Goal: Communication & Community: Answer question/provide support

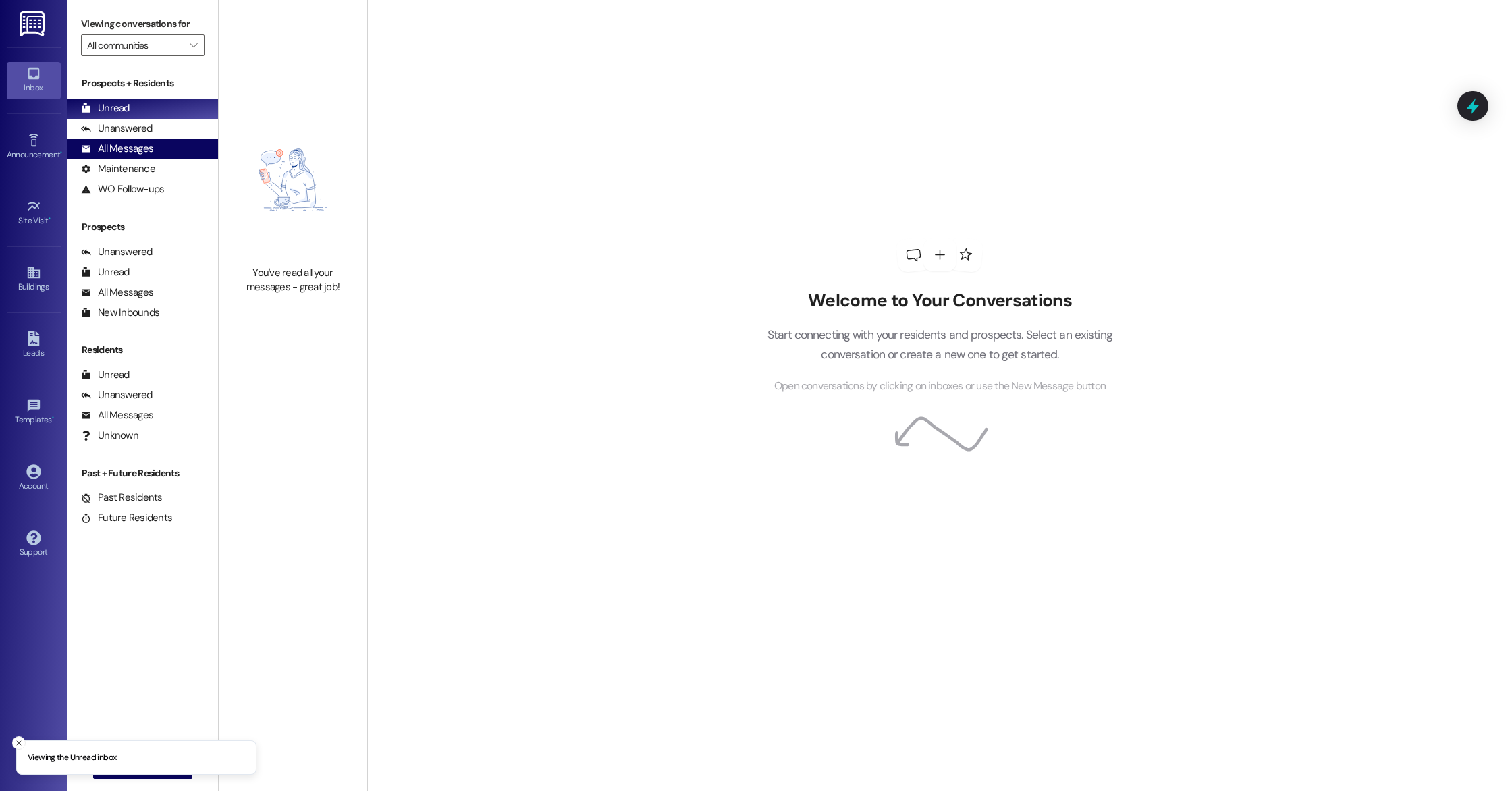
click at [163, 149] on div "All Messages (undefined)" at bounding box center [143, 149] width 151 height 20
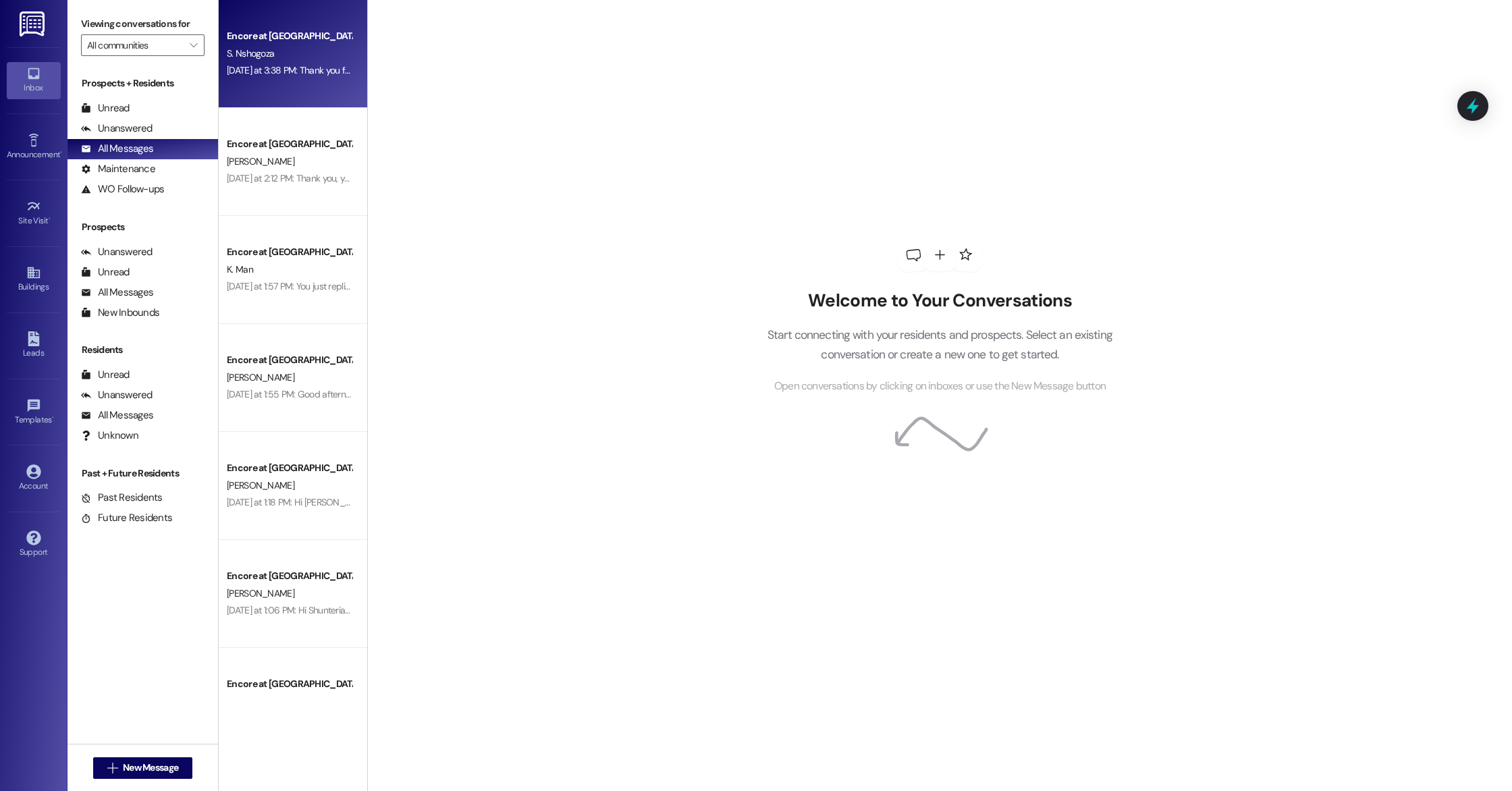
click at [274, 92] on div "Encore at [GEOGRAPHIC_DATA] S. Nshogoza [DATE] at 3:38 PM: Thank you for lettin…" at bounding box center [293, 54] width 148 height 108
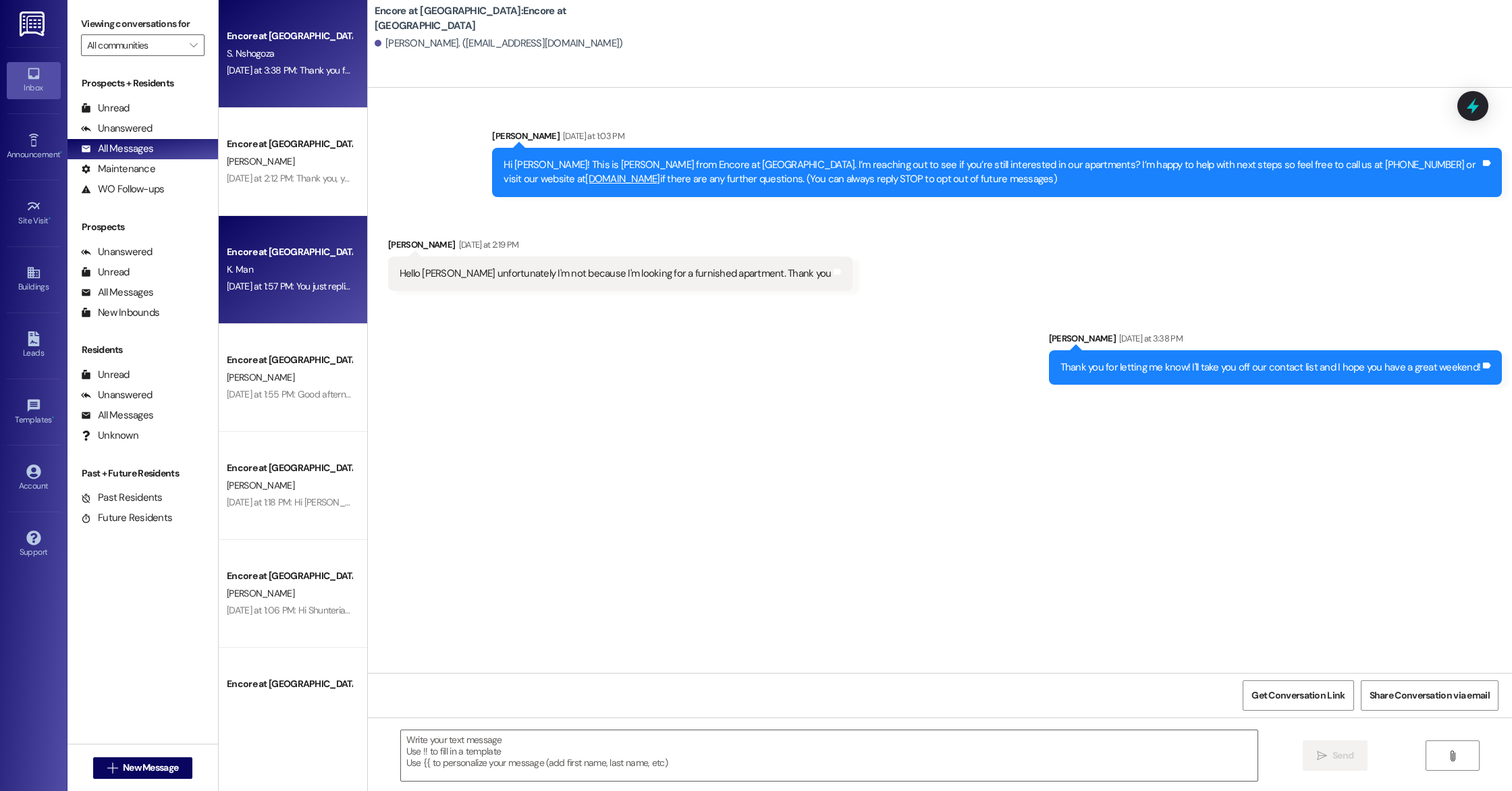
click at [278, 256] on div "Encore at [GEOGRAPHIC_DATA]" at bounding box center [289, 252] width 125 height 14
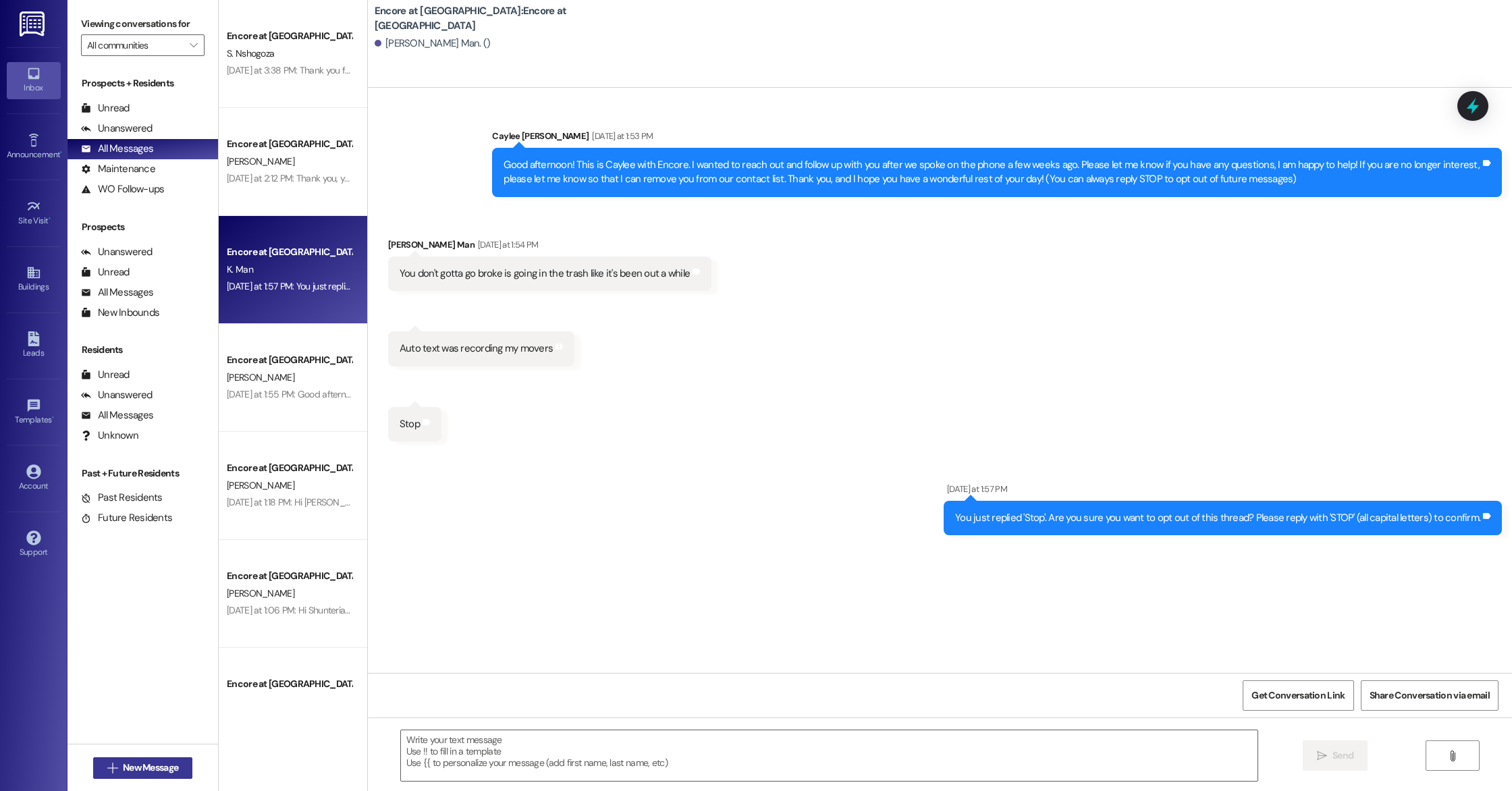
click at [123, 763] on span "New Message" at bounding box center [151, 768] width 55 height 14
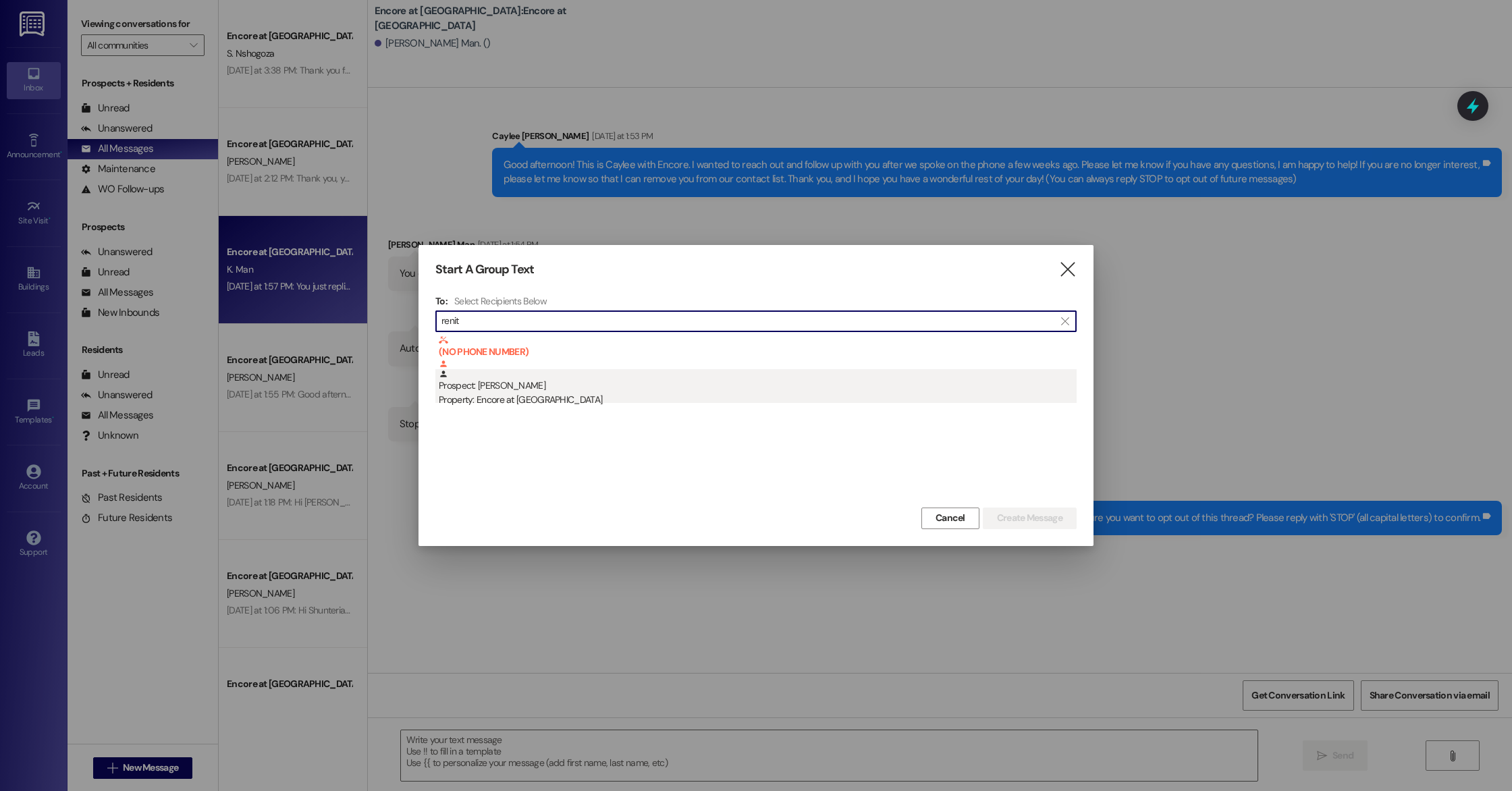
type input "renit"
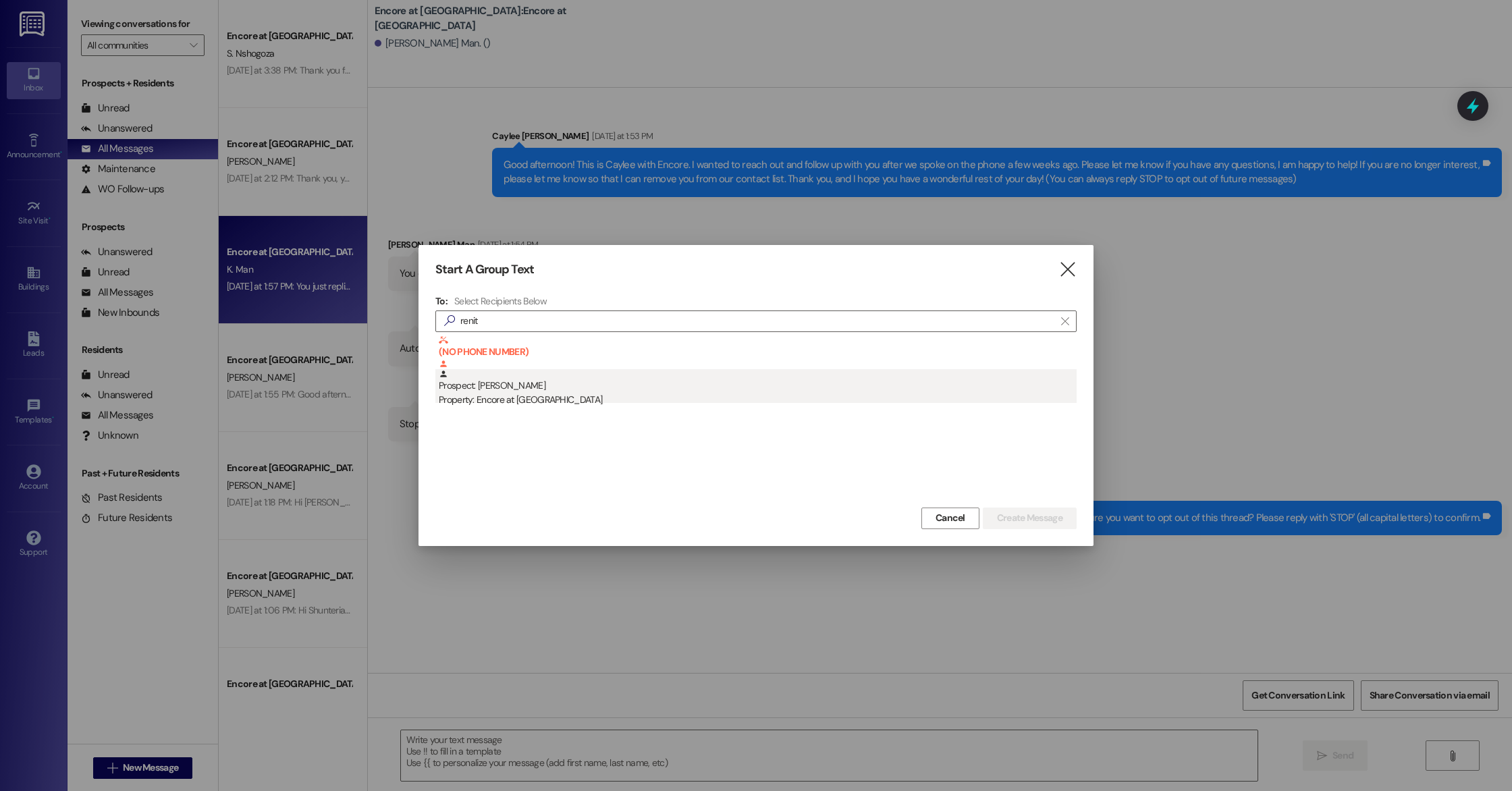
click at [520, 388] on div "Prospect: [PERSON_NAME] Property: Encore at [GEOGRAPHIC_DATA]" at bounding box center [757, 389] width 638 height 38
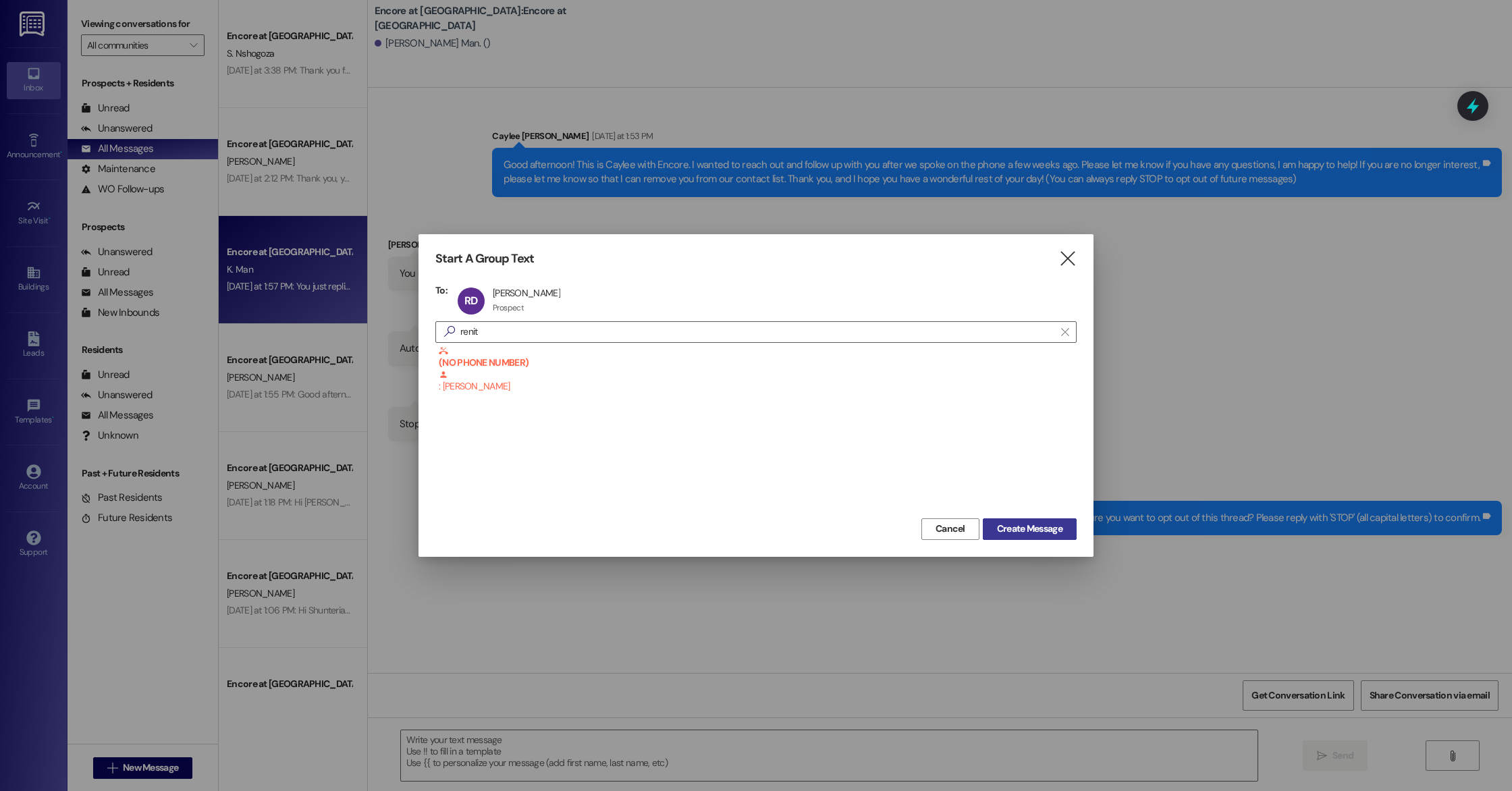
click at [1017, 529] on span "Create Message" at bounding box center [1029, 528] width 65 height 14
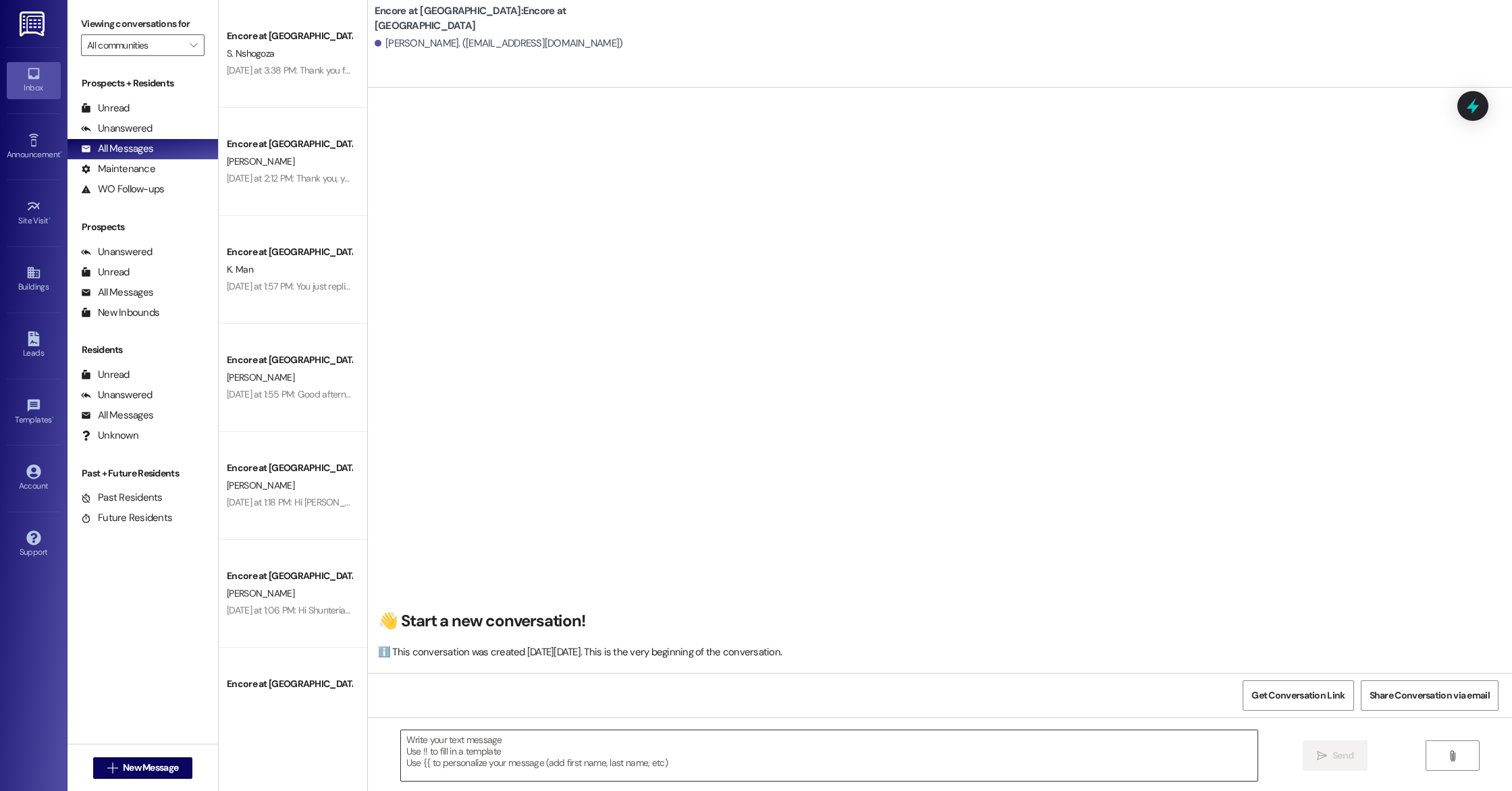
click at [627, 769] on textarea at bounding box center [829, 756] width 856 height 51
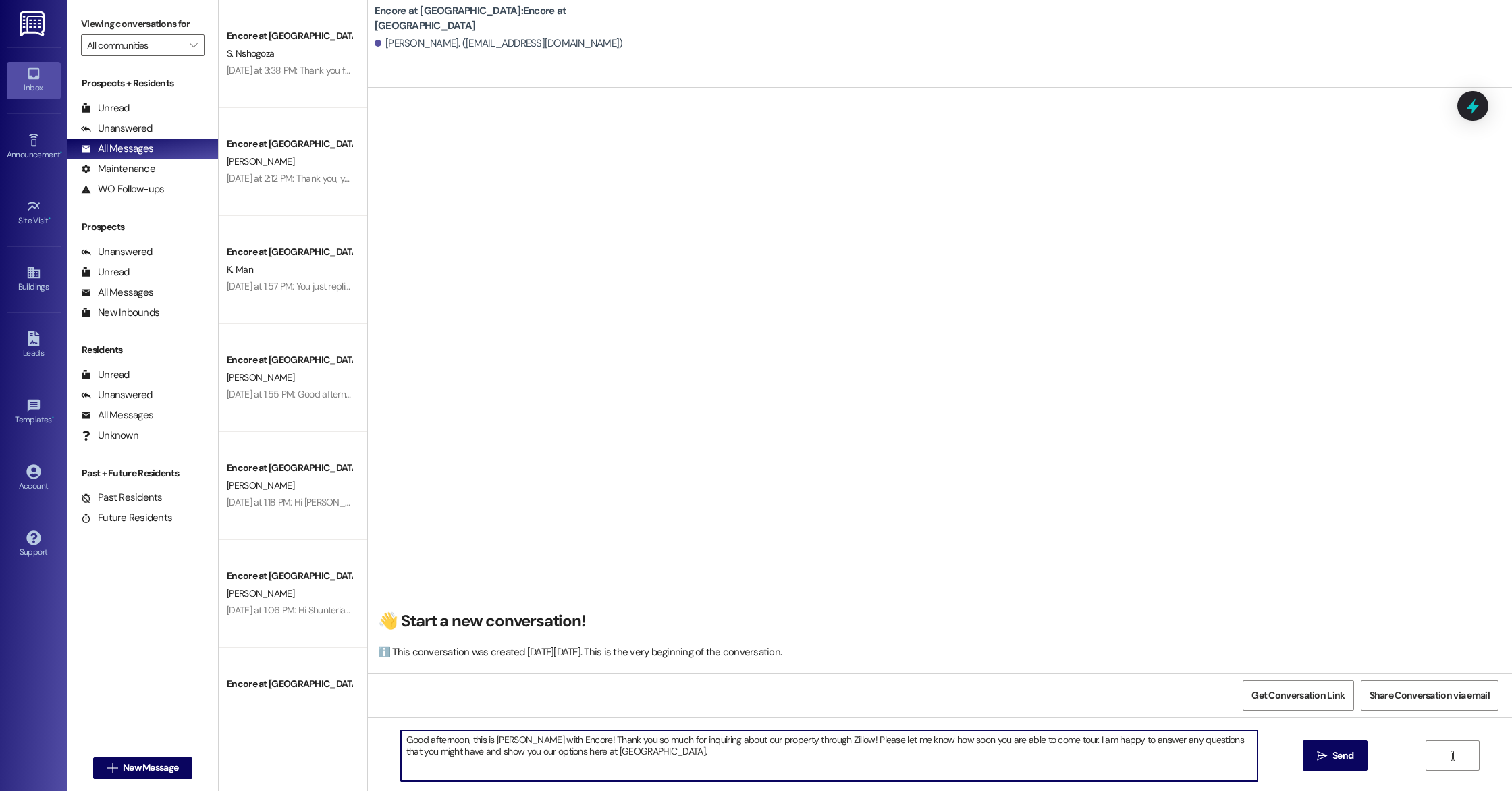
type textarea "Good afternoon, this is [PERSON_NAME] with Encore! Thank you so much for inquir…"
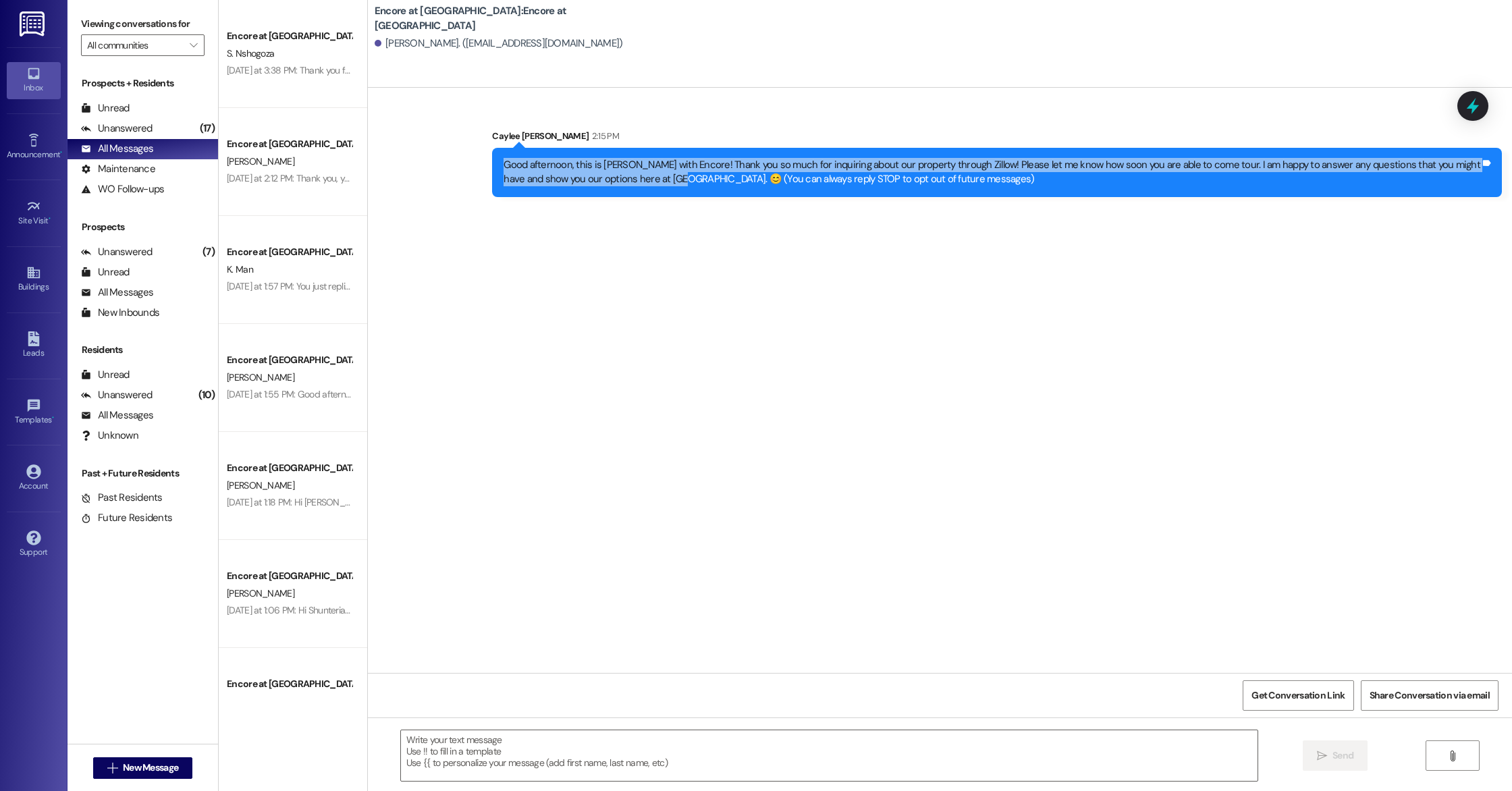
drag, startPoint x: 634, startPoint y: 176, endPoint x: 475, endPoint y: 160, distance: 159.8
click at [482, 160] on div "Sent via SMS Caylee [PERSON_NAME] 2:15 PM Good afternoon, this is Caylee with E…" at bounding box center [997, 163] width 1030 height 88
copy div "Good afternoon, this is [PERSON_NAME] with Encore! Thank you so much for inquir…"
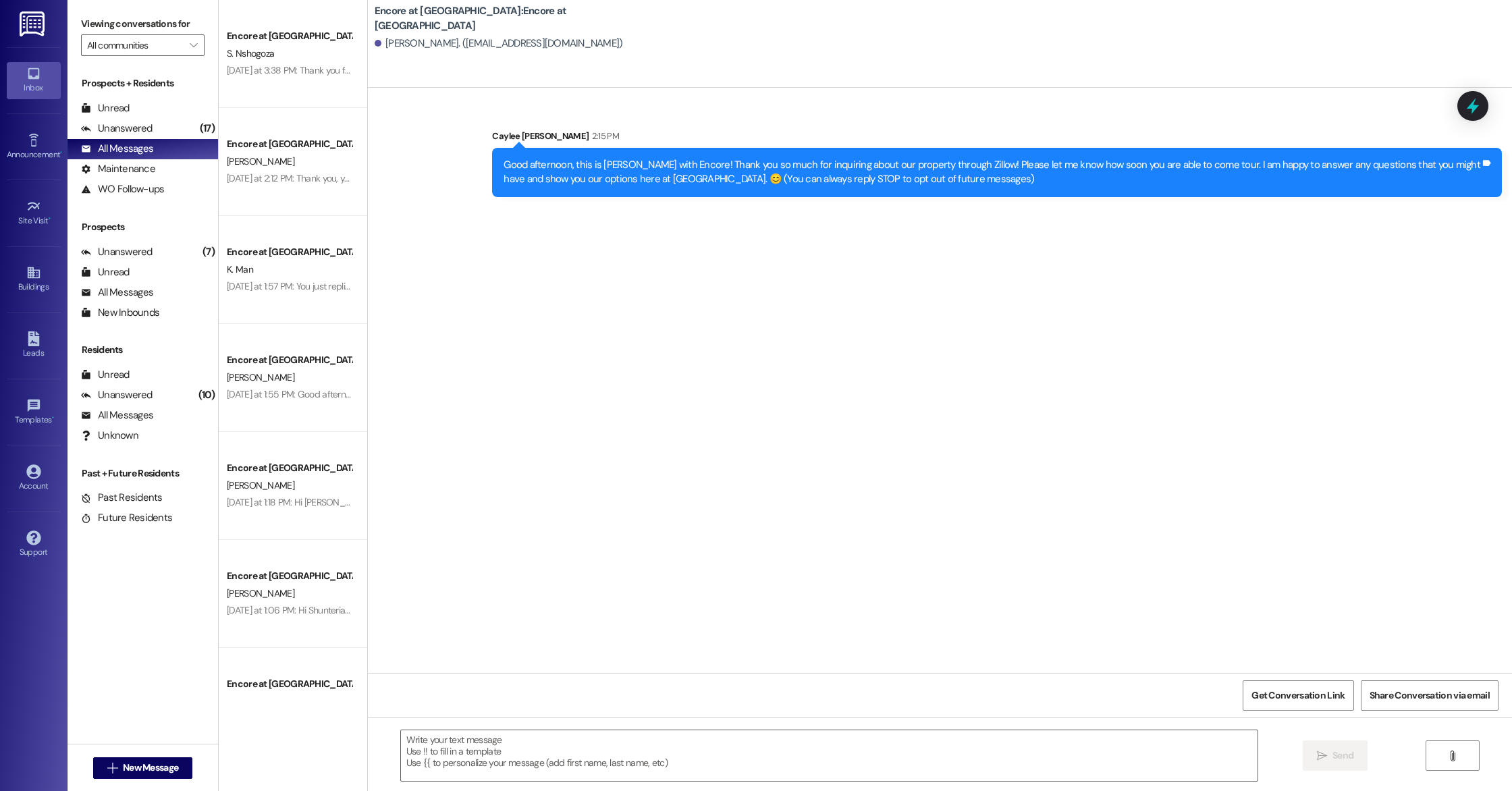
click at [475, 263] on div "Sent via SMS Caylee [PERSON_NAME] 2:15 PM Good afternoon, this is Caylee with E…" at bounding box center [940, 380] width 1144 height 585
click at [160, 768] on span "New Message" at bounding box center [151, 768] width 55 height 14
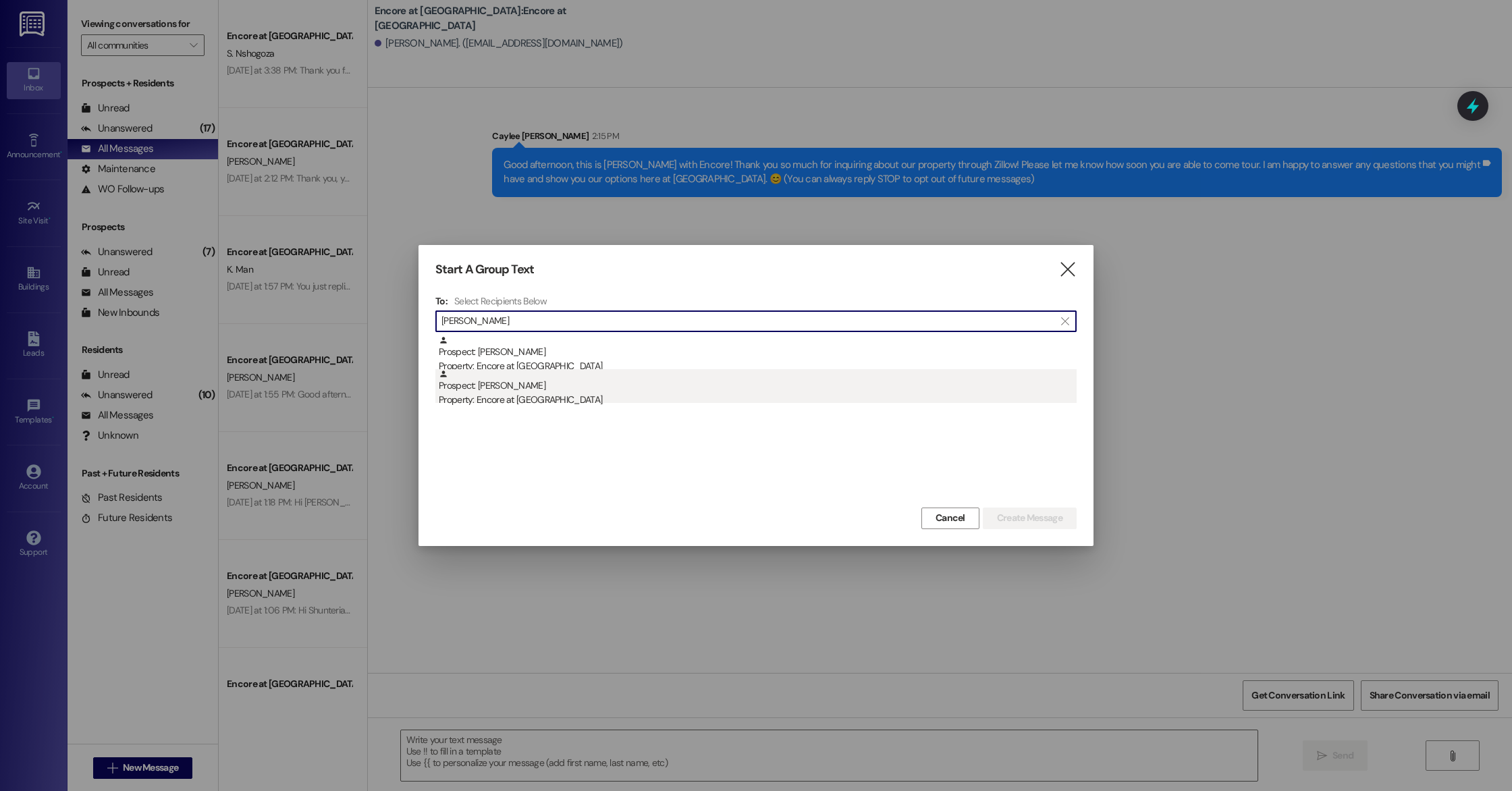
type input "[PERSON_NAME]"
click at [523, 384] on div "Prospect: [PERSON_NAME] Property: Encore at [GEOGRAPHIC_DATA]" at bounding box center [757, 389] width 638 height 38
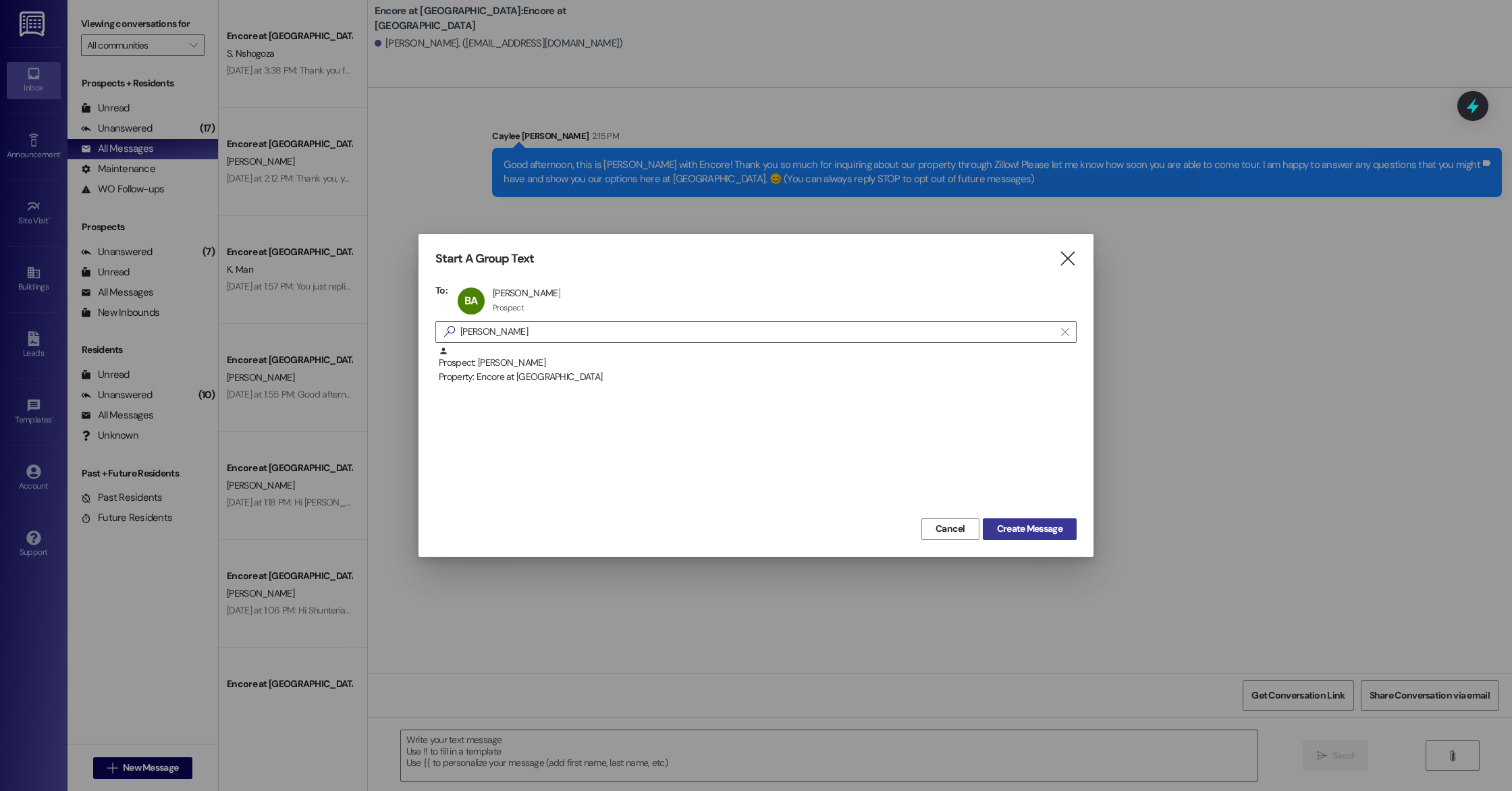
click at [1017, 538] on button "Create Message" at bounding box center [1030, 529] width 94 height 22
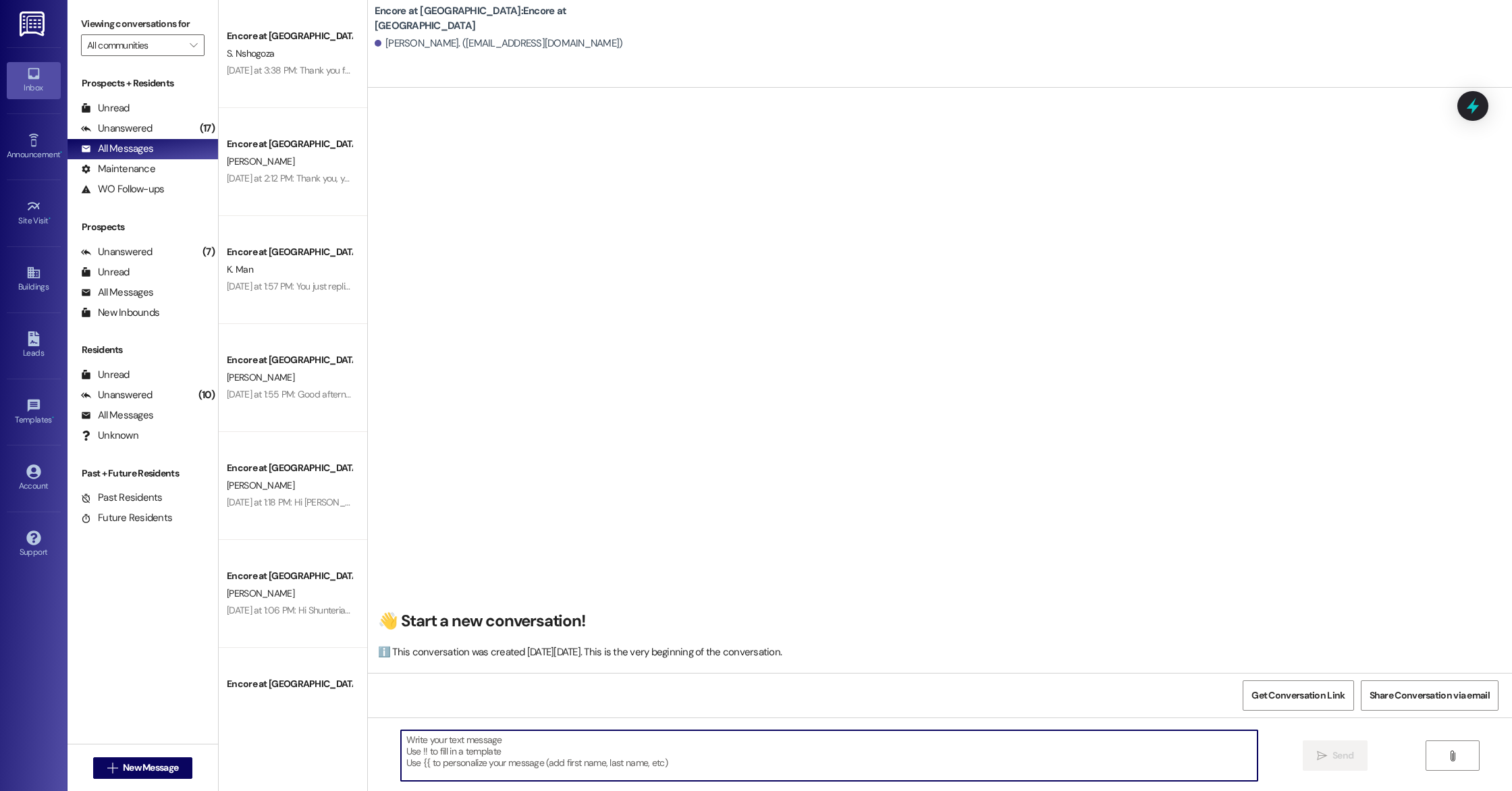
click at [616, 755] on textarea at bounding box center [829, 756] width 856 height 51
paste textarea "Good afternoon, this is [PERSON_NAME] with Encore! Thank you so much for inquir…"
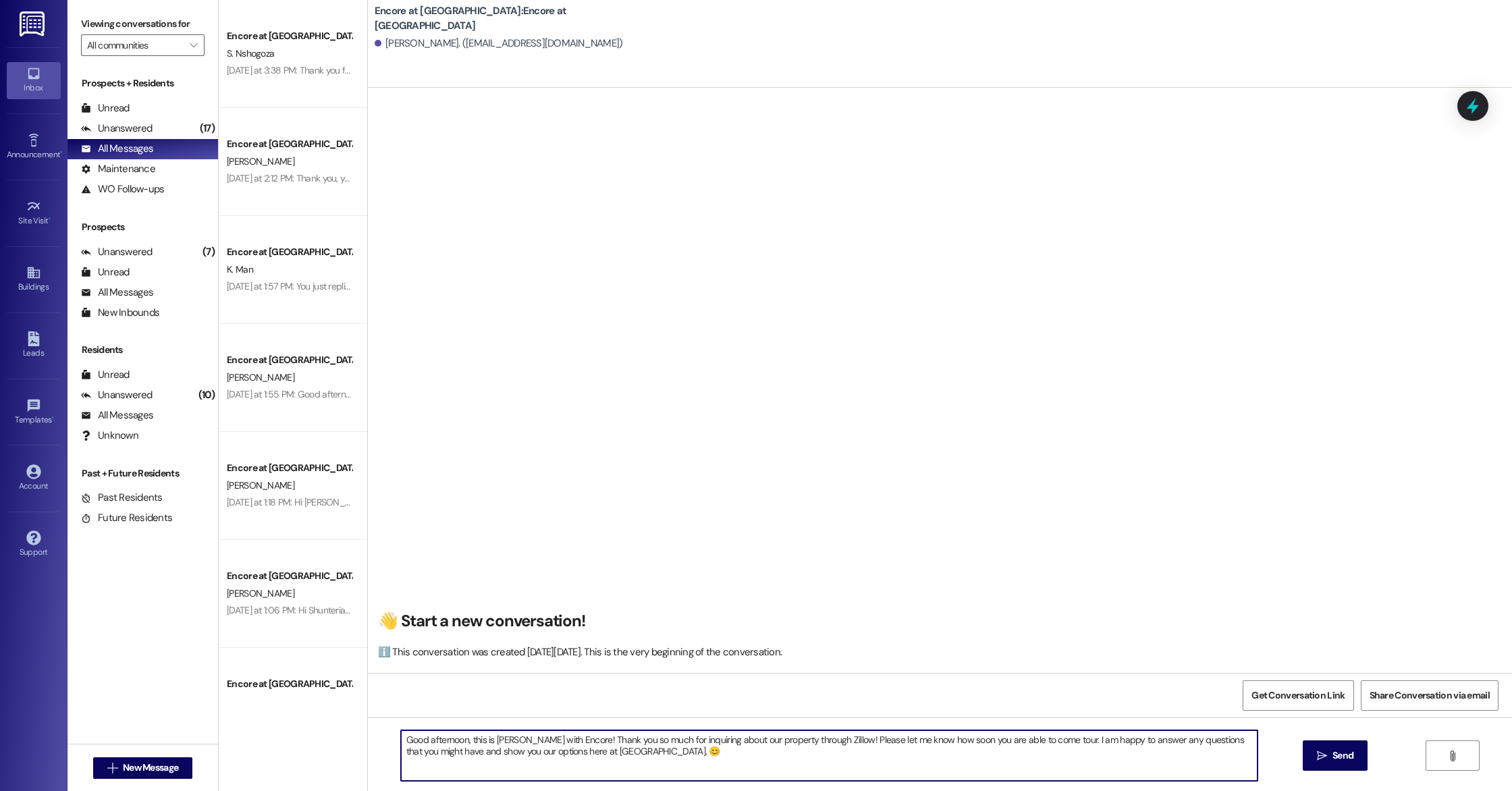
click at [828, 741] on textarea "Good afternoon, this is [PERSON_NAME] with Encore! Thank you so much for inquir…" at bounding box center [829, 756] width 856 height 51
click at [981, 741] on textarea "Good afternoon, this is [PERSON_NAME] with Encore! Thank you so much for inquir…" at bounding box center [829, 756] width 856 height 51
click at [956, 756] on textarea "Good afternoon, this is [PERSON_NAME] with Encore! Thank you so much for inquir…" at bounding box center [829, 756] width 856 height 51
drag, startPoint x: 465, startPoint y: 750, endPoint x: 1103, endPoint y: 743, distance: 638.0
click at [1103, 743] on textarea "Good afternoon, this is [PERSON_NAME] with Encore! Thank you so much for inquir…" at bounding box center [829, 756] width 856 height 51
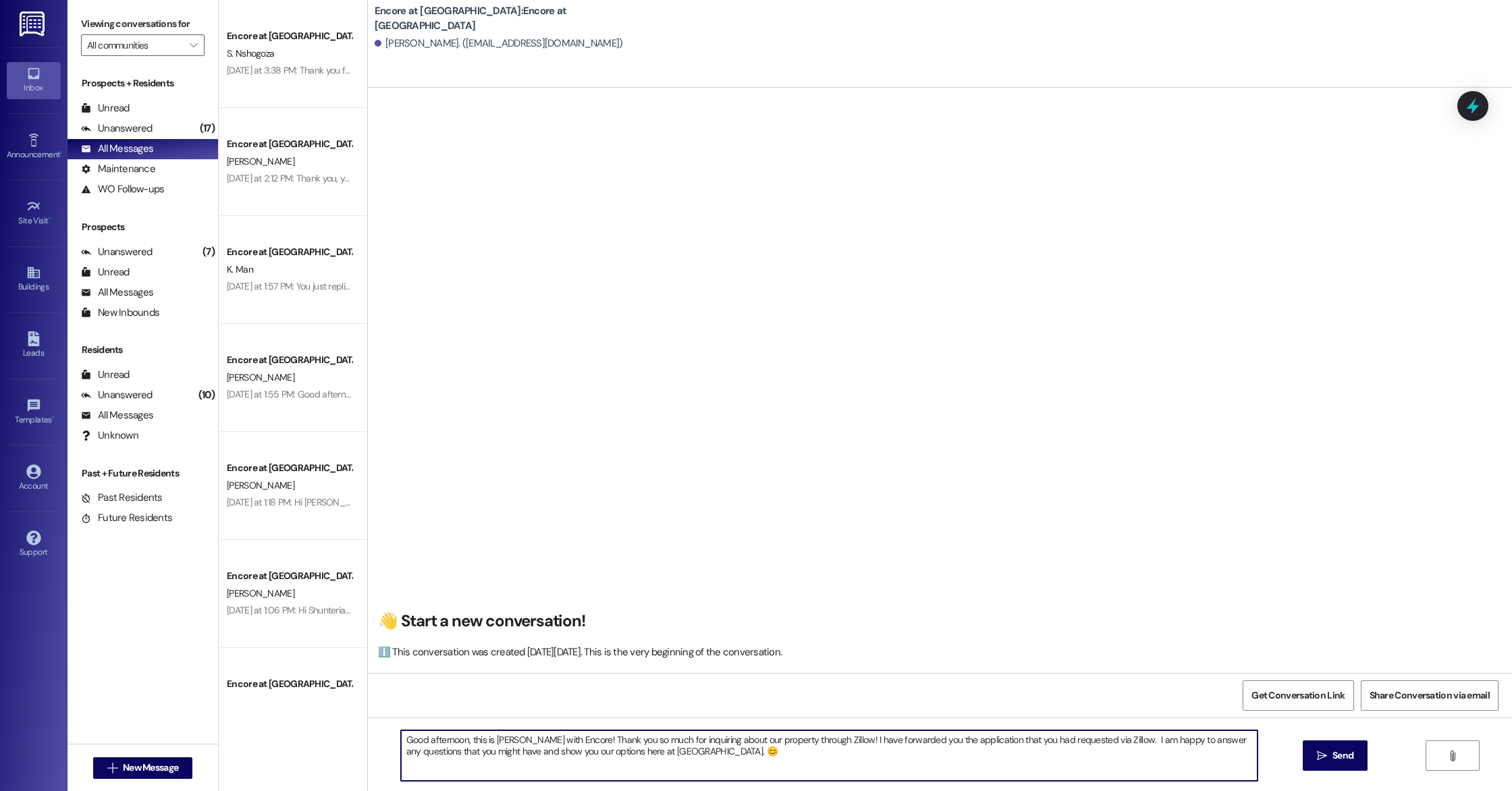
click at [493, 753] on textarea "Good afternoon, this is [PERSON_NAME] with Encore! Thank you so much for inquir…" at bounding box center [829, 756] width 856 height 51
type textarea "Good afternoon, this is [PERSON_NAME] with Encore! Thank you so much for inquir…"
drag, startPoint x: 756, startPoint y: 758, endPoint x: 319, endPoint y: 719, distance: 438.7
click at [319, 719] on div "Encore at [GEOGRAPHIC_DATA] S. Nshogoza [DATE] at 3:38 PM: Thank you for lettin…" at bounding box center [865, 396] width 1293 height 791
click at [740, 756] on textarea "Good afternoon, this is [PERSON_NAME] with Encore! Thank you so much for inquir…" at bounding box center [829, 756] width 856 height 51
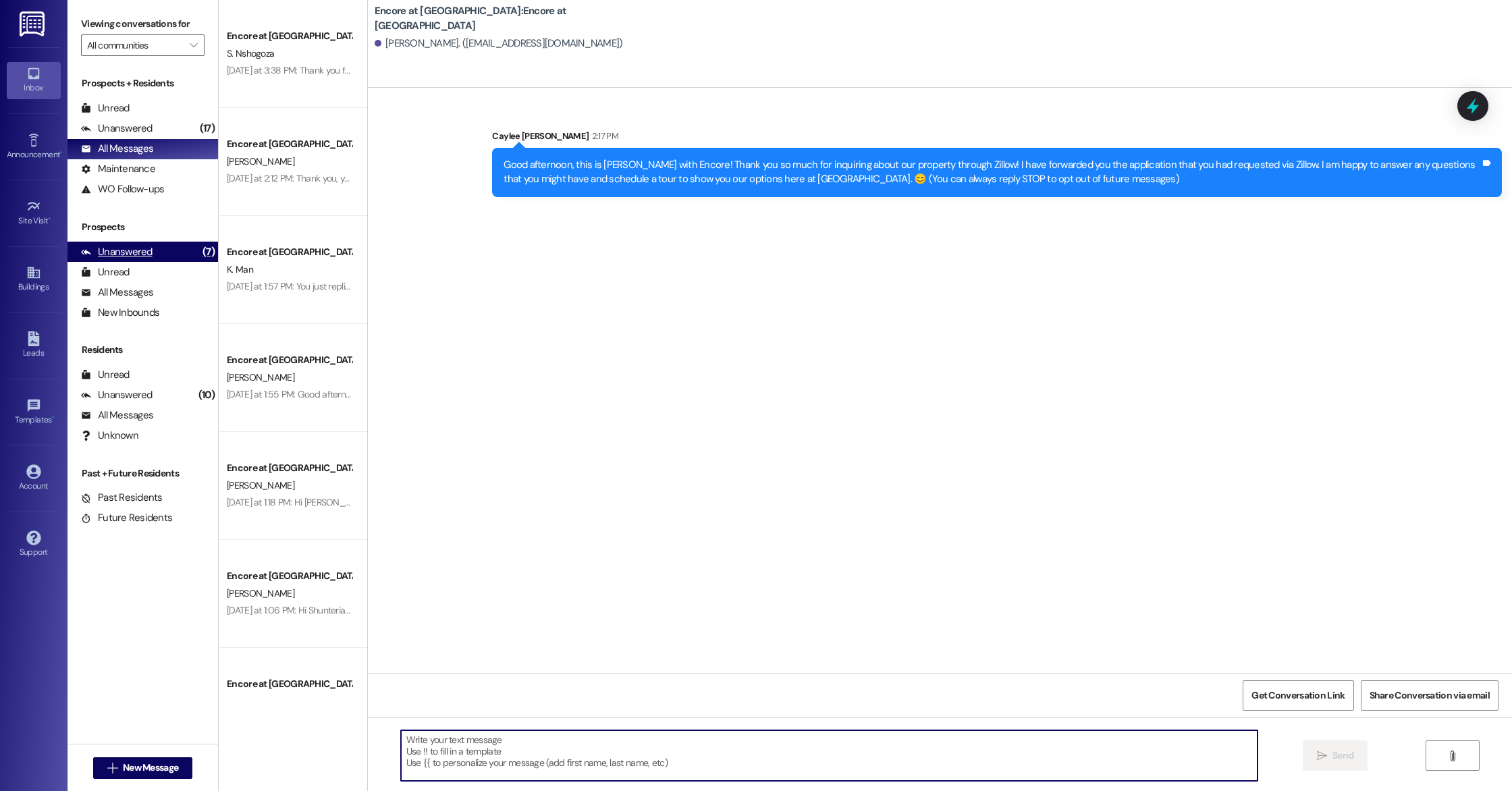
click at [160, 255] on div "Unanswered (7)" at bounding box center [143, 252] width 151 height 20
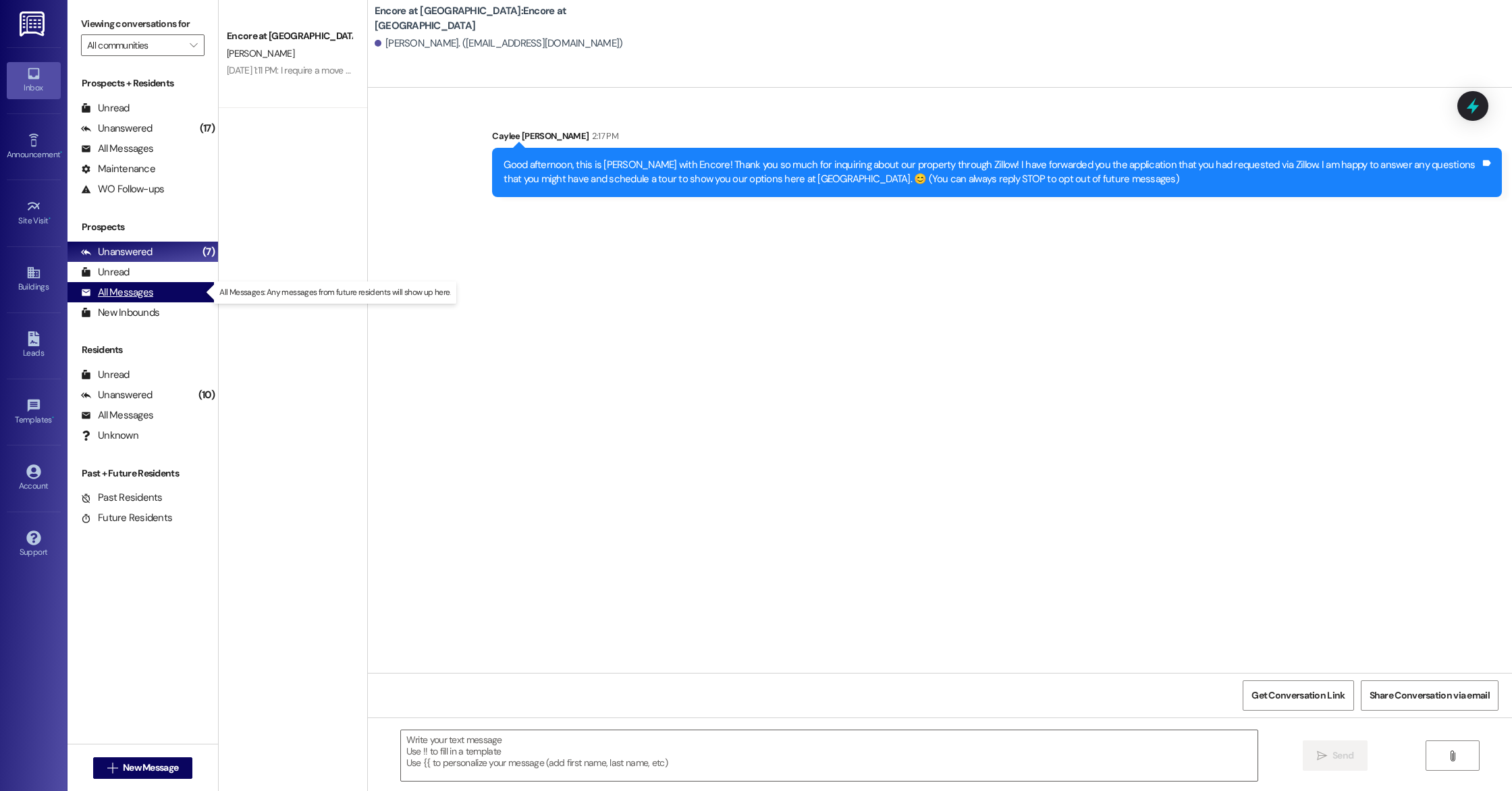
click at [157, 292] on div "All Messages (undefined)" at bounding box center [143, 292] width 151 height 20
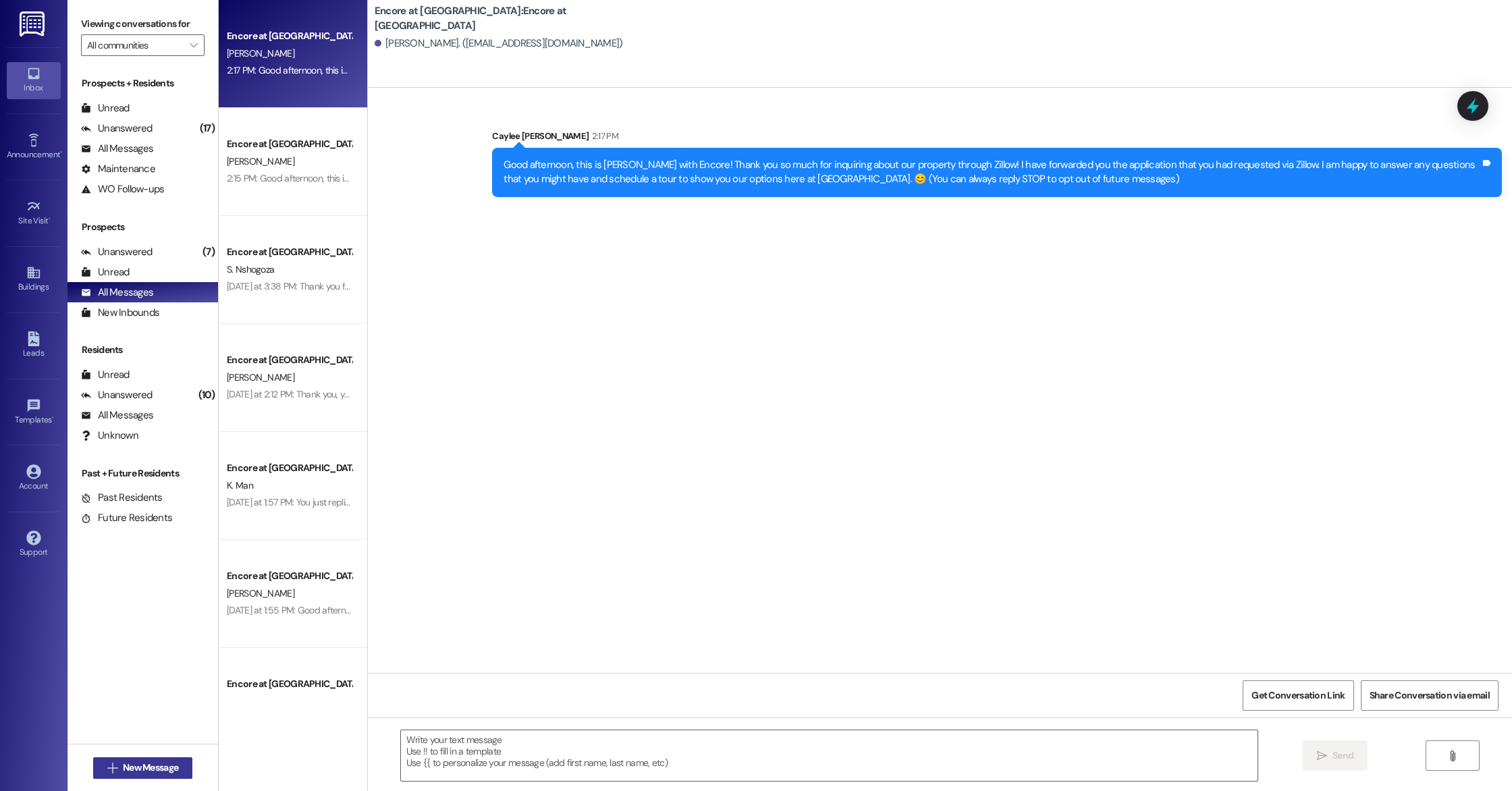
click at [142, 766] on span "New Message" at bounding box center [151, 768] width 55 height 14
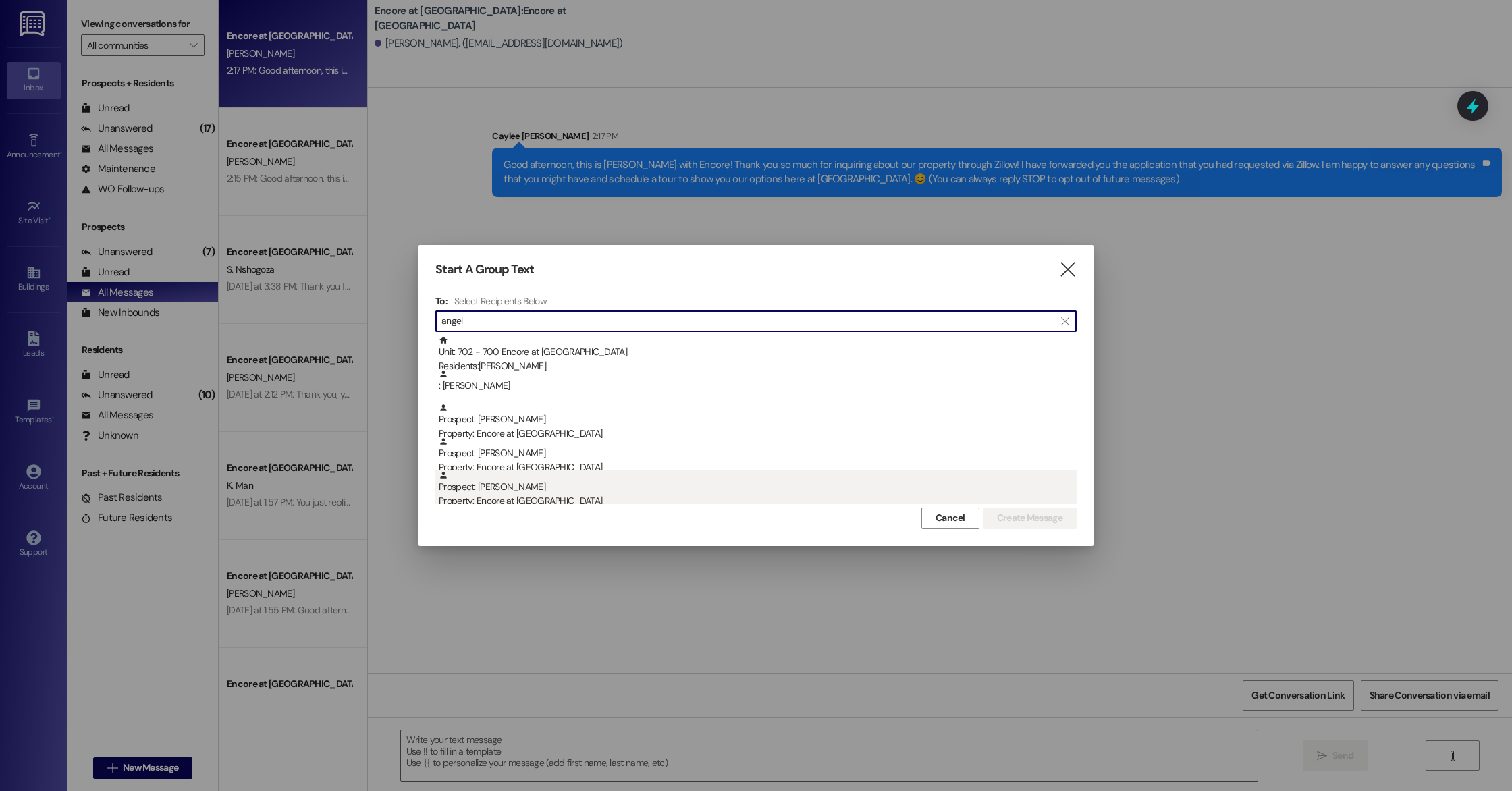
type input "angel"
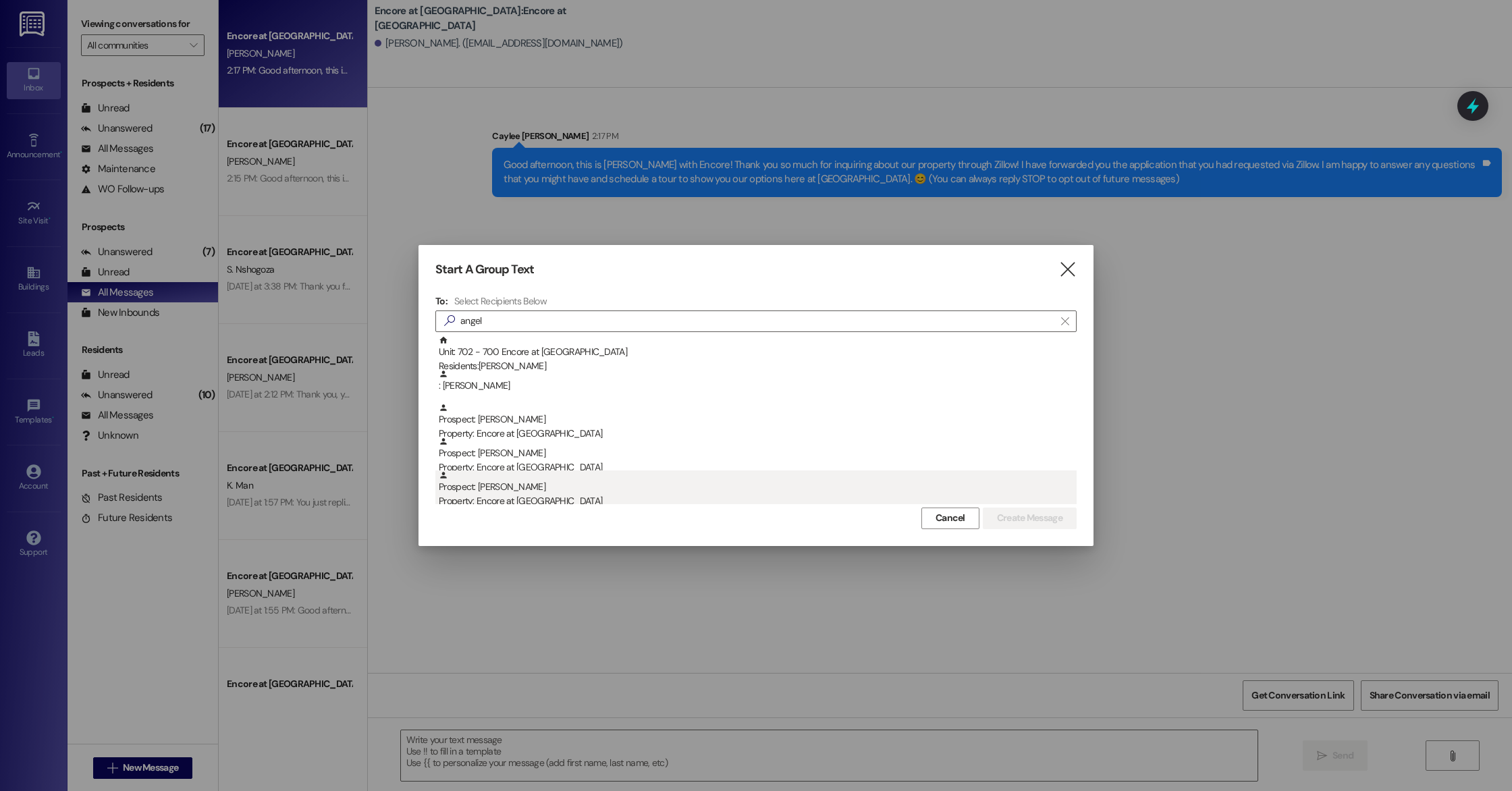
click at [571, 484] on div "Prospect: [PERSON_NAME] Property: Encore at [GEOGRAPHIC_DATA]" at bounding box center [757, 490] width 638 height 38
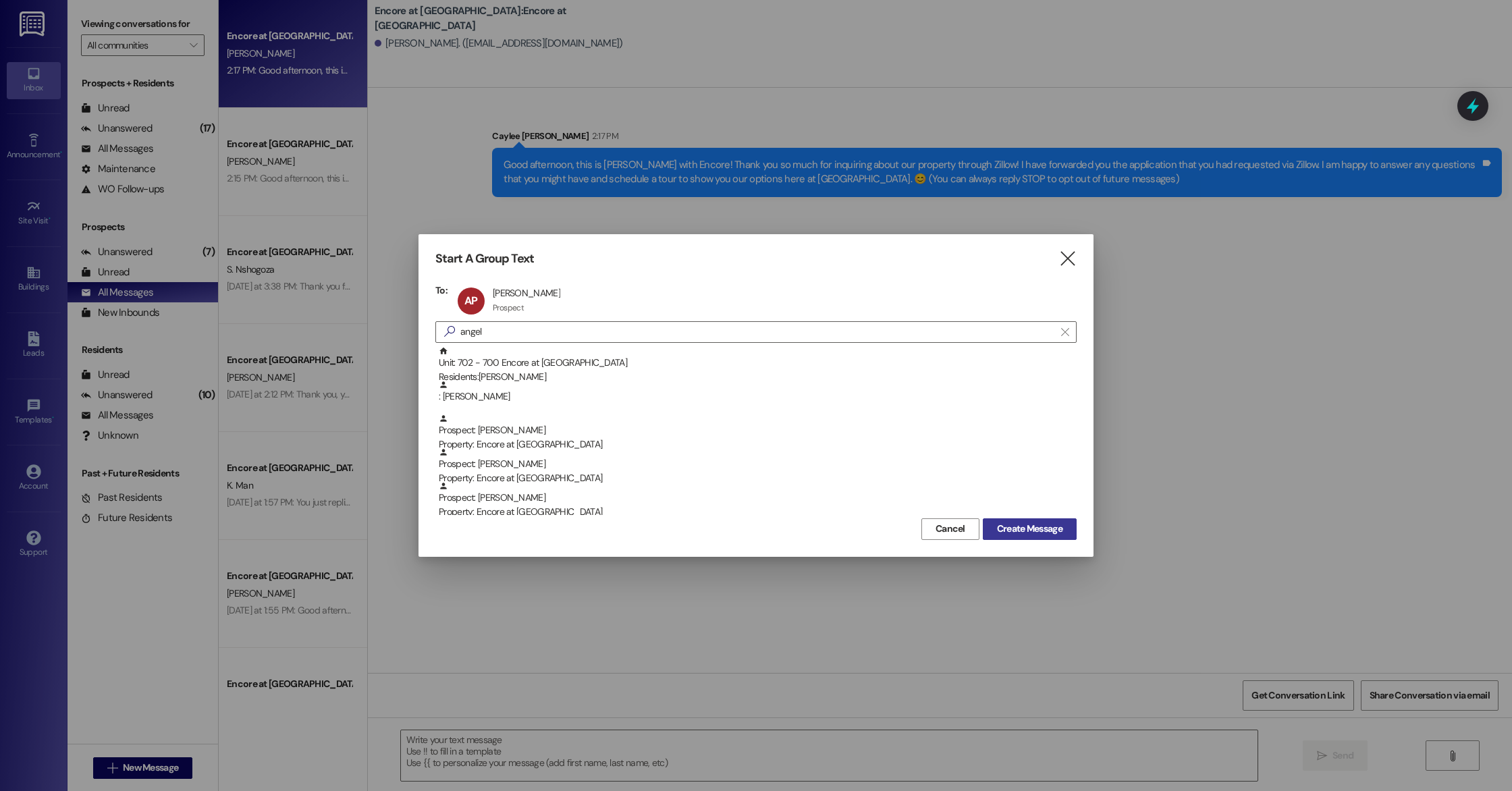
click at [1054, 532] on span "Create Message" at bounding box center [1029, 528] width 65 height 14
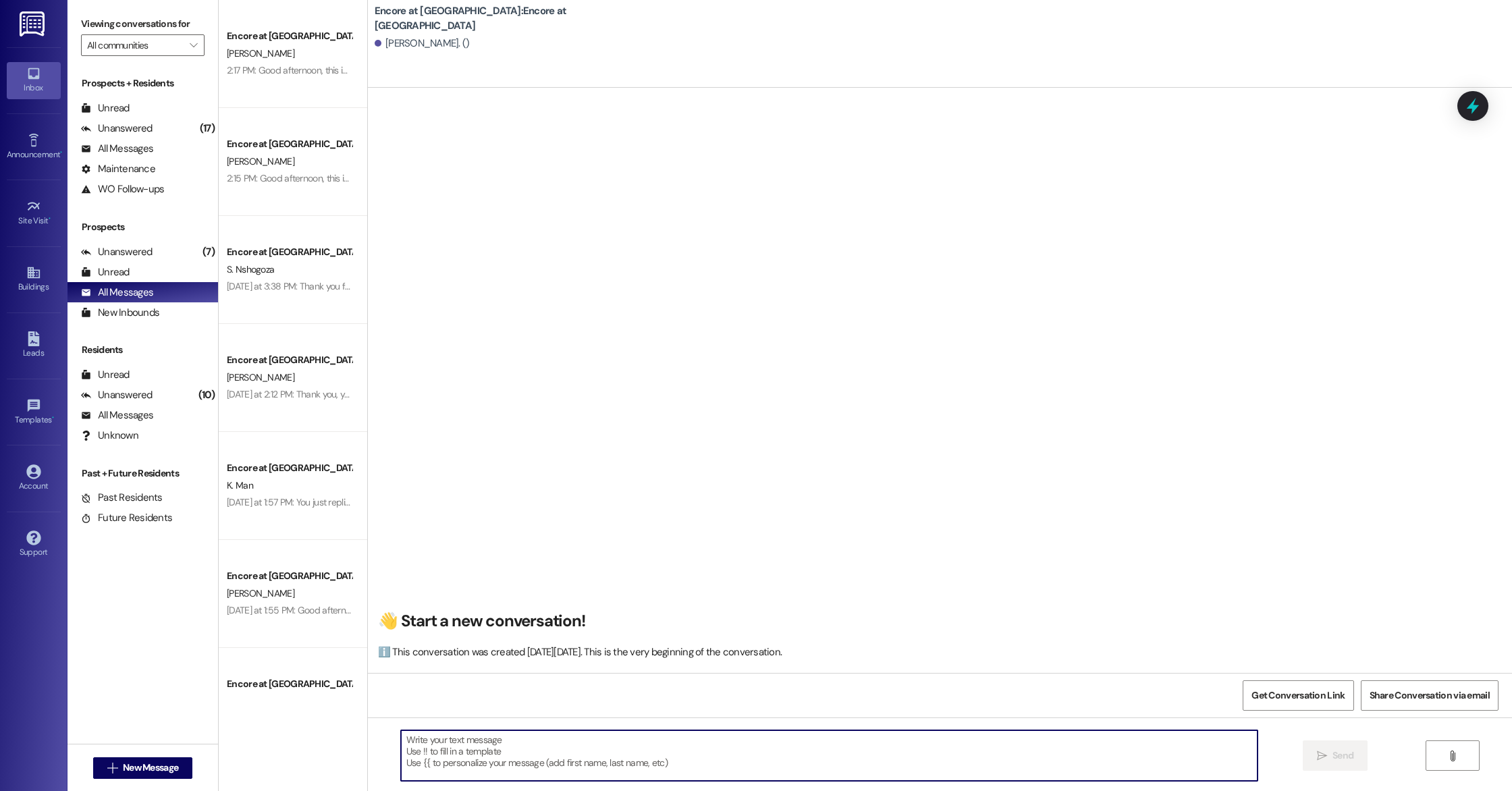
click at [596, 748] on textarea at bounding box center [829, 756] width 856 height 51
paste textarea "Good afternoon, this is [PERSON_NAME] with Encore! Thank you so much for inquir…"
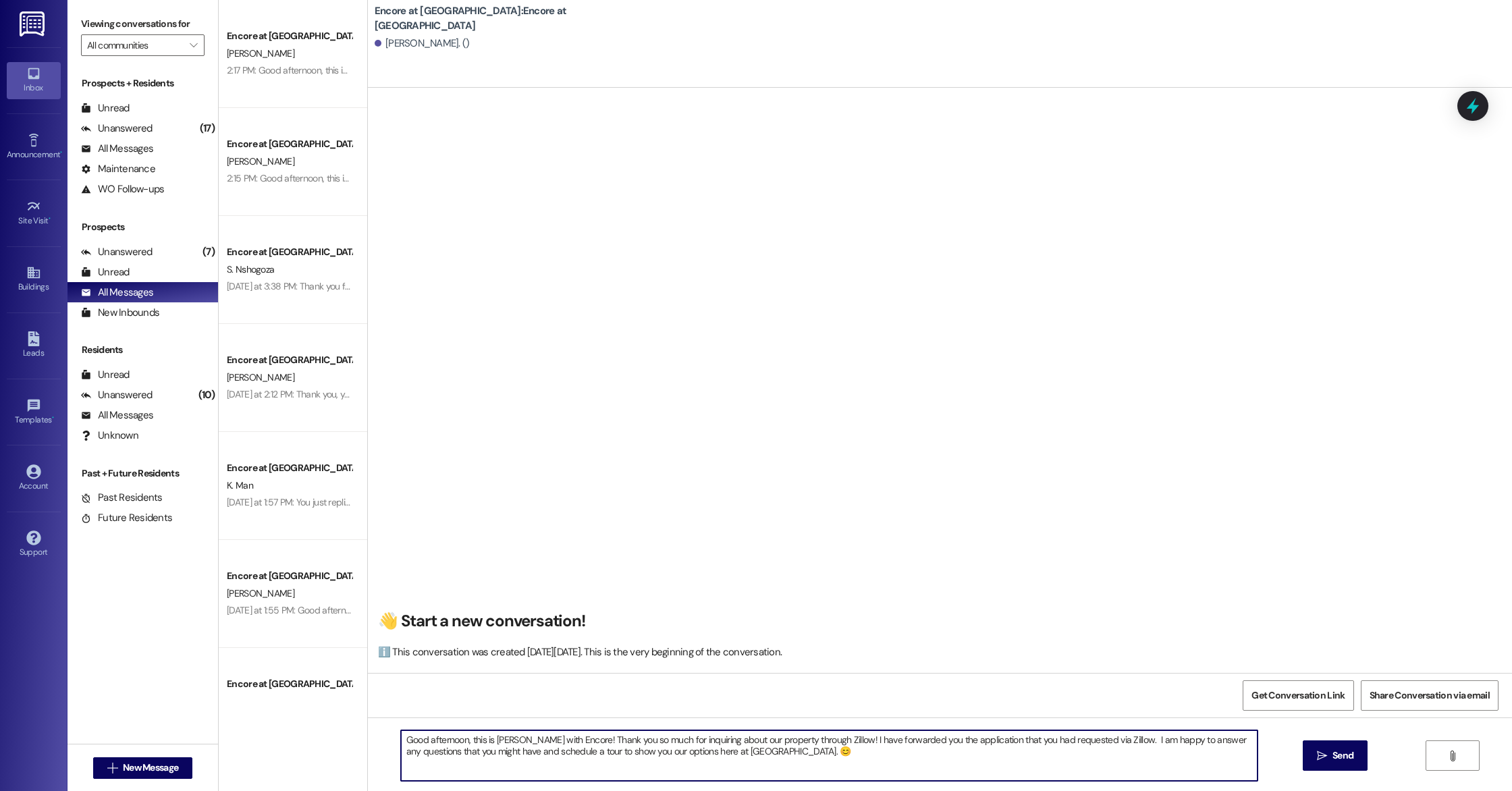
drag, startPoint x: 566, startPoint y: 740, endPoint x: 822, endPoint y: 743, distance: 256.0
click at [822, 743] on textarea "Good afternoon, this is [PERSON_NAME] with Encore! Thank you so much for inquir…" at bounding box center [829, 756] width 856 height 51
click at [770, 740] on textarea "Good afternoon, this is [PERSON_NAME] with Encore! Thank you so much for your i…" at bounding box center [829, 756] width 856 height 51
drag, startPoint x: 1044, startPoint y: 741, endPoint x: 872, endPoint y: 742, distance: 172.0
click at [872, 743] on textarea "Good afternoon, this is [PERSON_NAME] with Encore! Thank you so much for your i…" at bounding box center [829, 756] width 856 height 51
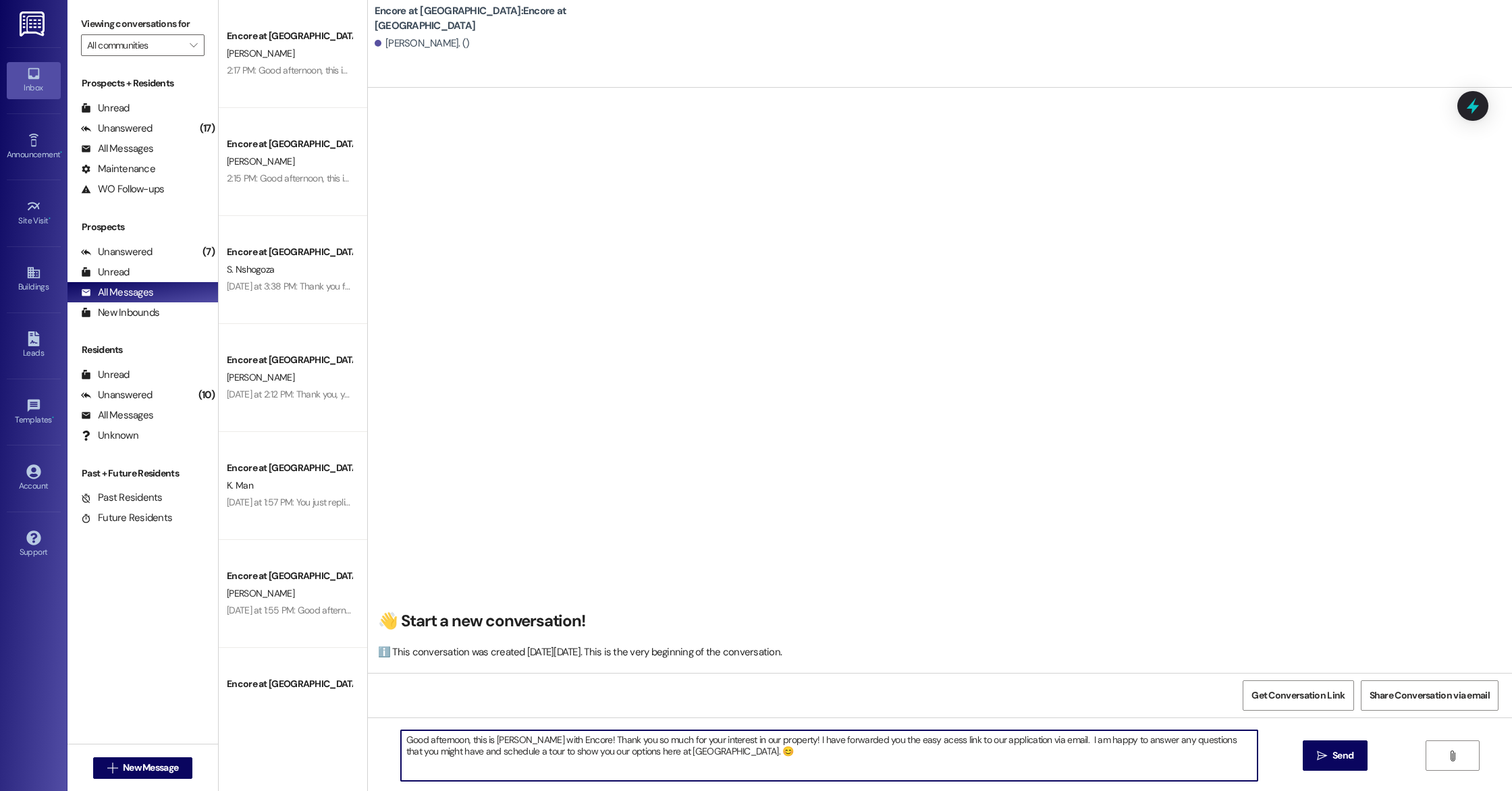
drag, startPoint x: 649, startPoint y: 756, endPoint x: 413, endPoint y: 756, distance: 236.0
click at [413, 756] on textarea "Good afternoon, this is [PERSON_NAME] with Encore! Thank you so much for your i…" at bounding box center [829, 756] width 856 height 51
click at [566, 742] on textarea "Good afternoon, this is [PERSON_NAME] with Encore! Thank you so much for your i…" at bounding box center [829, 756] width 856 height 51
drag, startPoint x: 849, startPoint y: 743, endPoint x: 562, endPoint y: 735, distance: 287.1
click at [562, 735] on textarea "Good afternoon, this is [PERSON_NAME] with Encore! It's been a while since we'v…" at bounding box center [829, 756] width 856 height 51
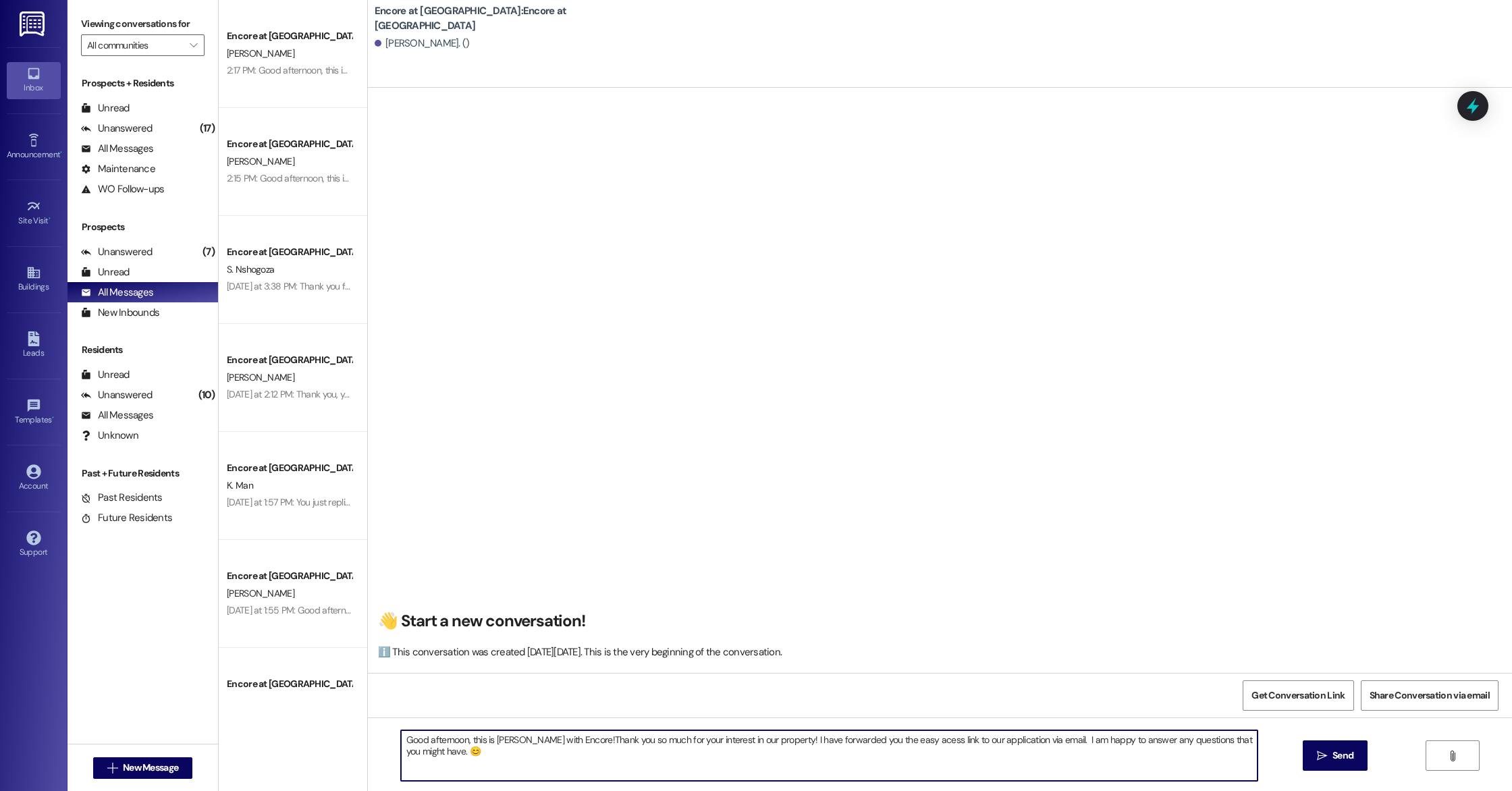
click at [767, 740] on textarea "Good afternoon, this is [PERSON_NAME] with Encore!Thank you so much for your in…" at bounding box center [829, 756] width 856 height 51
paste textarea "It's been a while since we've heard from you, so I just wanted to follow up."
click at [705, 756] on textarea "Good afternoon, this is [PERSON_NAME] with Encore!Thank you so much for your in…" at bounding box center [829, 756] width 856 height 51
click at [564, 740] on textarea "Good afternoon, this is [PERSON_NAME] with Encore!Thank you so much for your in…" at bounding box center [829, 756] width 856 height 51
click at [1186, 743] on textarea "Good afternoon, this is [PERSON_NAME] with Encore. Thank you so much for your i…" at bounding box center [829, 756] width 856 height 51
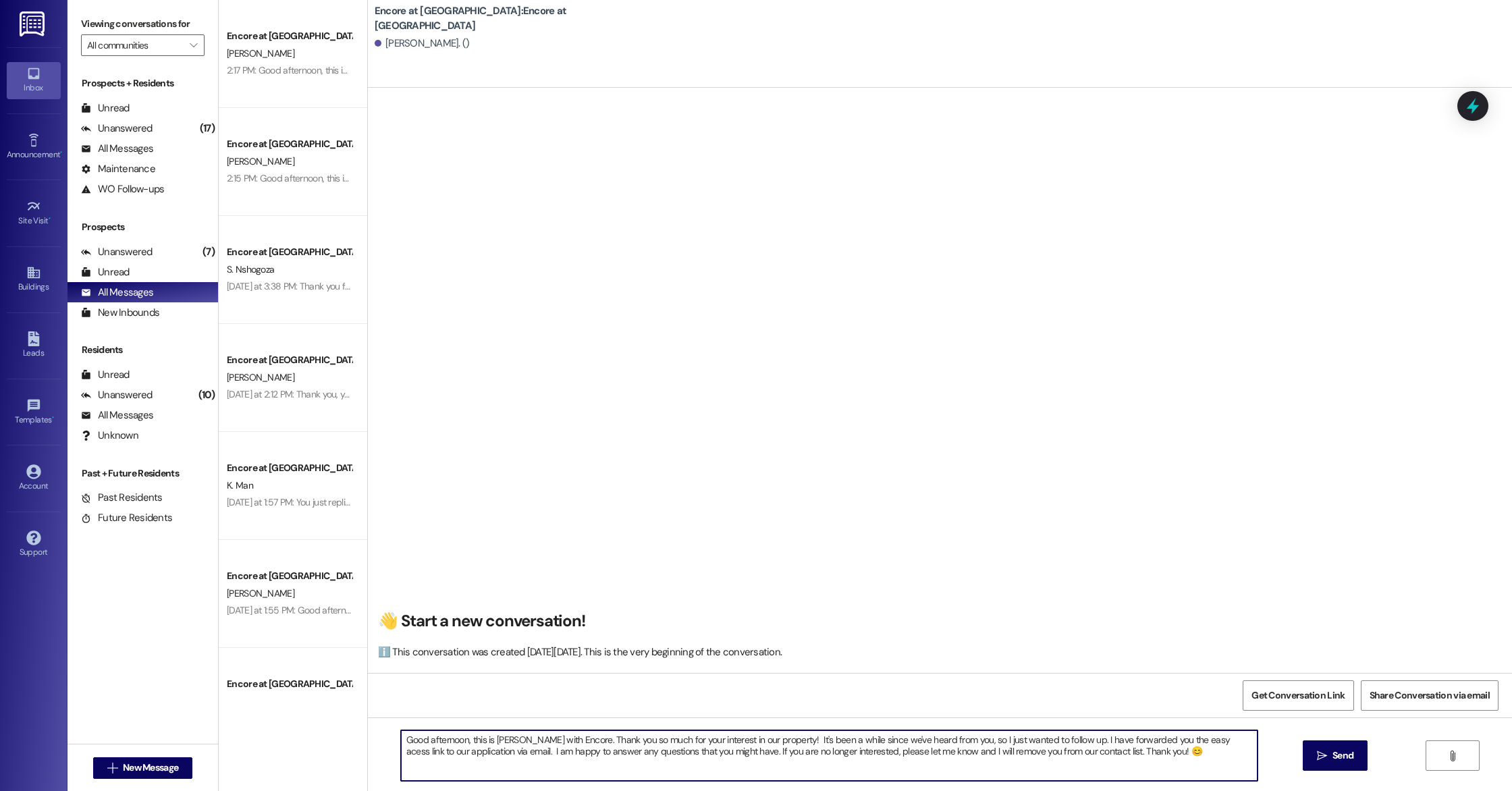
type textarea "Good afternoon, this is [PERSON_NAME] with Encore. Thank you so much for your i…"
click at [1181, 762] on textarea "Good afternoon, this is [PERSON_NAME] with Encore. Thank you so much for your i…" at bounding box center [829, 756] width 856 height 51
drag, startPoint x: 1181, startPoint y: 762, endPoint x: 354, endPoint y: 698, distance: 829.5
click at [354, 698] on div "Encore at [GEOGRAPHIC_DATA] [PERSON_NAME] 2:17 PM: Good afternoon, this is Cayl…" at bounding box center [865, 396] width 1293 height 791
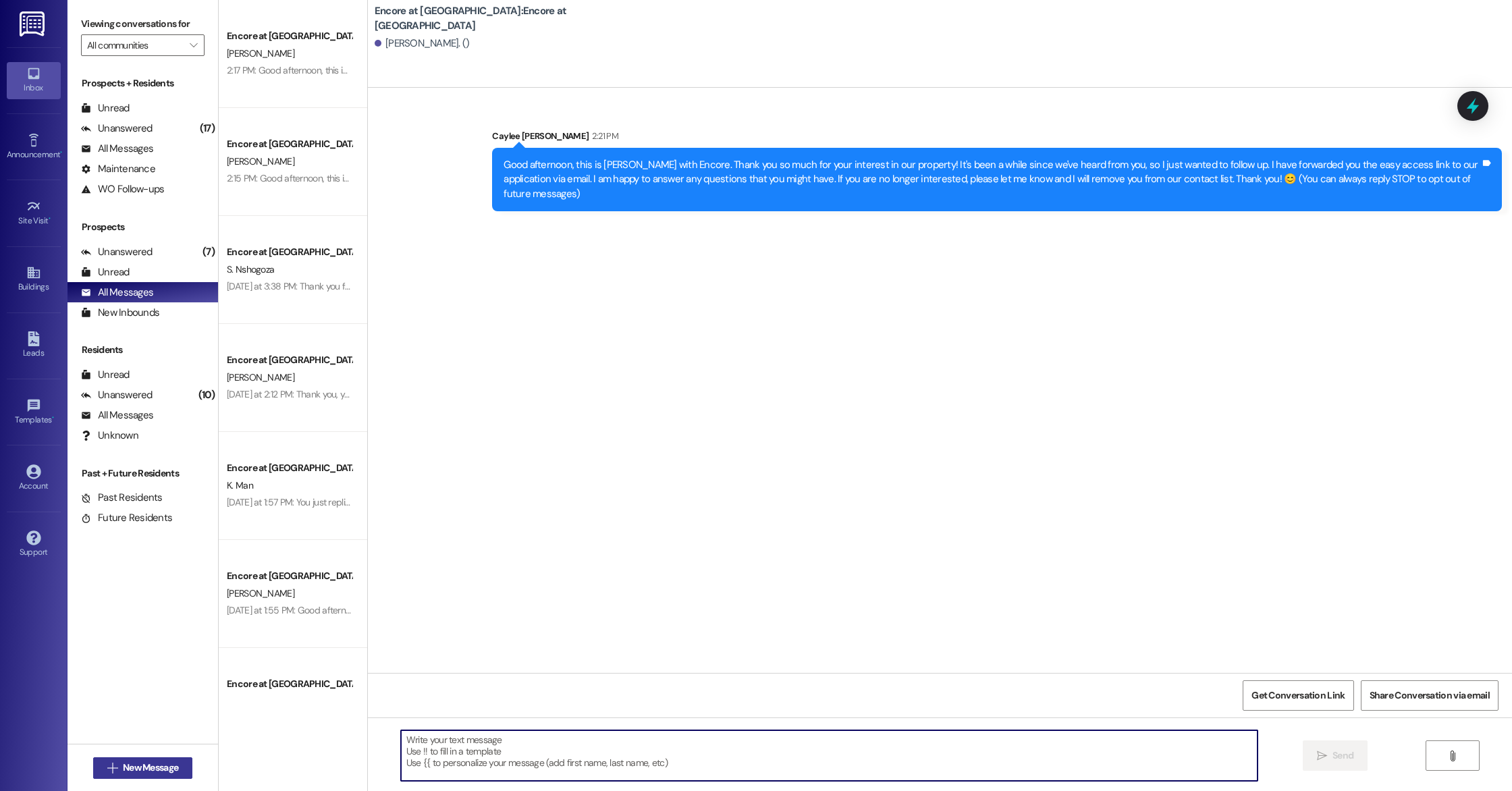
click at [137, 776] on button " New Message" at bounding box center [143, 768] width 100 height 22
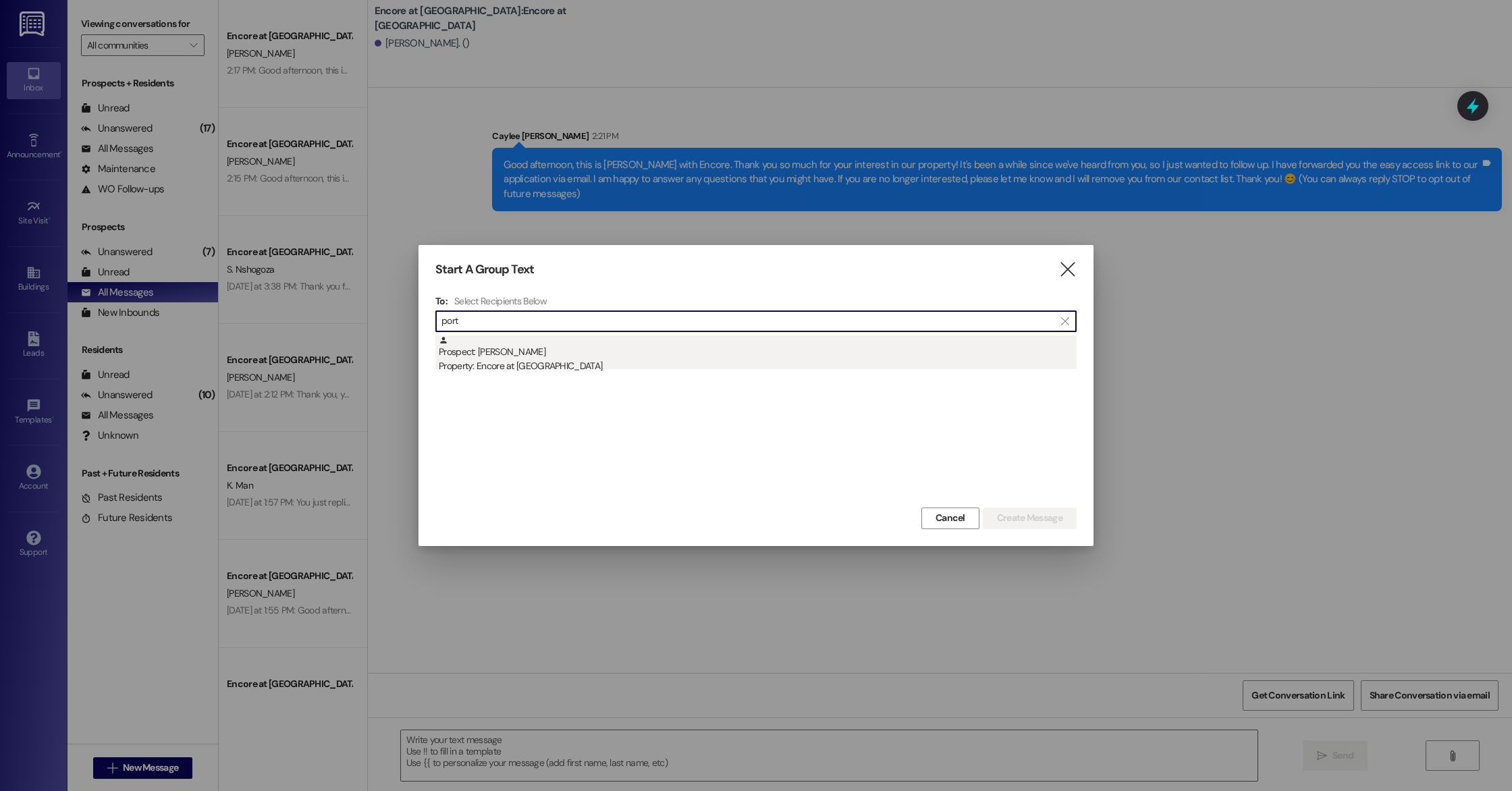
type input "port"
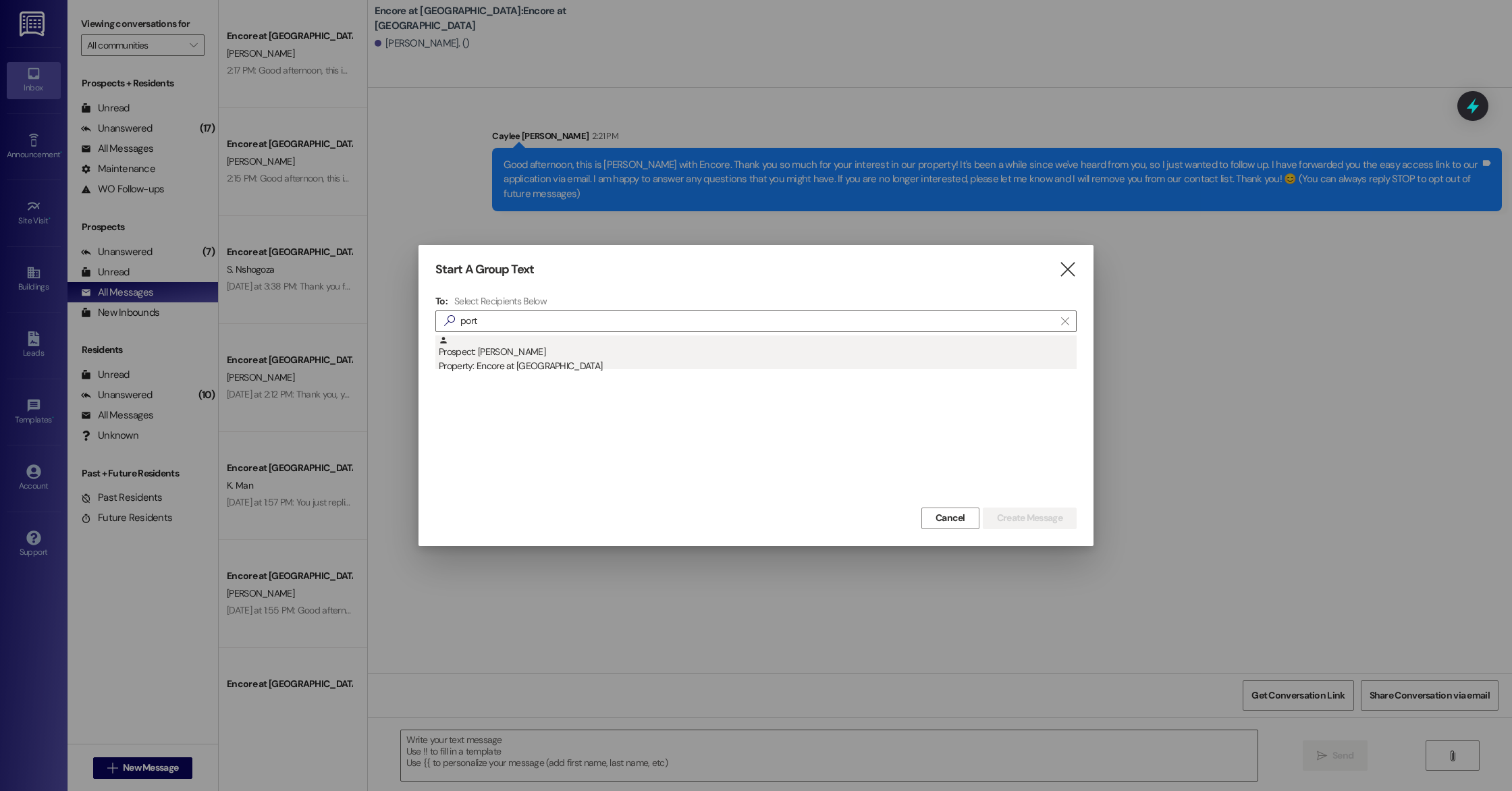
click at [510, 349] on div "Prospect: [PERSON_NAME] Property: Encore at [GEOGRAPHIC_DATA]" at bounding box center [757, 355] width 638 height 38
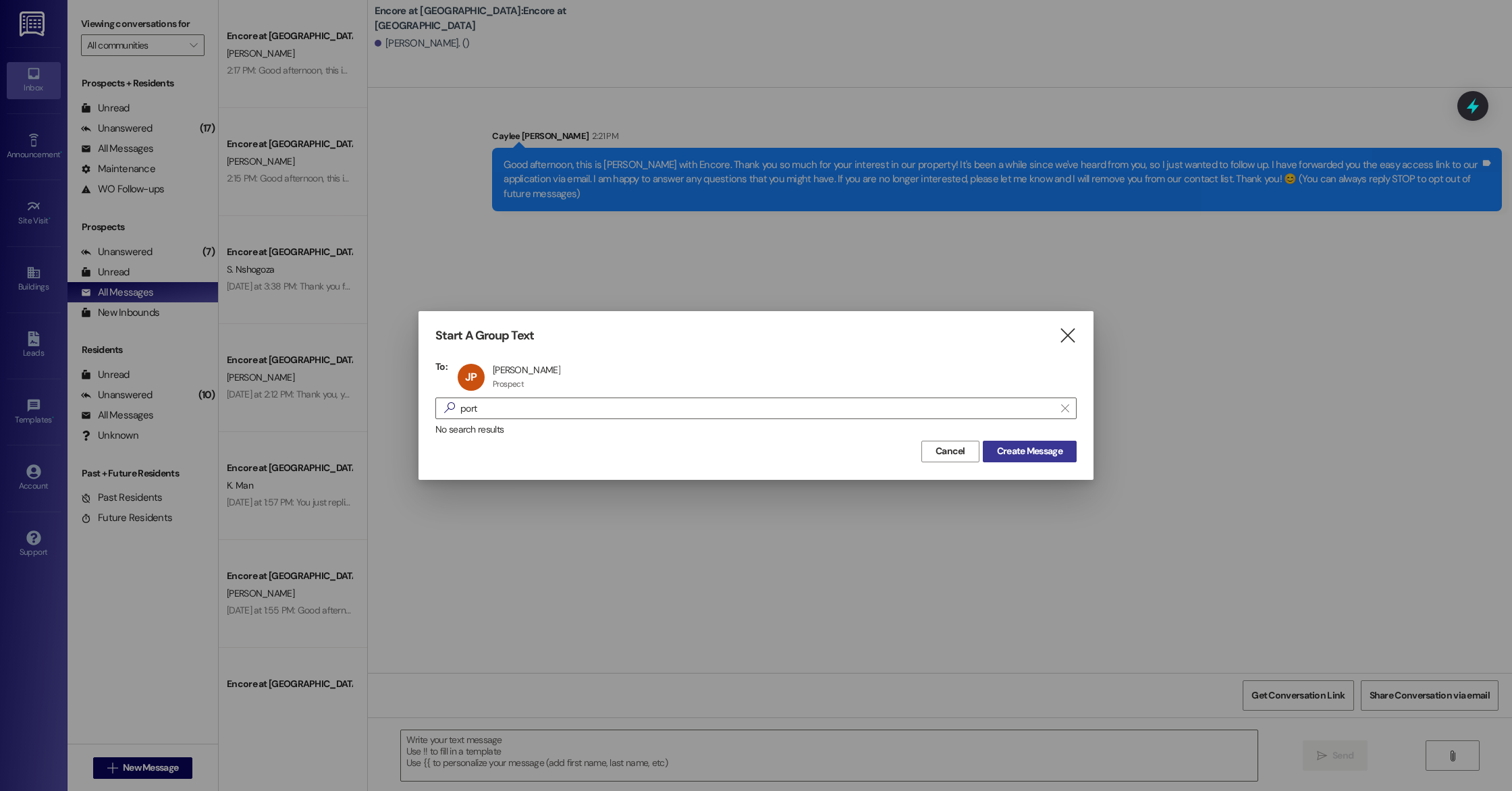
click at [1034, 456] on span "Create Message" at bounding box center [1029, 451] width 65 height 14
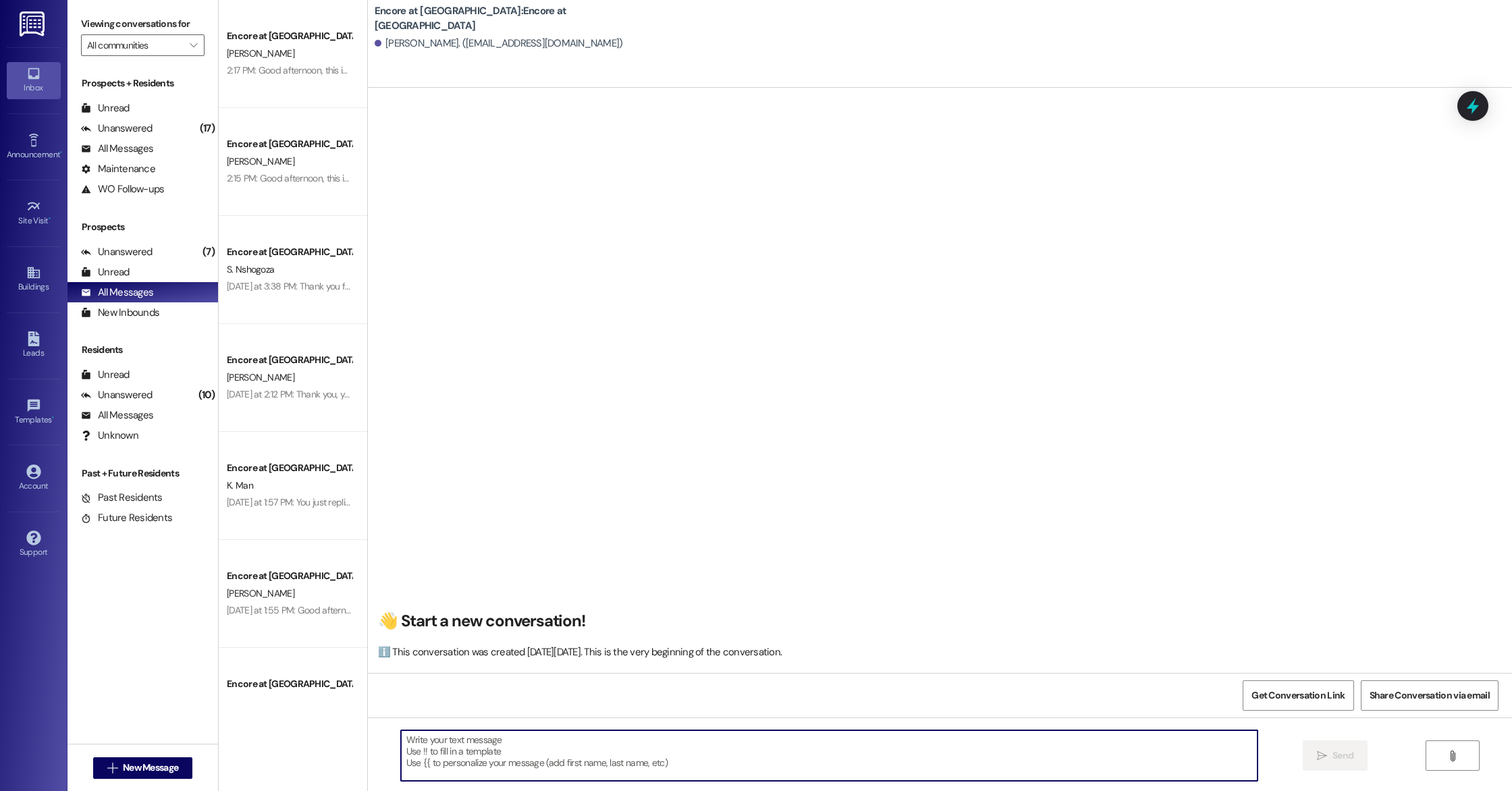
click at [723, 752] on textarea at bounding box center [829, 756] width 856 height 51
paste textarea "Good afternoon, this is [PERSON_NAME] with Encore. Thank you so much for your i…"
type textarea "Good afternoon, this is [PERSON_NAME] with Encore. Thank you so much for your i…"
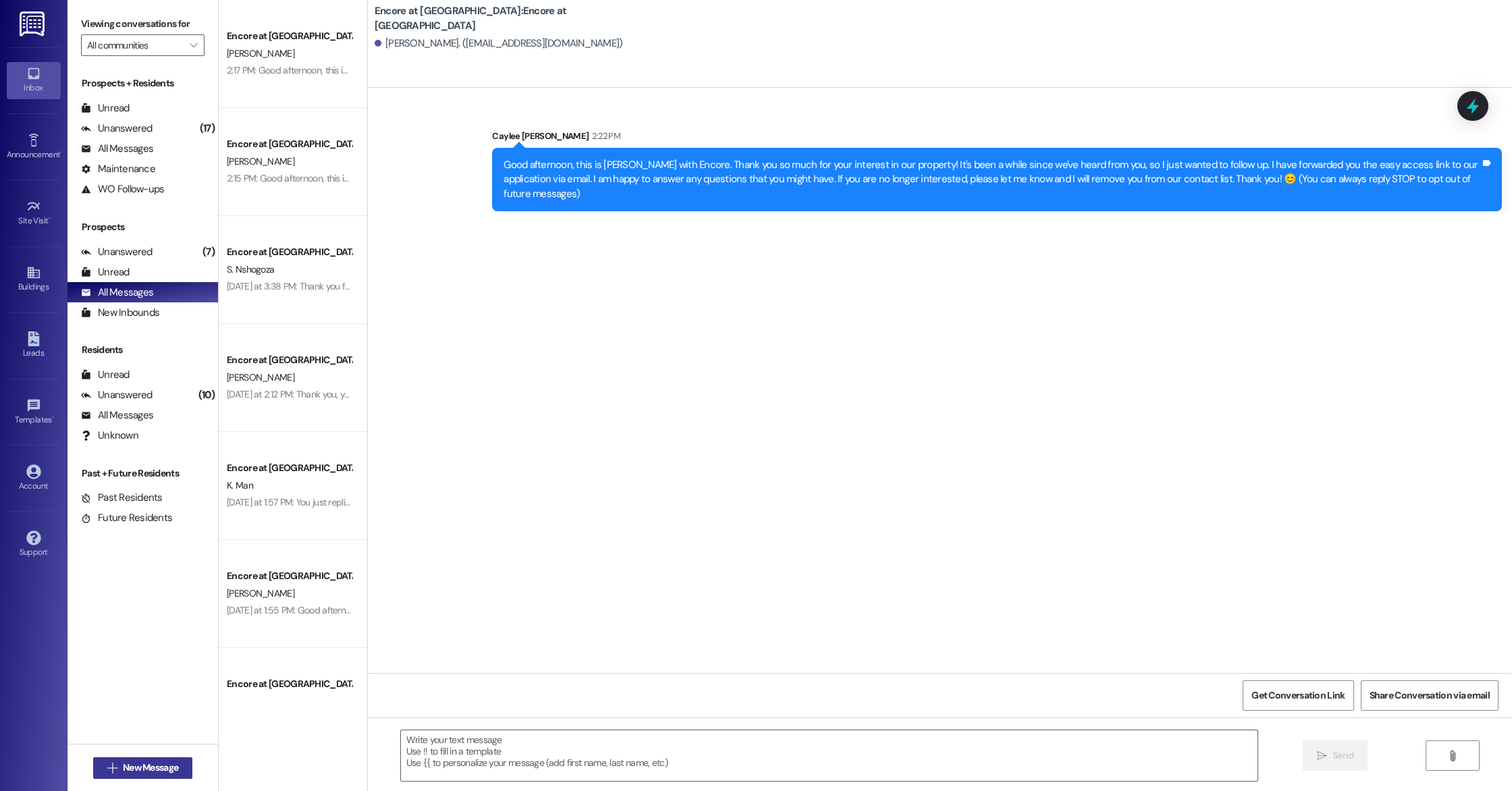
click at [107, 761] on span " New Message" at bounding box center [143, 768] width 77 height 14
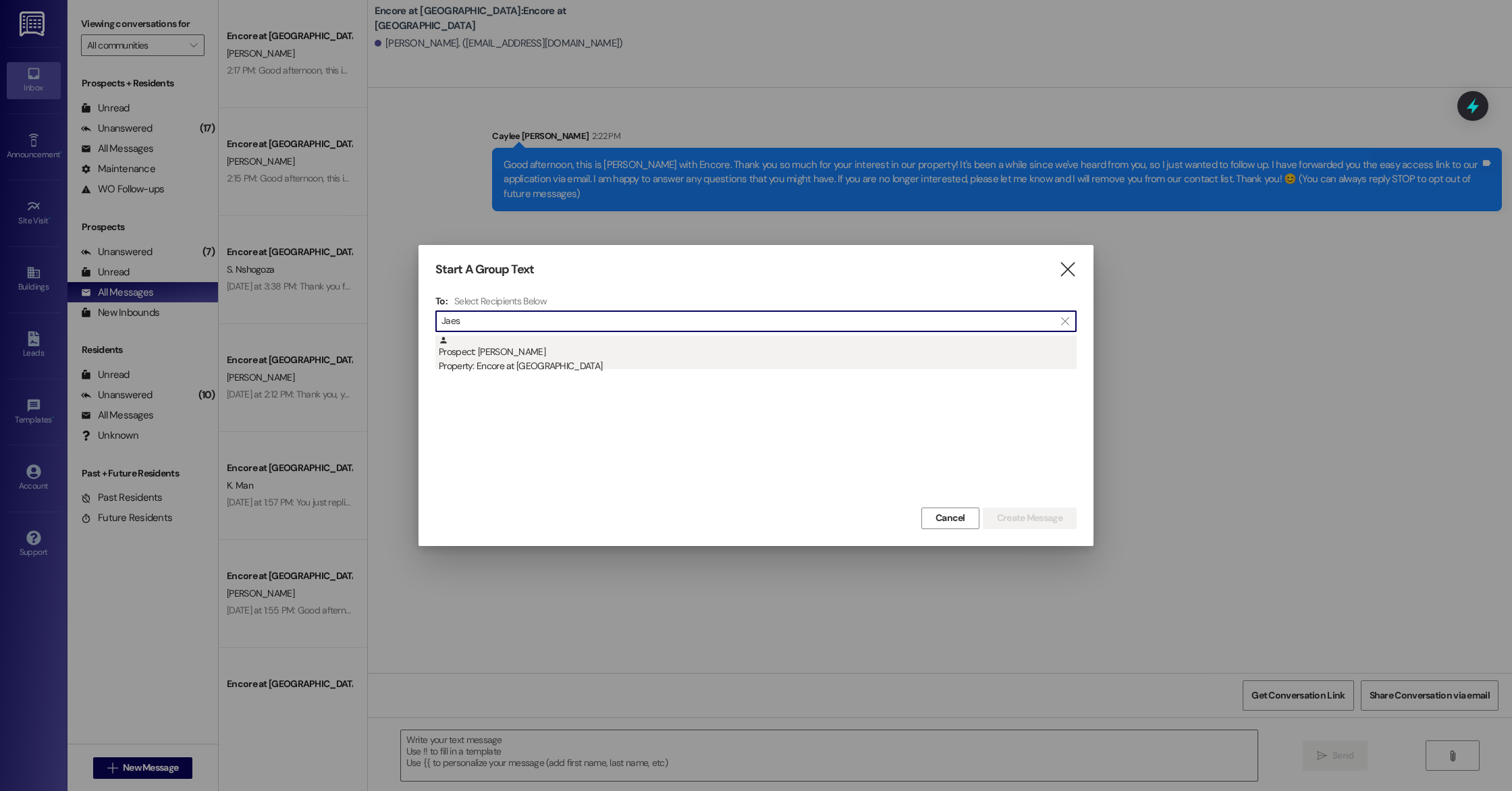
type input "Jaes"
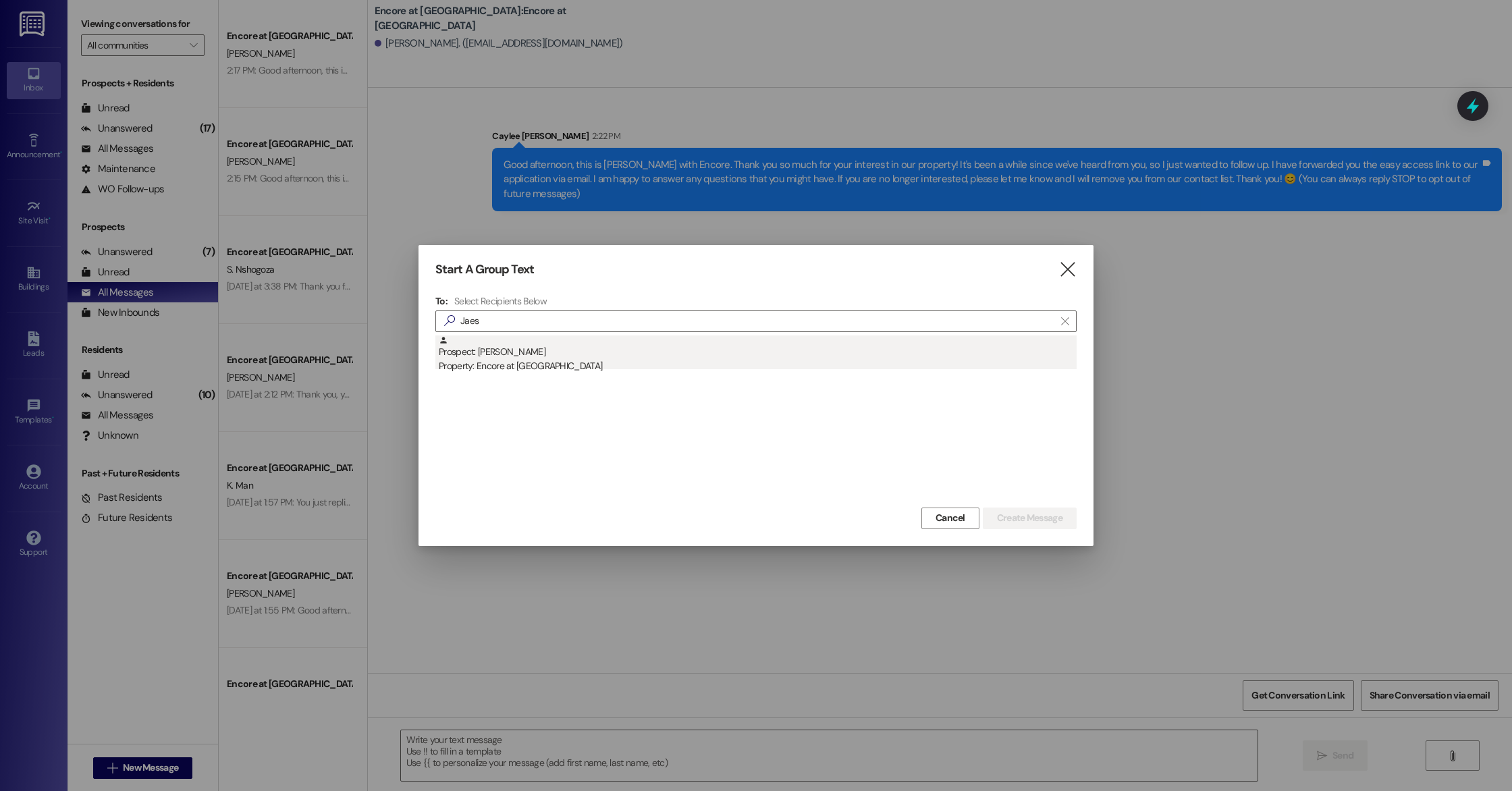
click at [498, 358] on div "Prospect: [PERSON_NAME] Property: Encore at [GEOGRAPHIC_DATA]" at bounding box center [757, 355] width 638 height 38
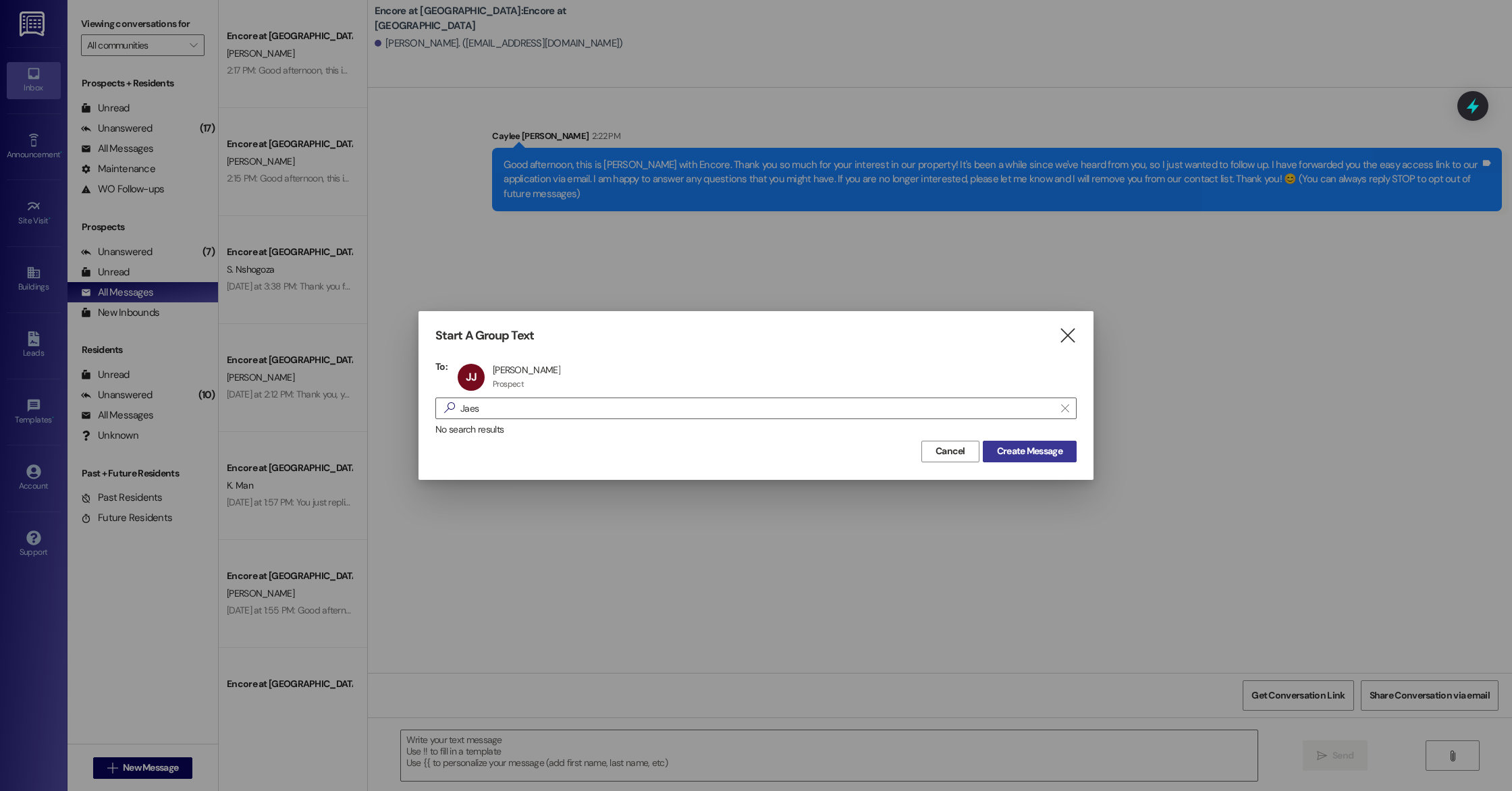
click at [1037, 454] on span "Create Message" at bounding box center [1029, 451] width 65 height 14
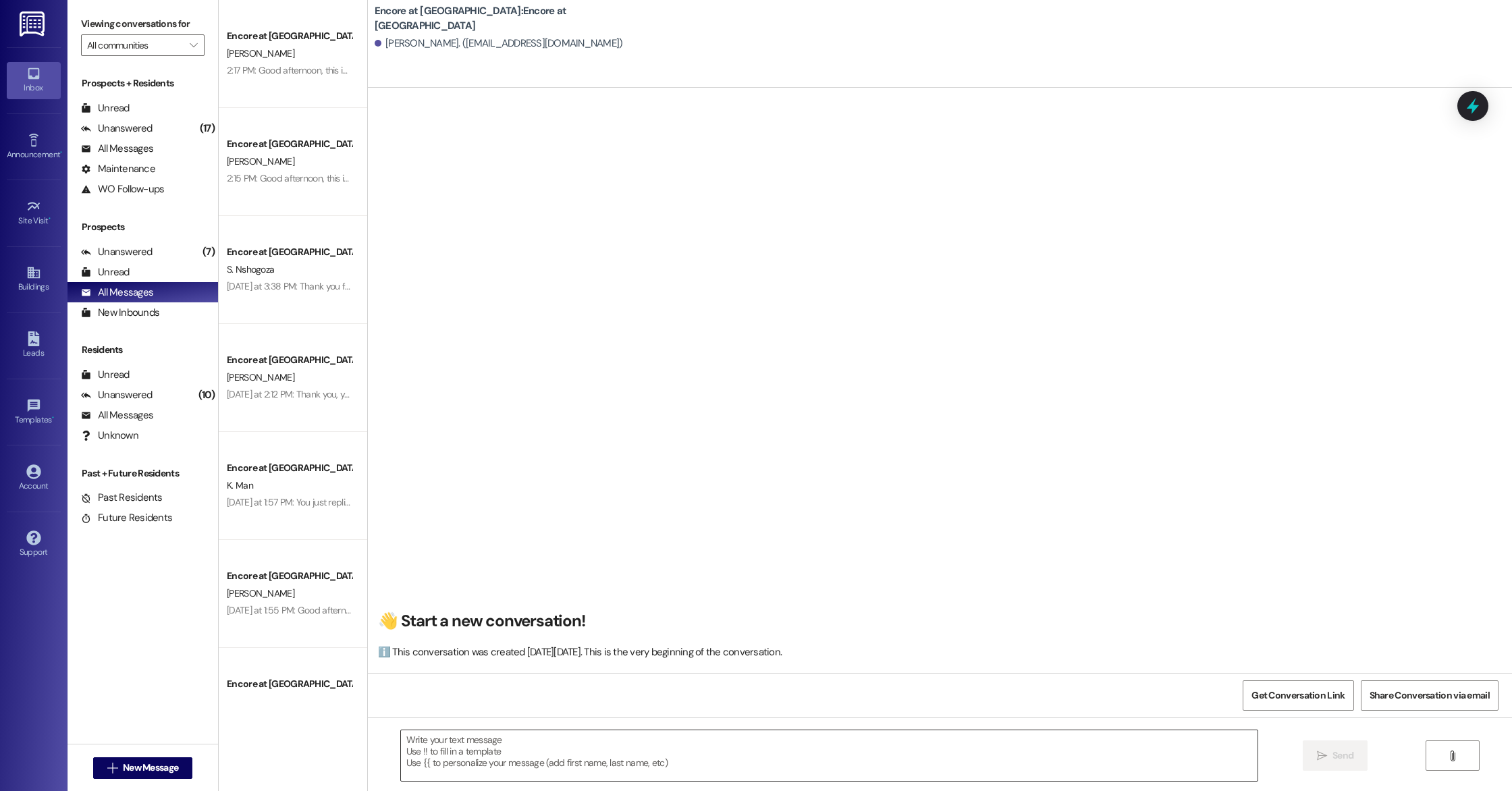
click at [516, 770] on textarea at bounding box center [829, 756] width 856 height 51
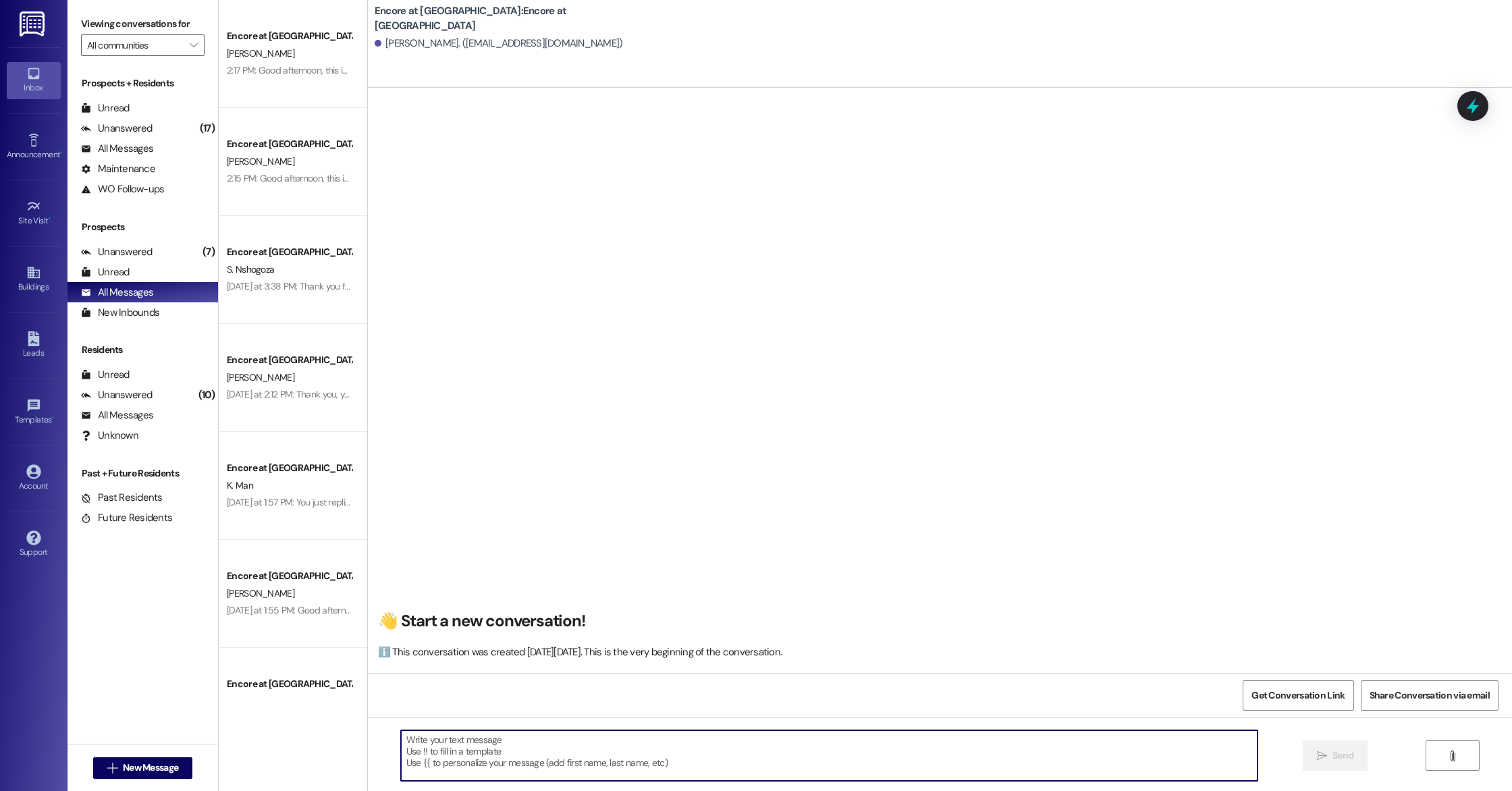
paste textarea "Good afternoon, this is [PERSON_NAME] with Encore. Thank you so much for your i…"
type textarea "Good afternoon, this is [PERSON_NAME] with Encore. Thank you so much for your i…"
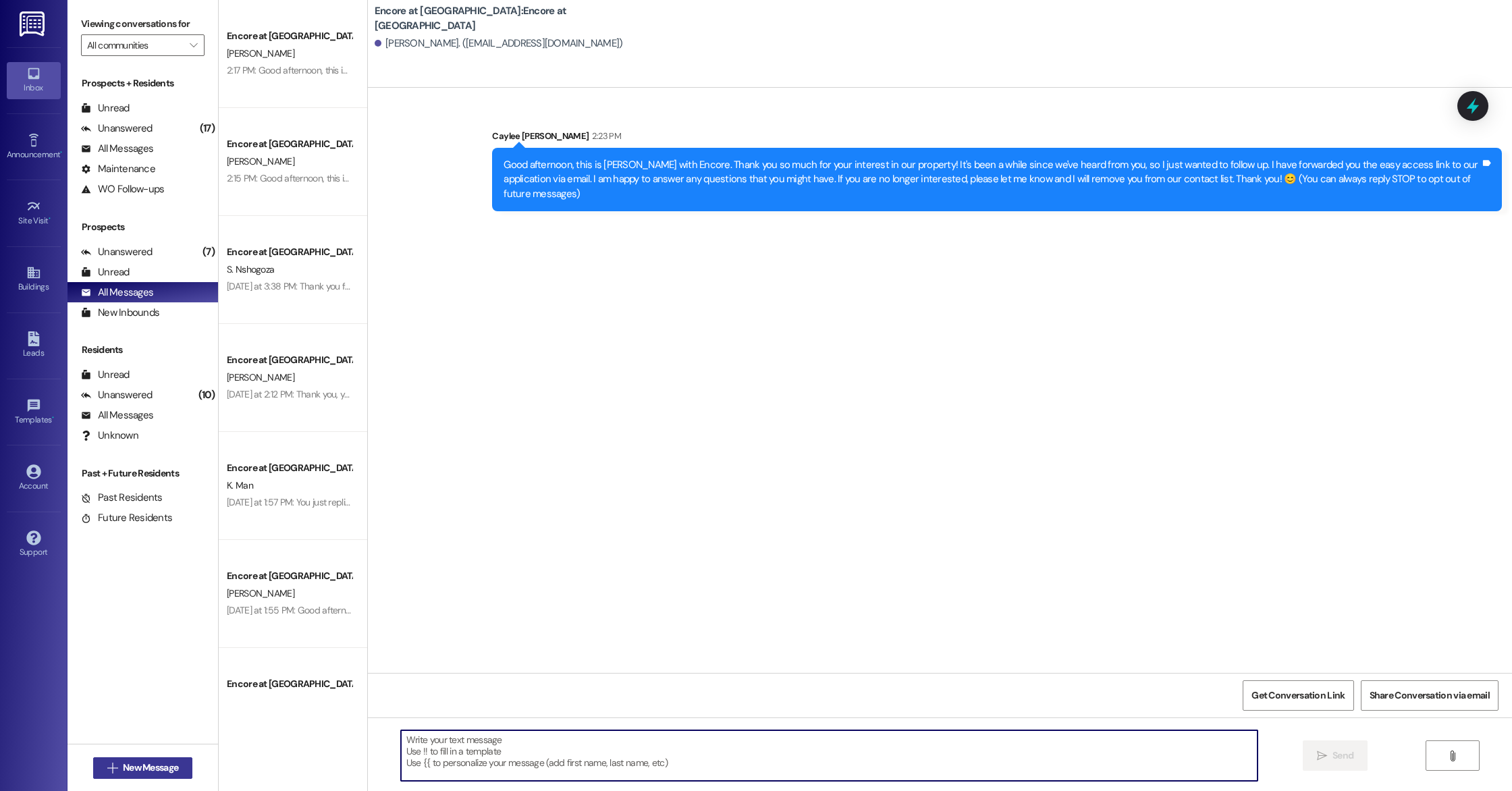
click at [167, 771] on span "New Message" at bounding box center [151, 768] width 55 height 14
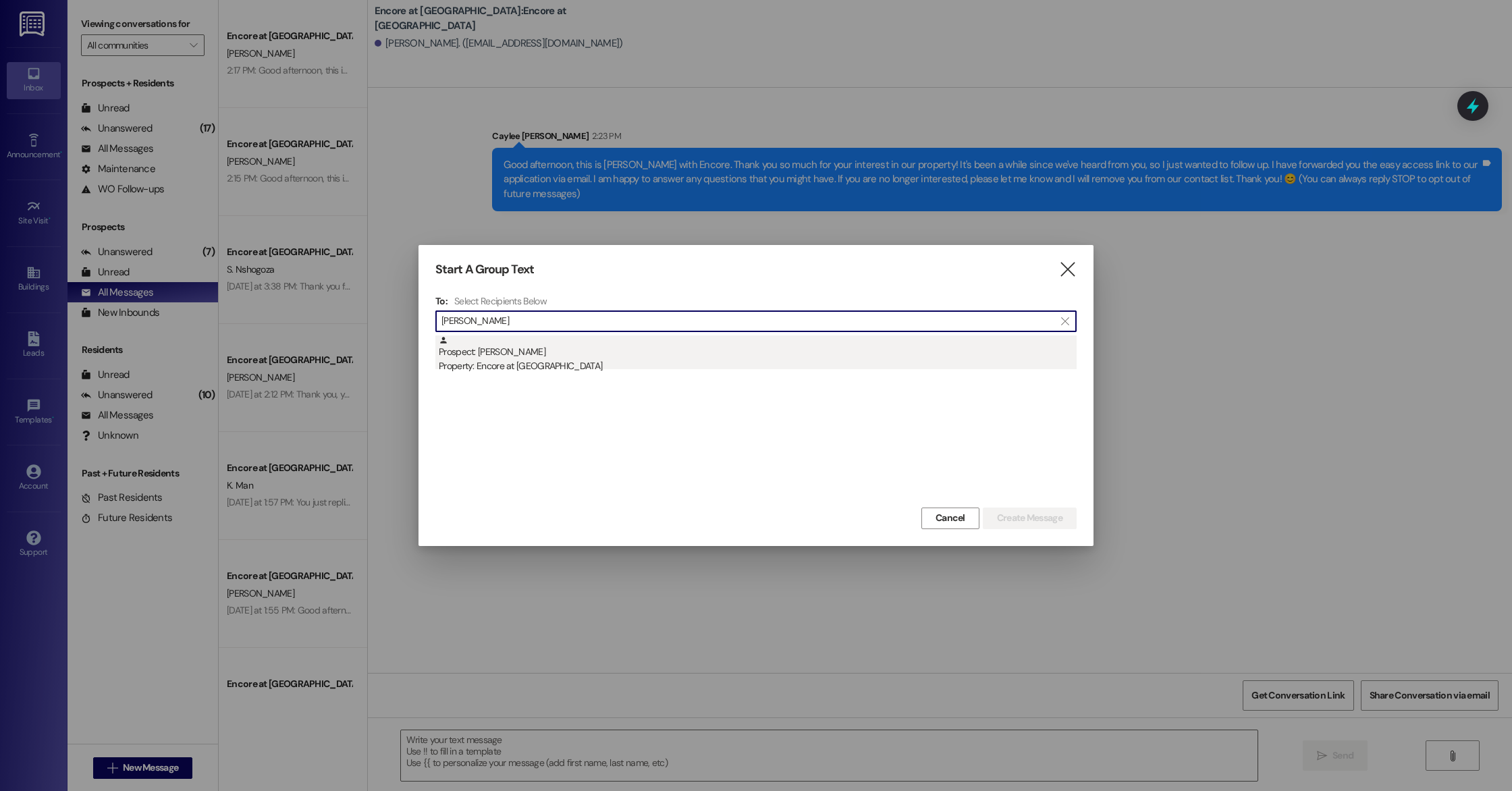
type input "[PERSON_NAME]"
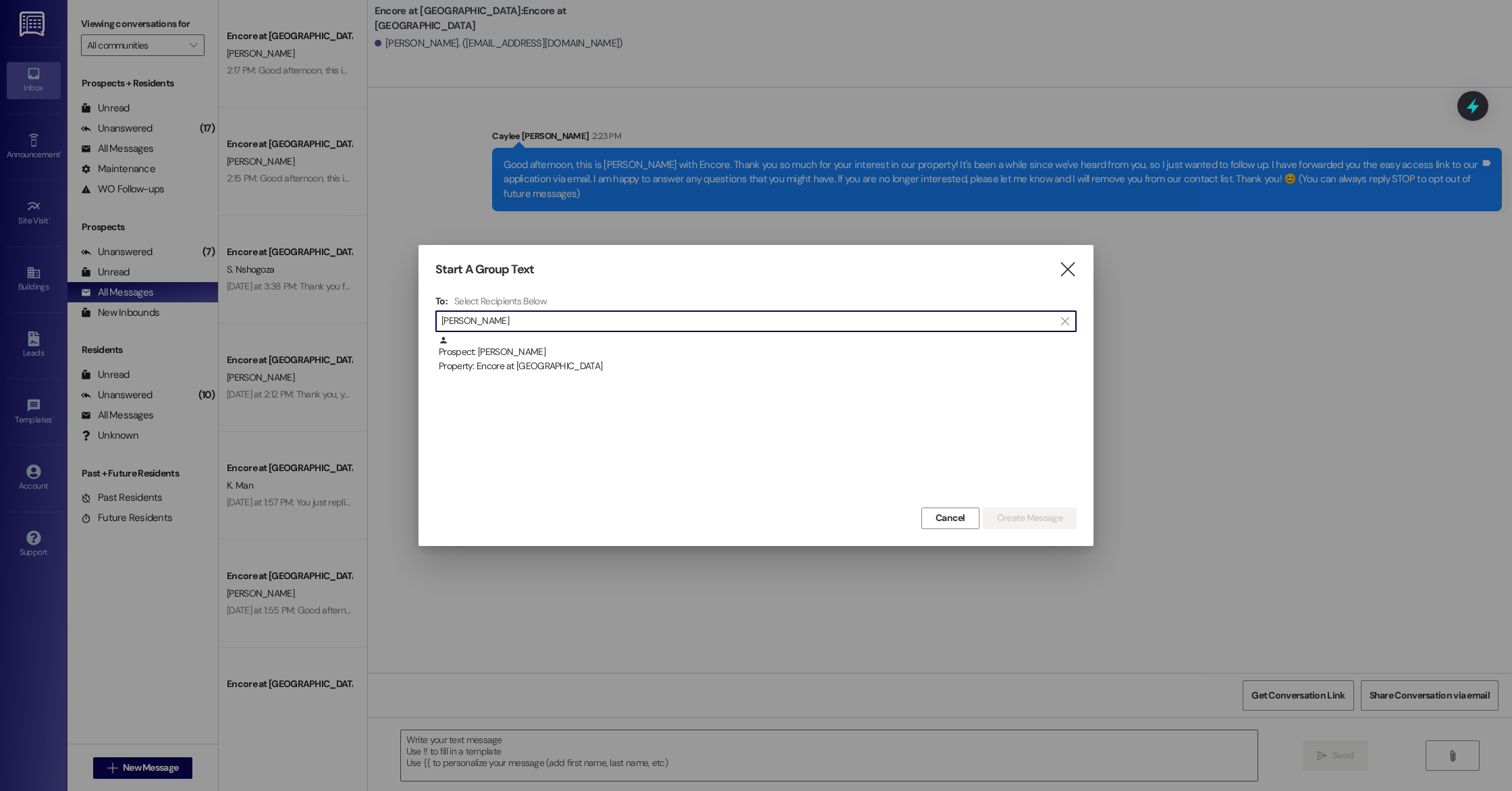
click at [576, 354] on div "Prospect: [PERSON_NAME] Property: Encore at [GEOGRAPHIC_DATA]" at bounding box center [757, 355] width 638 height 38
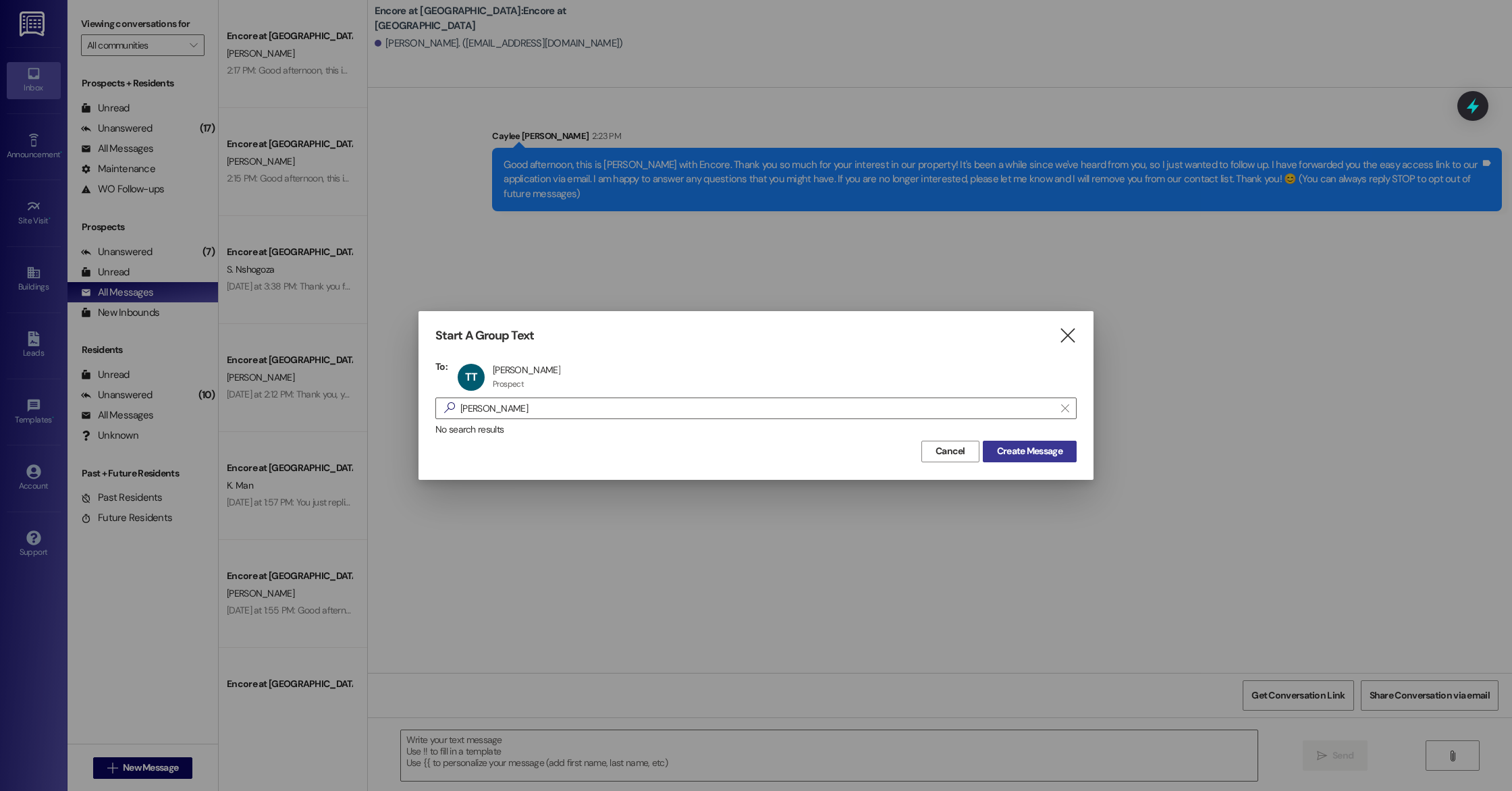
click at [1044, 448] on span "Create Message" at bounding box center [1029, 451] width 65 height 14
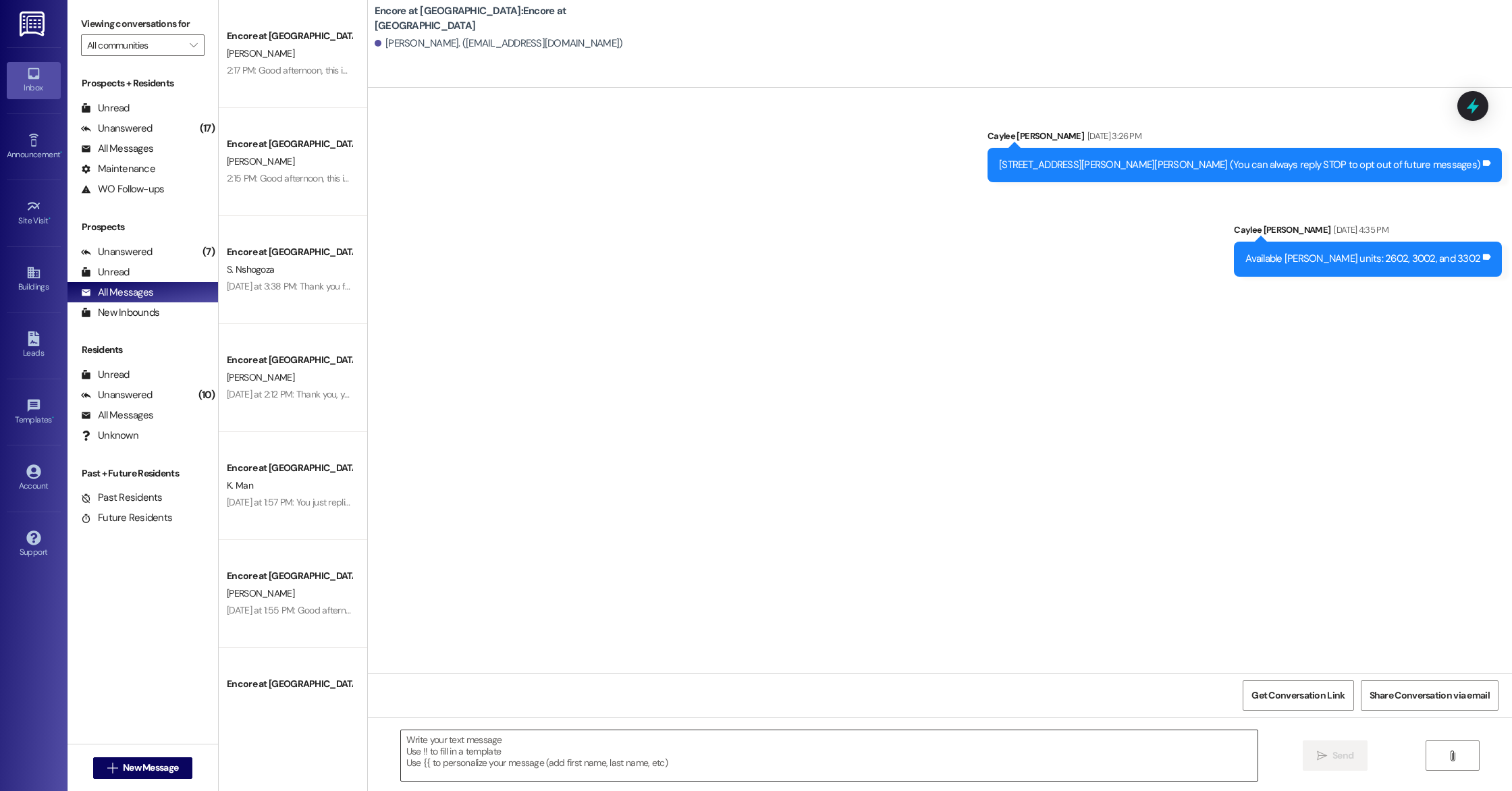
click at [614, 766] on textarea at bounding box center [829, 756] width 856 height 51
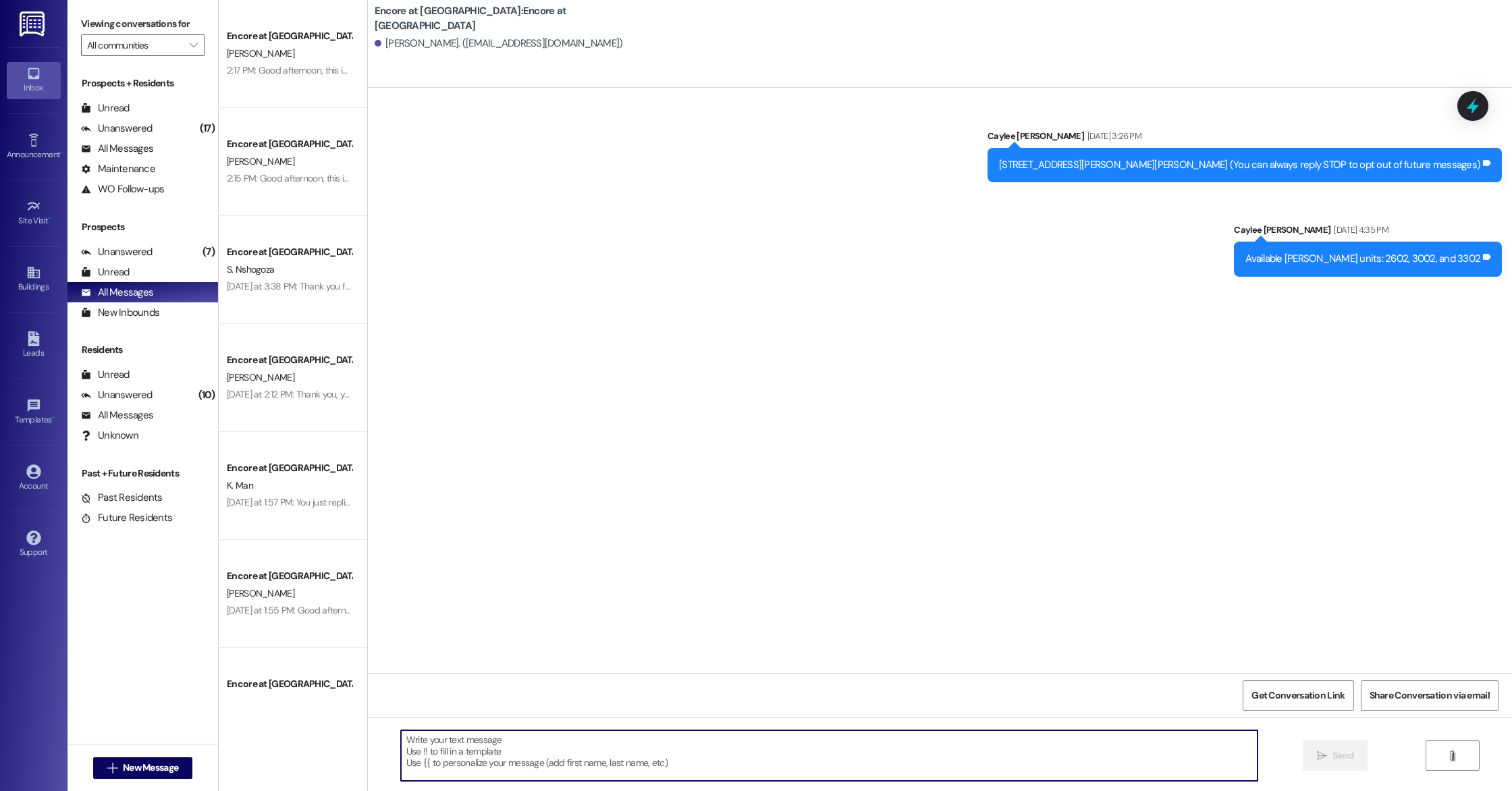
paste textarea "Good afternoon, this is [PERSON_NAME] with Encore. Thank you so much for your i…"
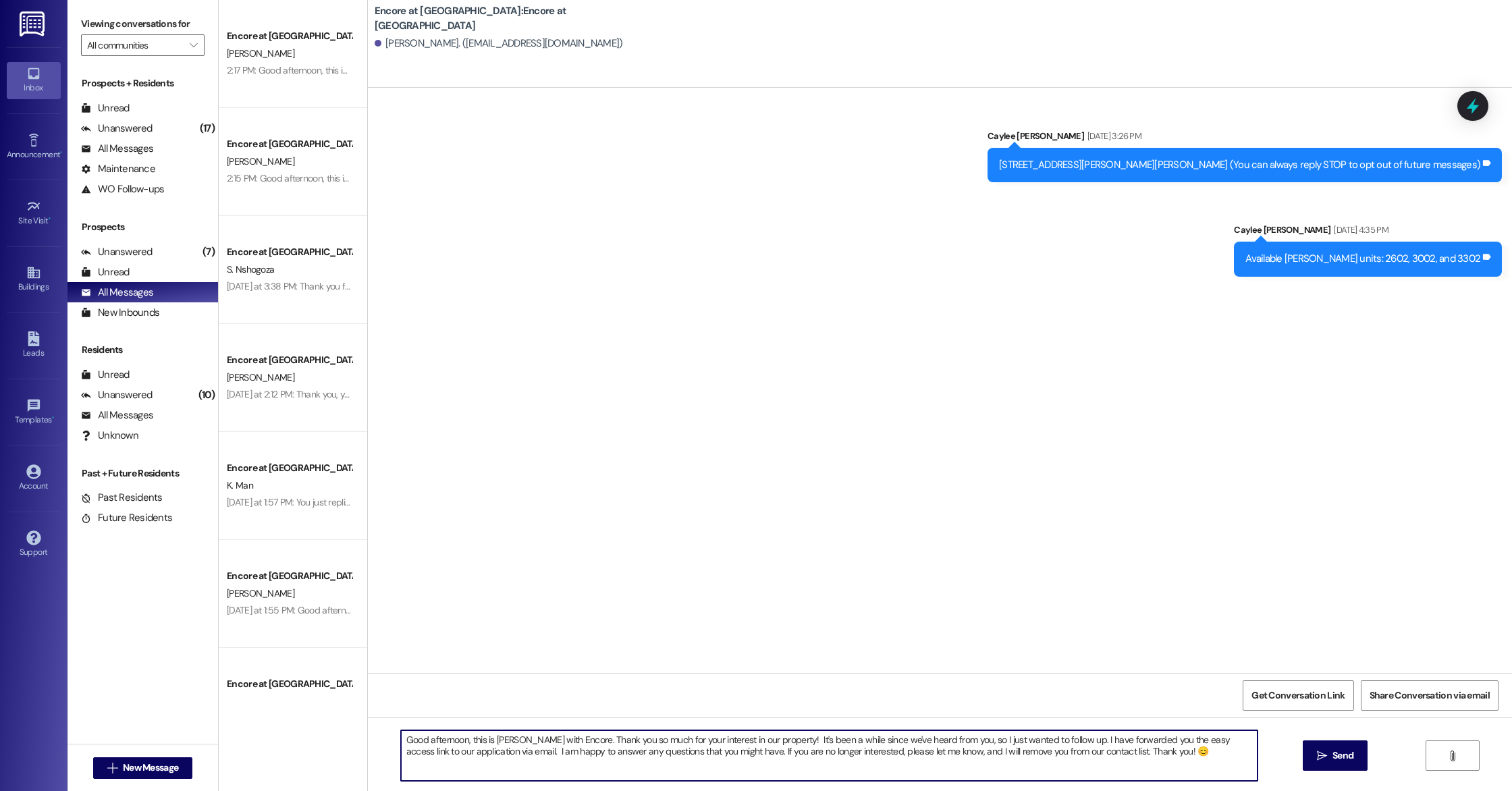
drag, startPoint x: 941, startPoint y: 741, endPoint x: 772, endPoint y: 739, distance: 169.0
click at [772, 739] on textarea "Good afternoon, this is [PERSON_NAME] with Encore. Thank you so much for your i…" at bounding box center [829, 756] width 856 height 51
drag, startPoint x: 1091, startPoint y: 740, endPoint x: 514, endPoint y: 752, distance: 577.1
click at [514, 752] on textarea "Good afternoon, this is [PERSON_NAME] with Encore. Thank you so much for your i…" at bounding box center [829, 756] width 856 height 51
click at [984, 763] on textarea "Good afternoon, this is [PERSON_NAME] with Encore. Thank you so much for your i…" at bounding box center [829, 756] width 856 height 51
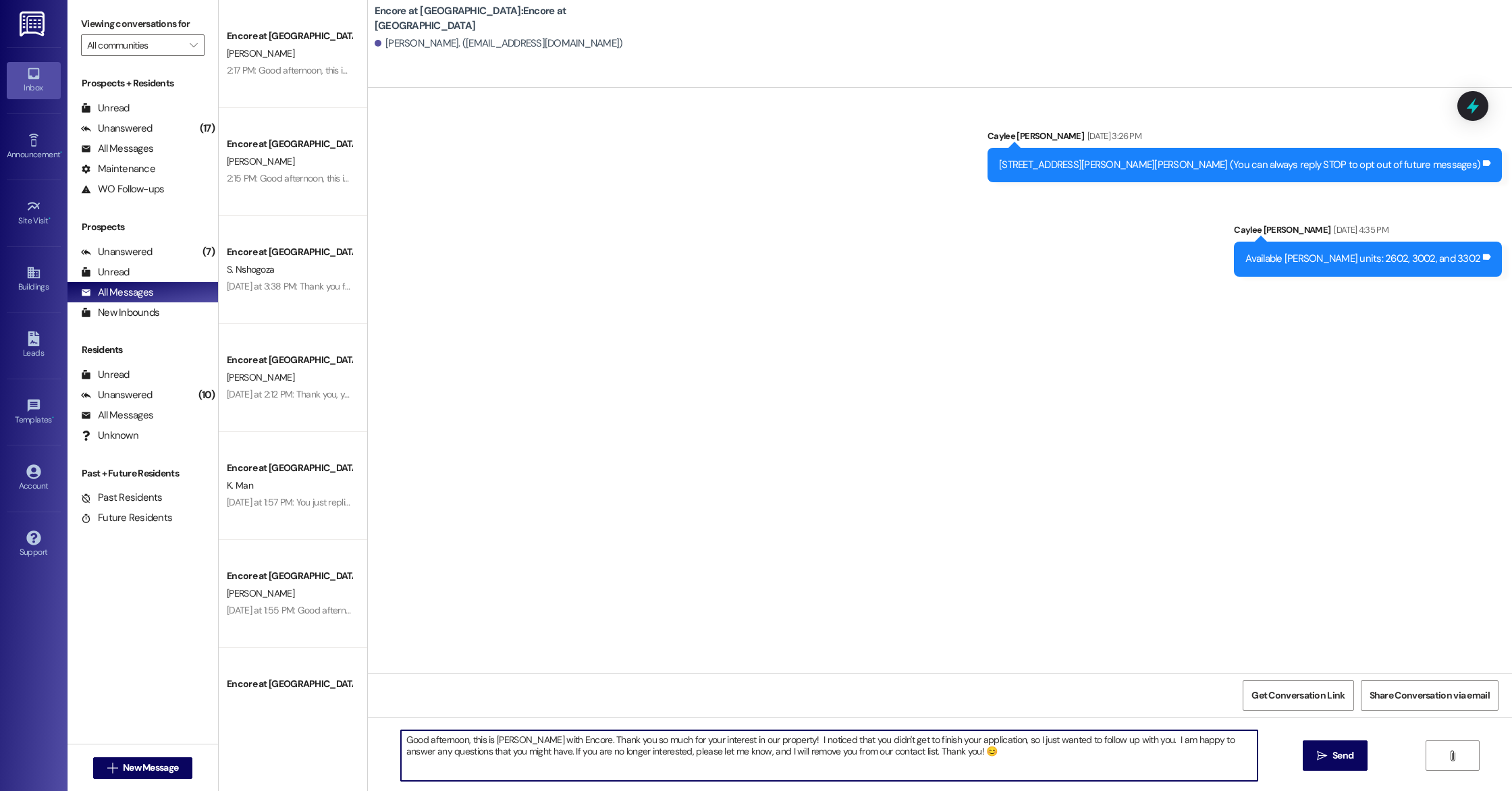
drag, startPoint x: 921, startPoint y: 751, endPoint x: 904, endPoint y: 756, distance: 17.7
click at [904, 756] on textarea "Good afternoon, this is [PERSON_NAME] with Encore. Thank you so much for your i…" at bounding box center [829, 756] width 856 height 51
drag, startPoint x: 962, startPoint y: 757, endPoint x: 307, endPoint y: 726, distance: 655.7
click at [307, 726] on div "Encore at [GEOGRAPHIC_DATA] [PERSON_NAME] 2:17 PM: Good afternoon, this is Cayl…" at bounding box center [865, 396] width 1293 height 791
click at [966, 760] on textarea "Good afternoon, this is [PERSON_NAME] with Encore. Thank you so much for your i…" at bounding box center [829, 756] width 856 height 51
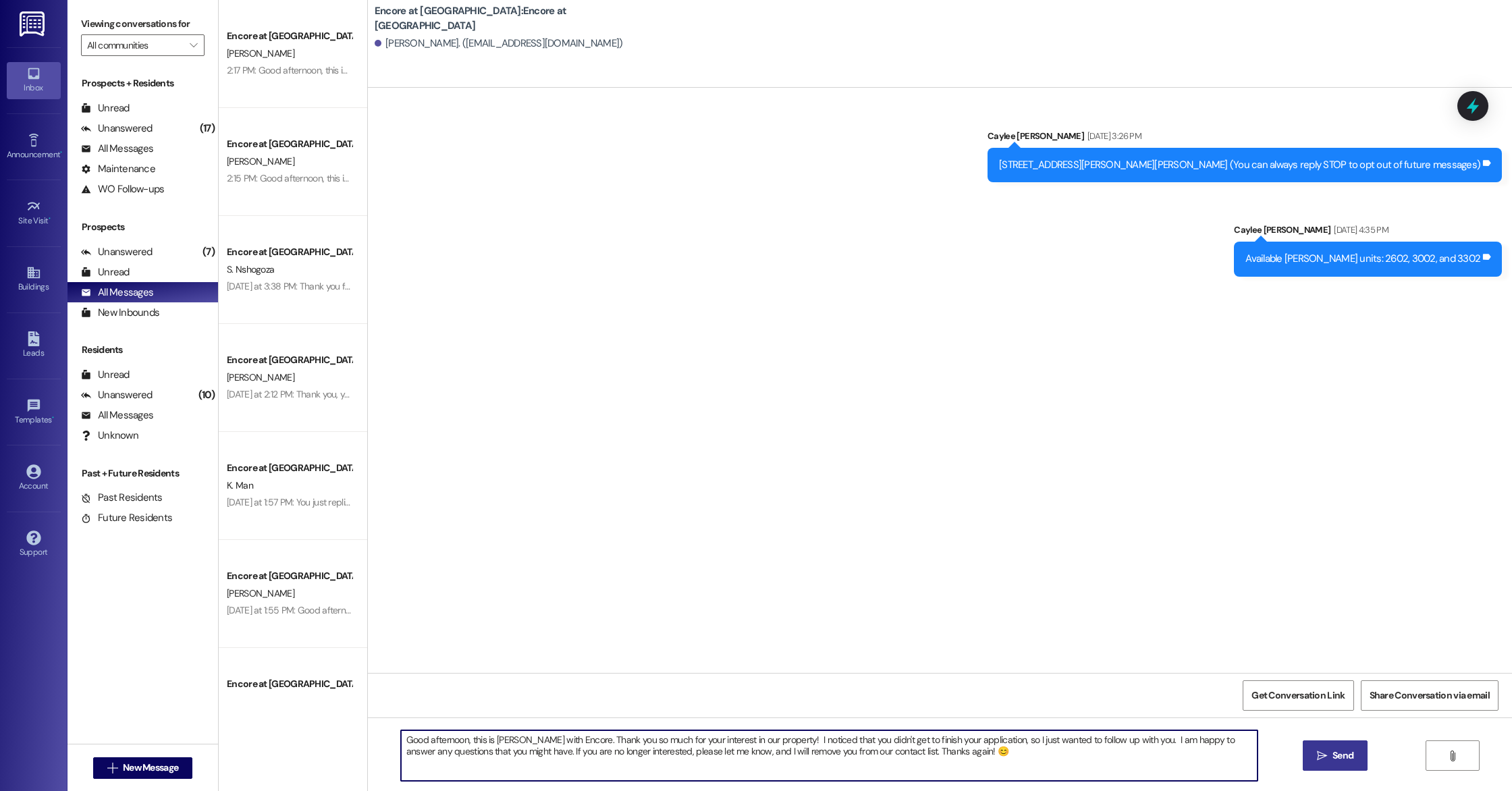
type textarea "Good afternoon, this is [PERSON_NAME] with Encore. Thank you so much for your i…"
click at [1325, 756] on span " Send" at bounding box center [1335, 756] width 42 height 14
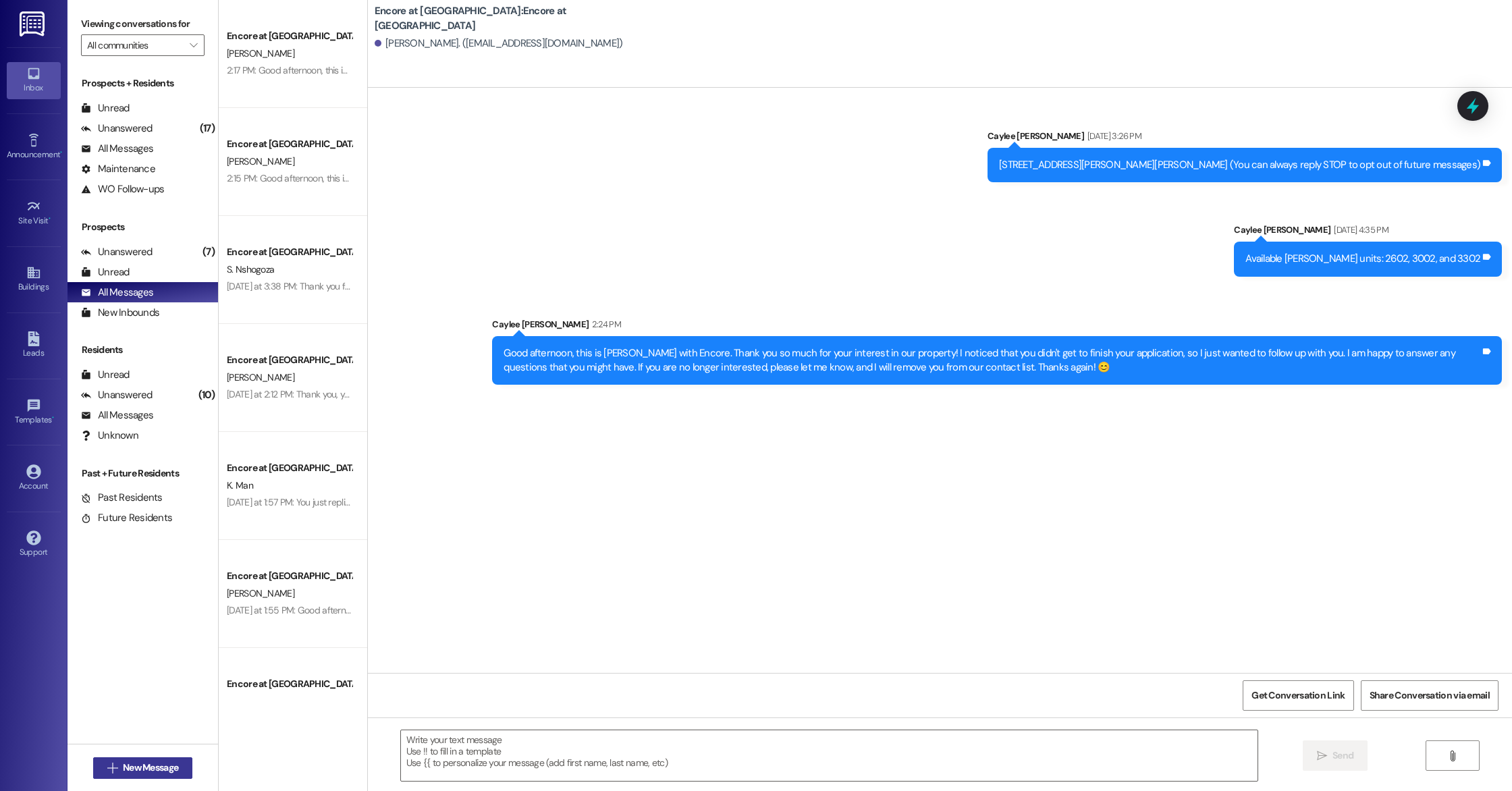
click at [147, 772] on span "New Message" at bounding box center [151, 768] width 55 height 14
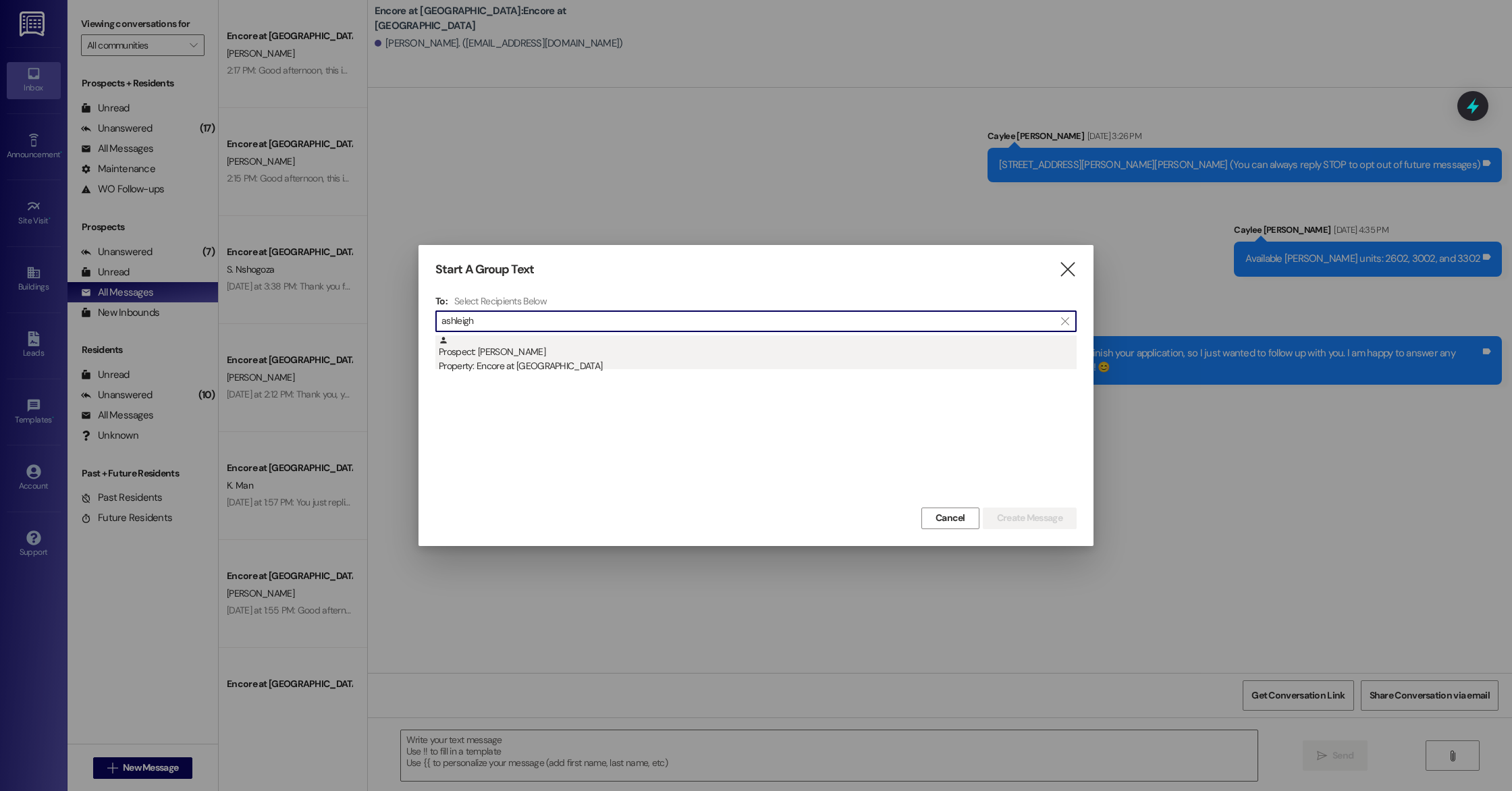
type input "ashleigh"
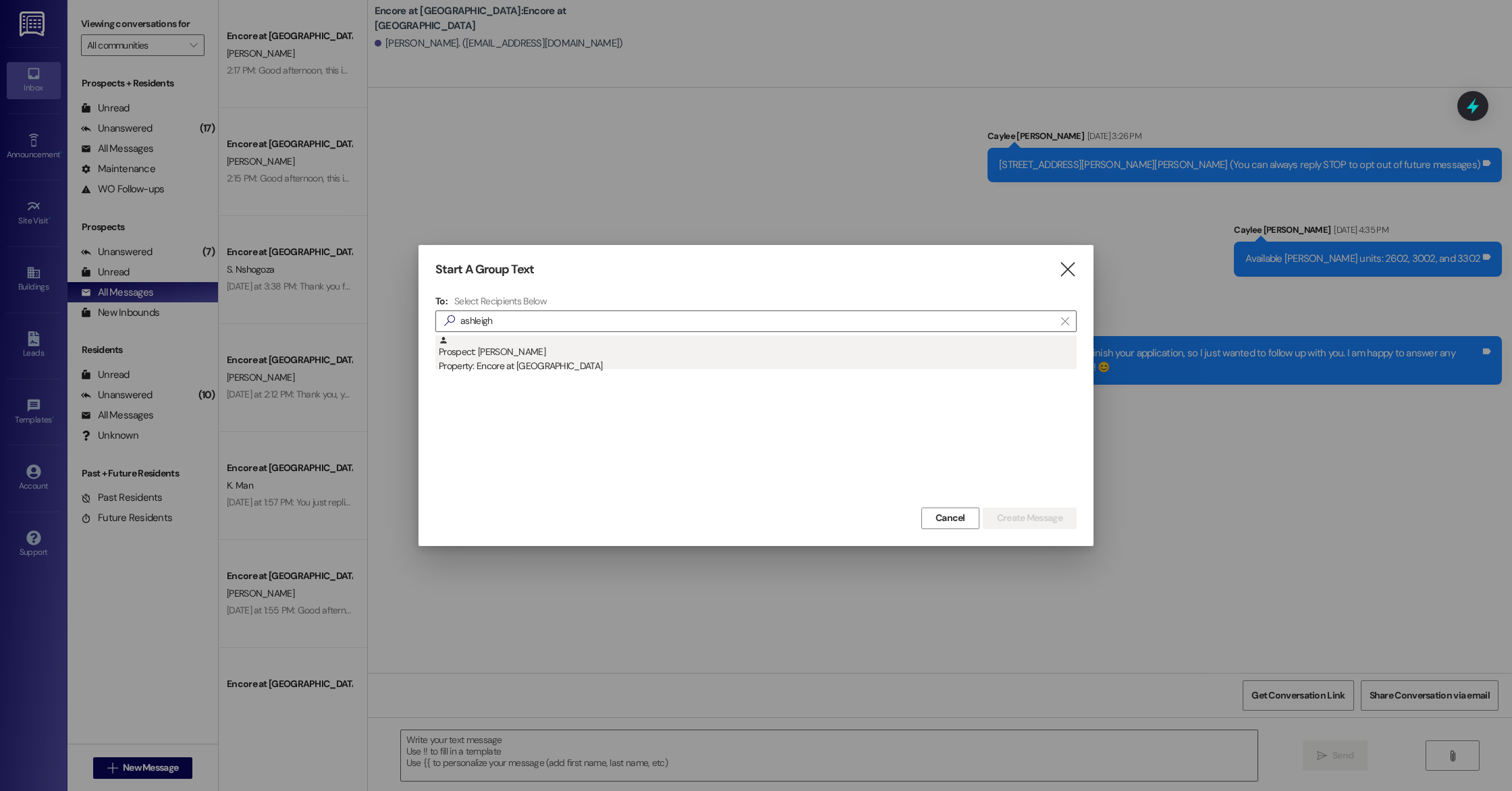
click at [535, 362] on div "Property: Encore at [GEOGRAPHIC_DATA]" at bounding box center [757, 366] width 638 height 14
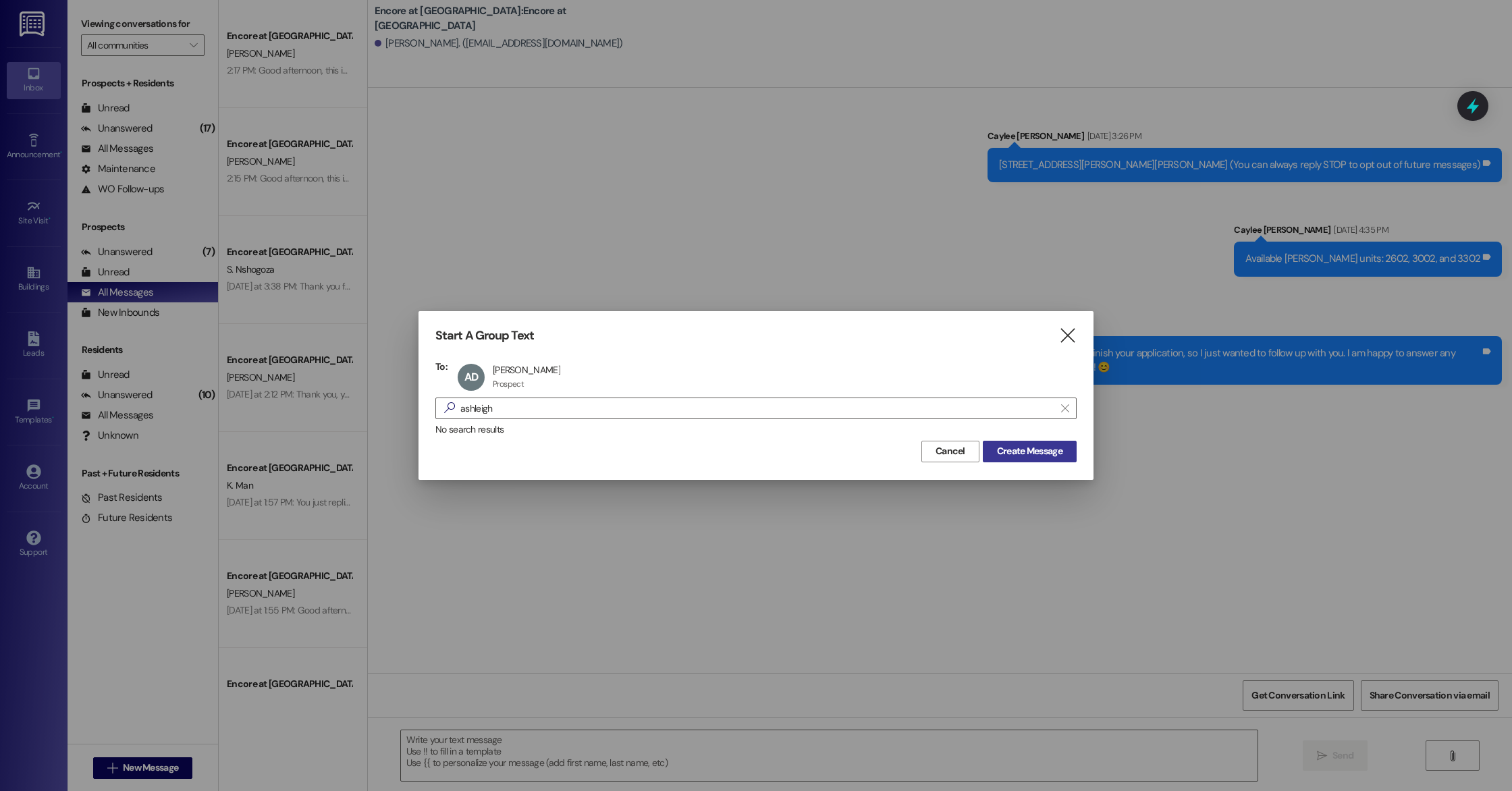
click at [1057, 454] on span "Create Message" at bounding box center [1029, 451] width 65 height 14
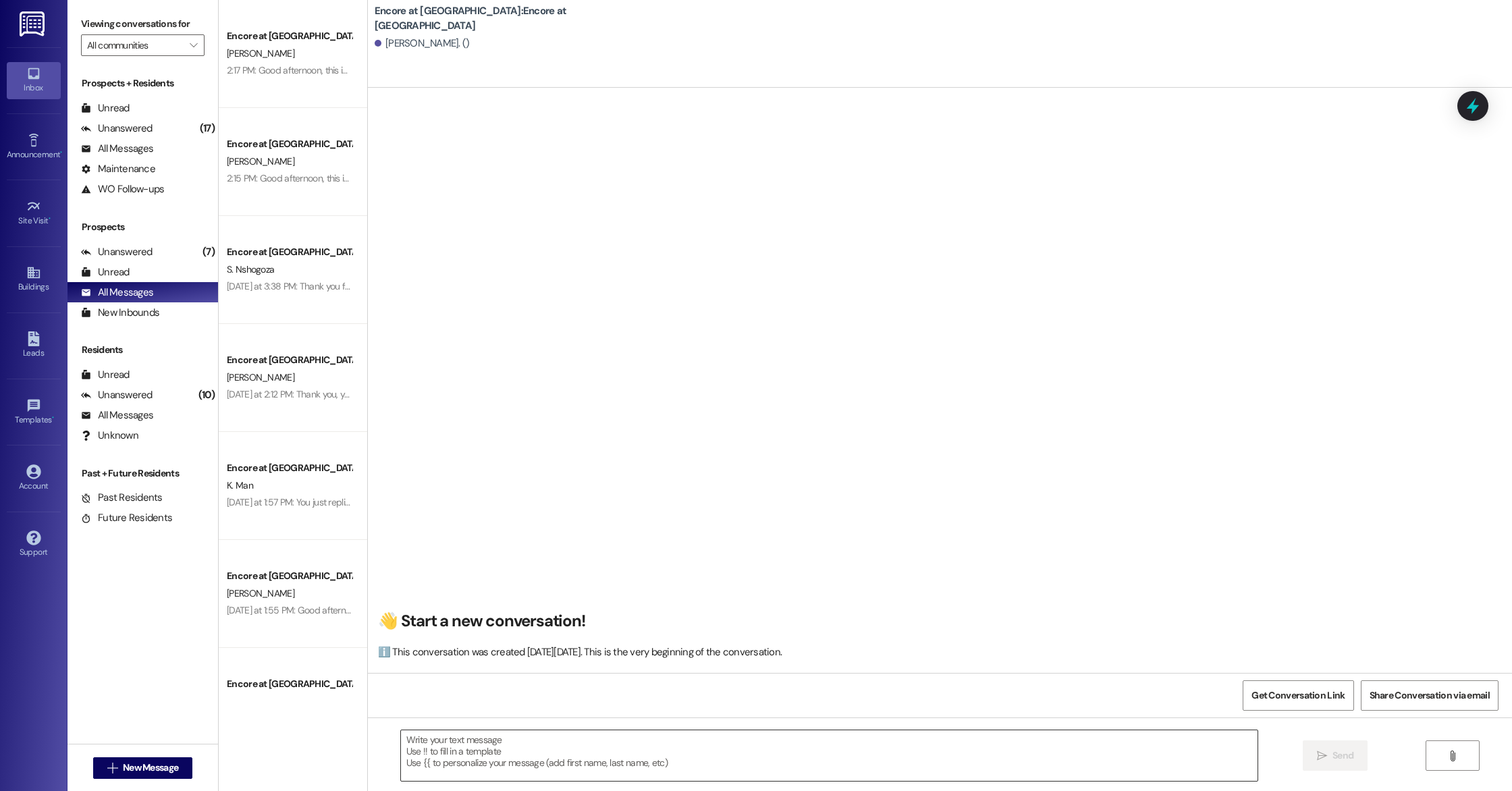
click at [490, 761] on textarea at bounding box center [829, 756] width 856 height 51
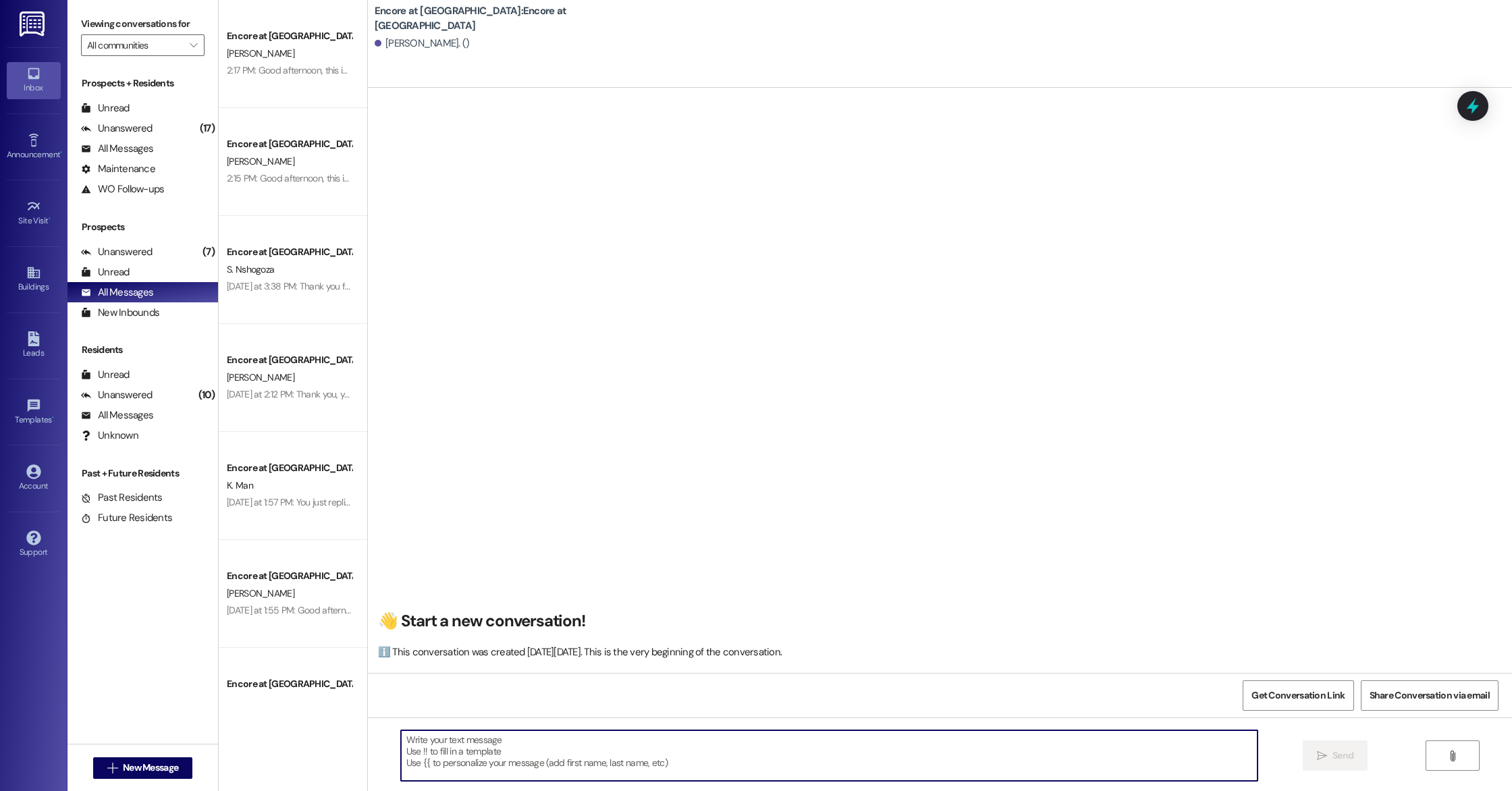
paste textarea "Good afternoon, this is [PERSON_NAME] with Encore. Thank you so much for your i…"
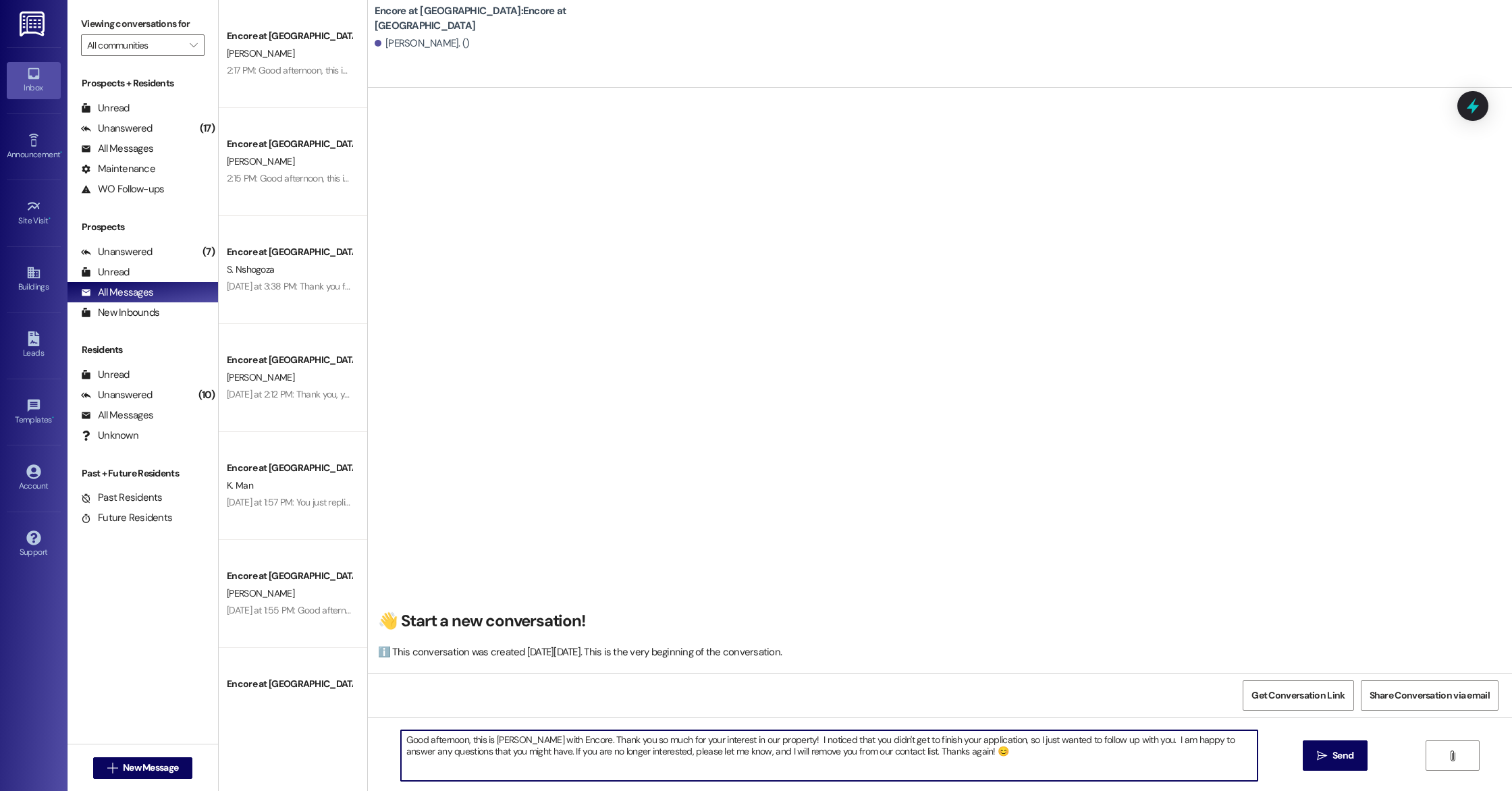
drag, startPoint x: 866, startPoint y: 740, endPoint x: 911, endPoint y: 739, distance: 45.0
click at [911, 739] on textarea "Good afternoon, this is [PERSON_NAME] with Encore. Thank you so much for your i…" at bounding box center [829, 756] width 856 height 51
click at [973, 756] on textarea "Good afternoon, this is [PERSON_NAME] with Encore. Thank you so much for your i…" at bounding box center [829, 756] width 856 height 51
drag, startPoint x: 934, startPoint y: 754, endPoint x: 304, endPoint y: 703, distance: 632.1
click at [304, 703] on div "Encore at [GEOGRAPHIC_DATA] [PERSON_NAME] 2:17 PM: Good afternoon, this is Cayl…" at bounding box center [865, 396] width 1293 height 791
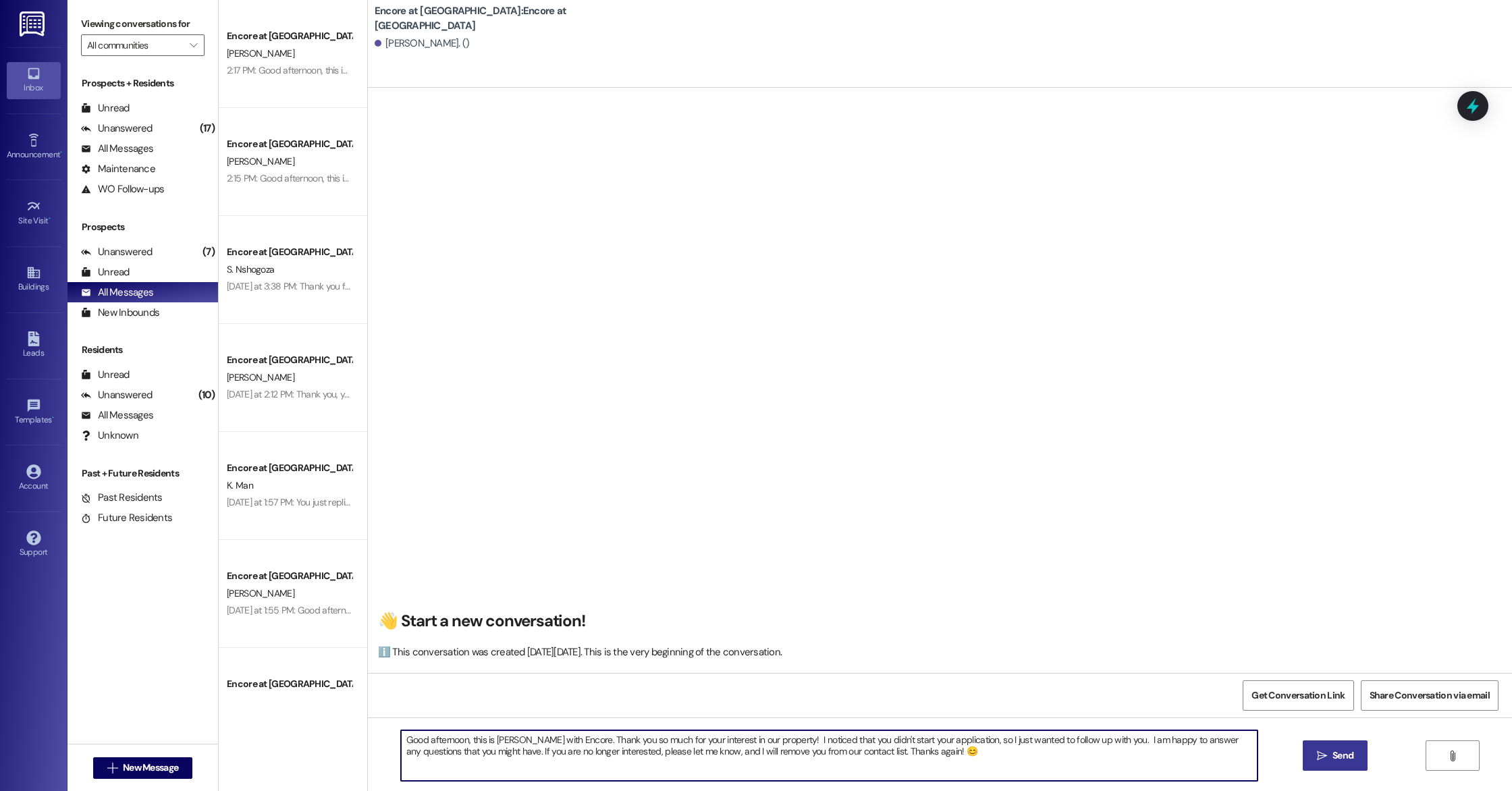
type textarea "Good afternoon, this is [PERSON_NAME] with Encore. Thank you so much for your i…"
click at [1312, 761] on button " Send" at bounding box center [1335, 756] width 65 height 31
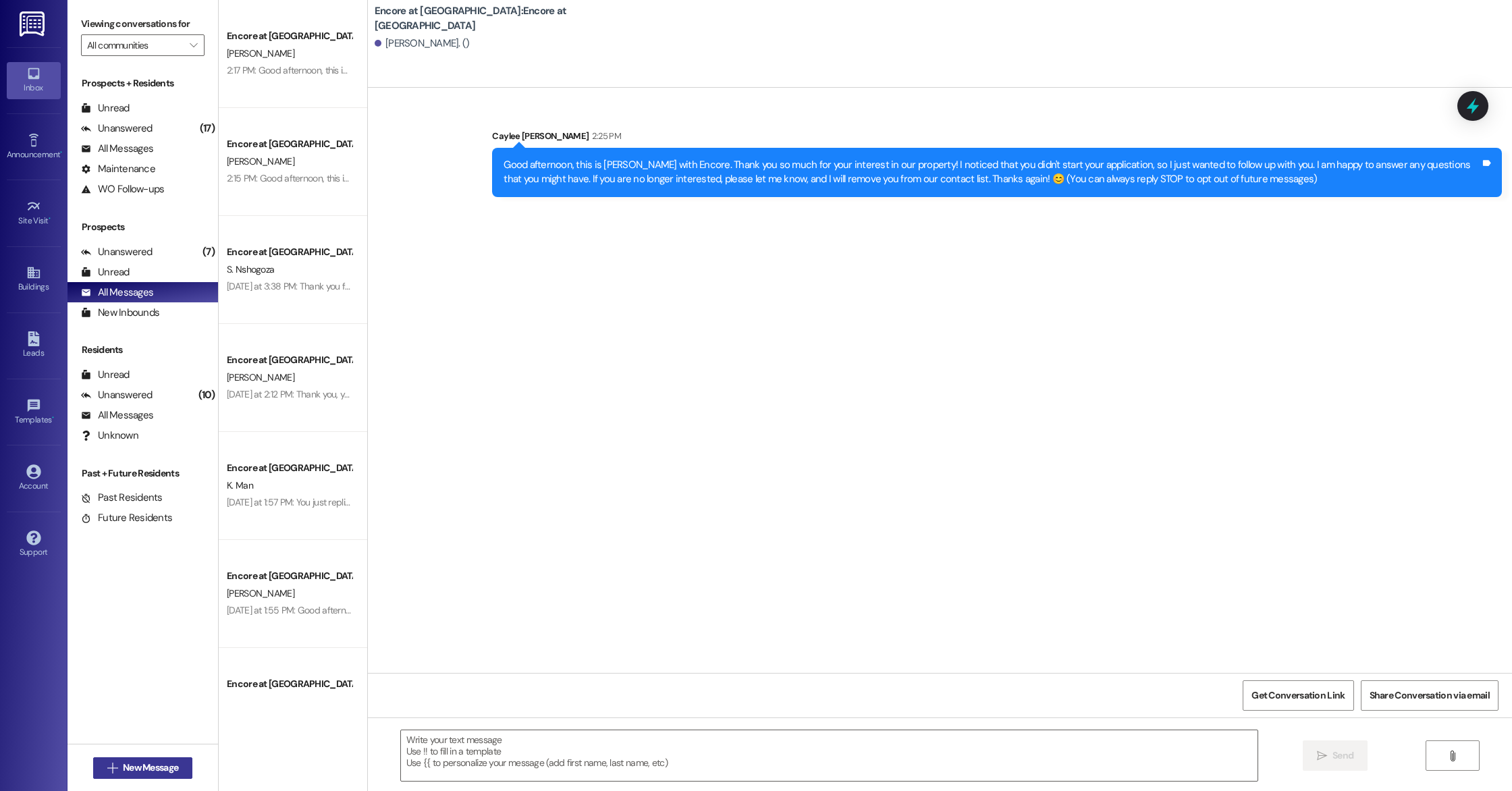
click at [108, 771] on icon "" at bounding box center [112, 768] width 10 height 11
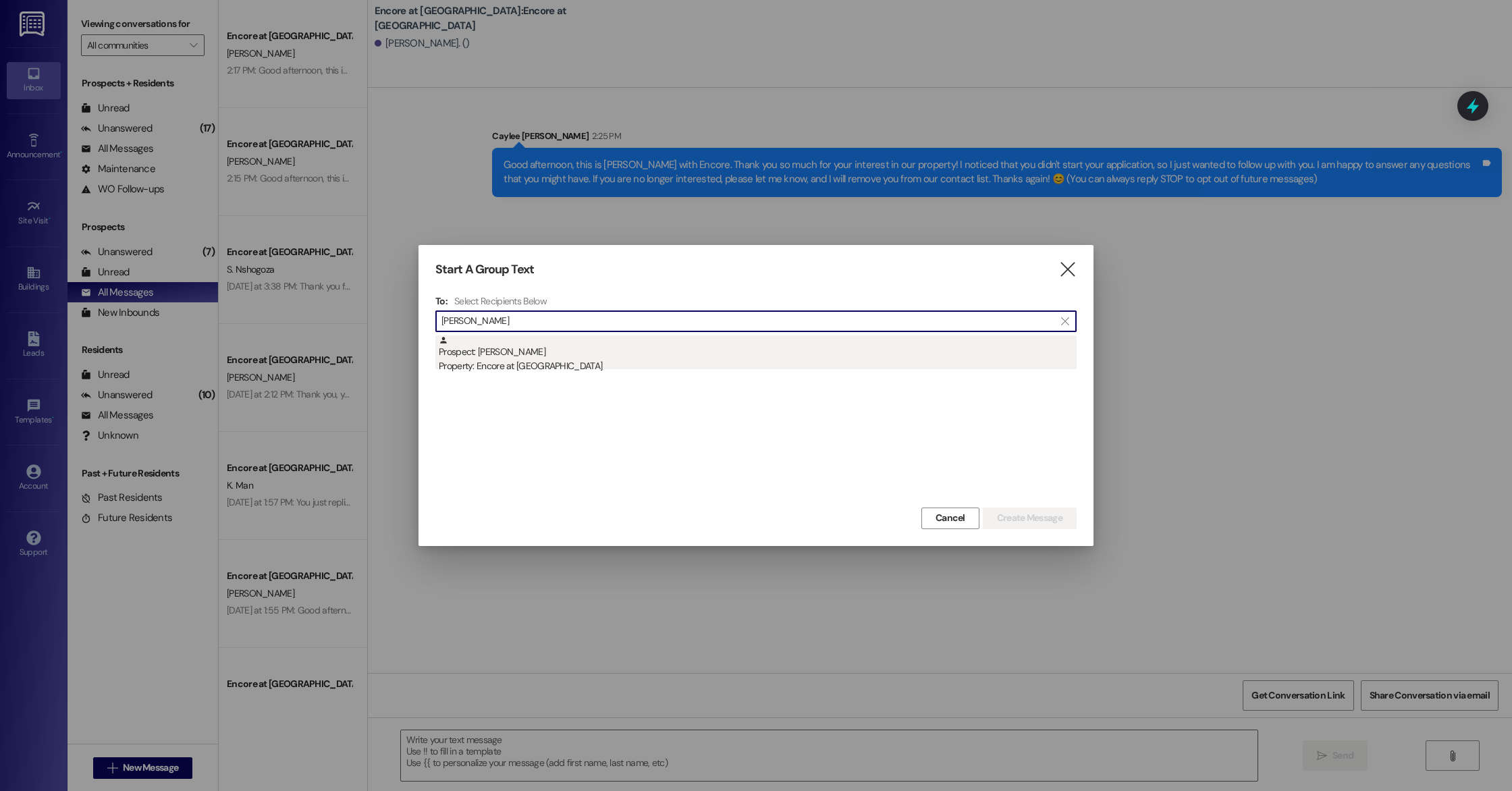
type input "[PERSON_NAME]"
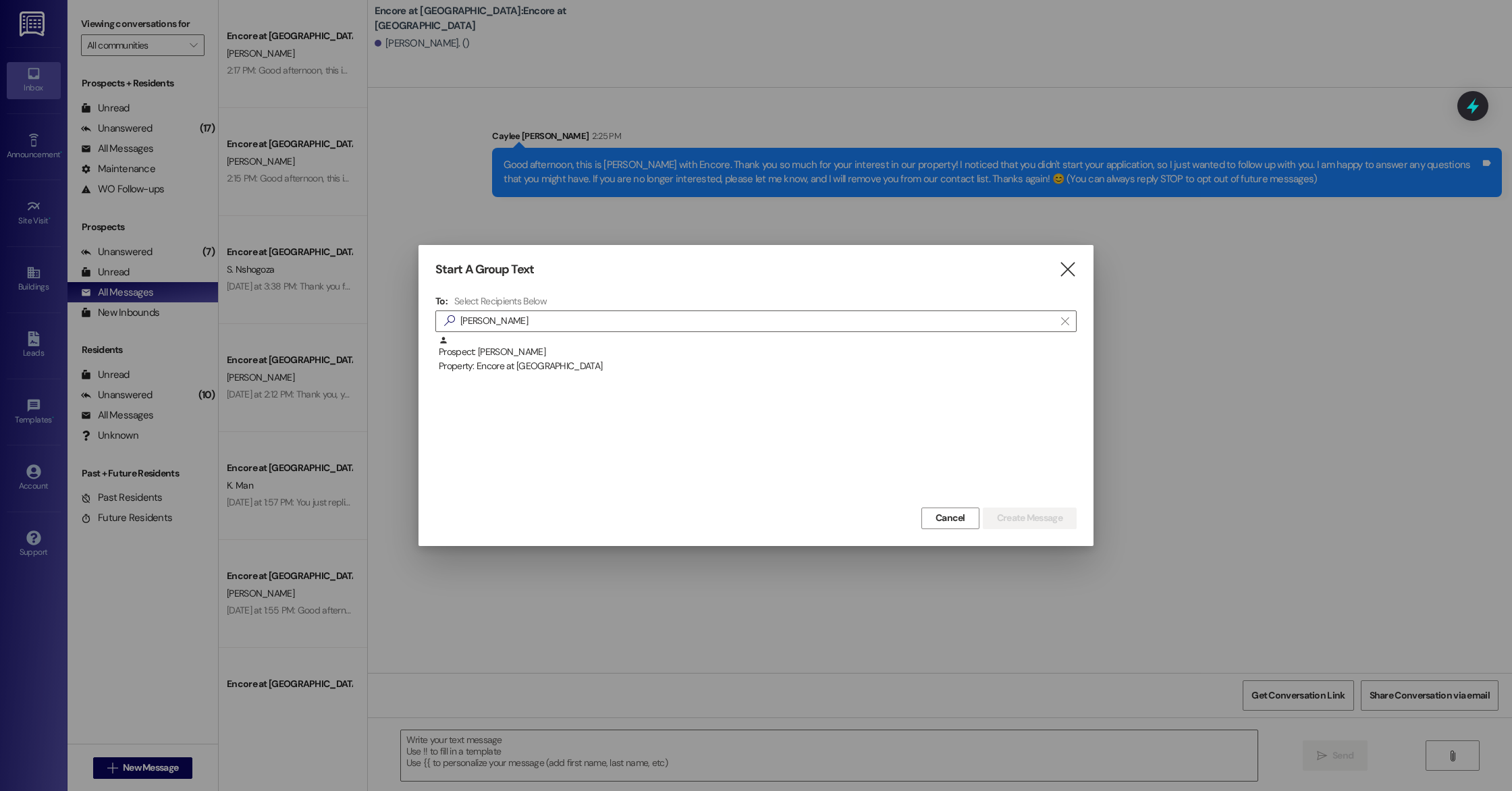
click at [531, 346] on div "Prospect: [PERSON_NAME] Property: Encore at [GEOGRAPHIC_DATA]" at bounding box center [757, 355] width 638 height 38
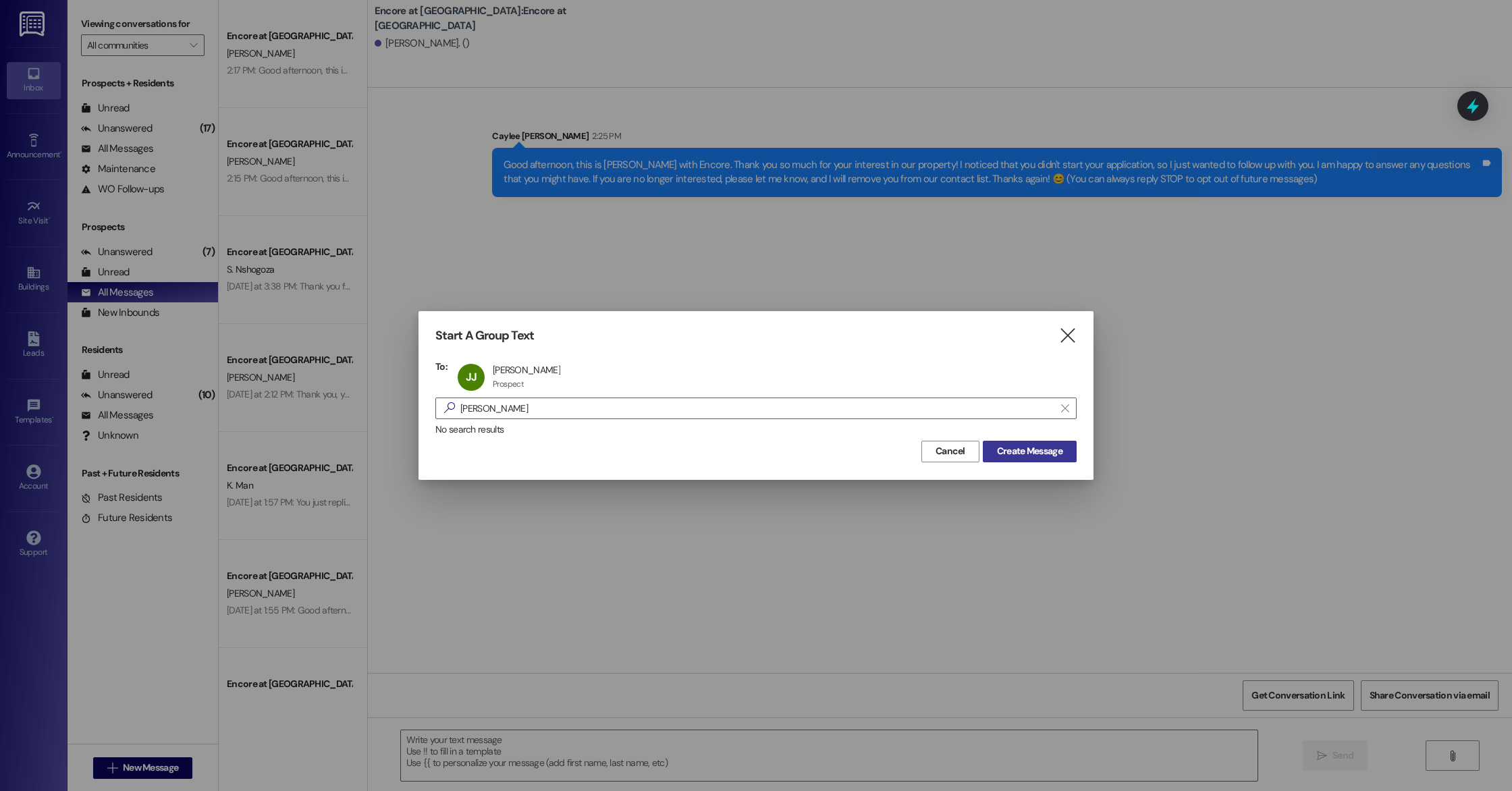
click at [1075, 459] on button "Create Message" at bounding box center [1030, 452] width 94 height 22
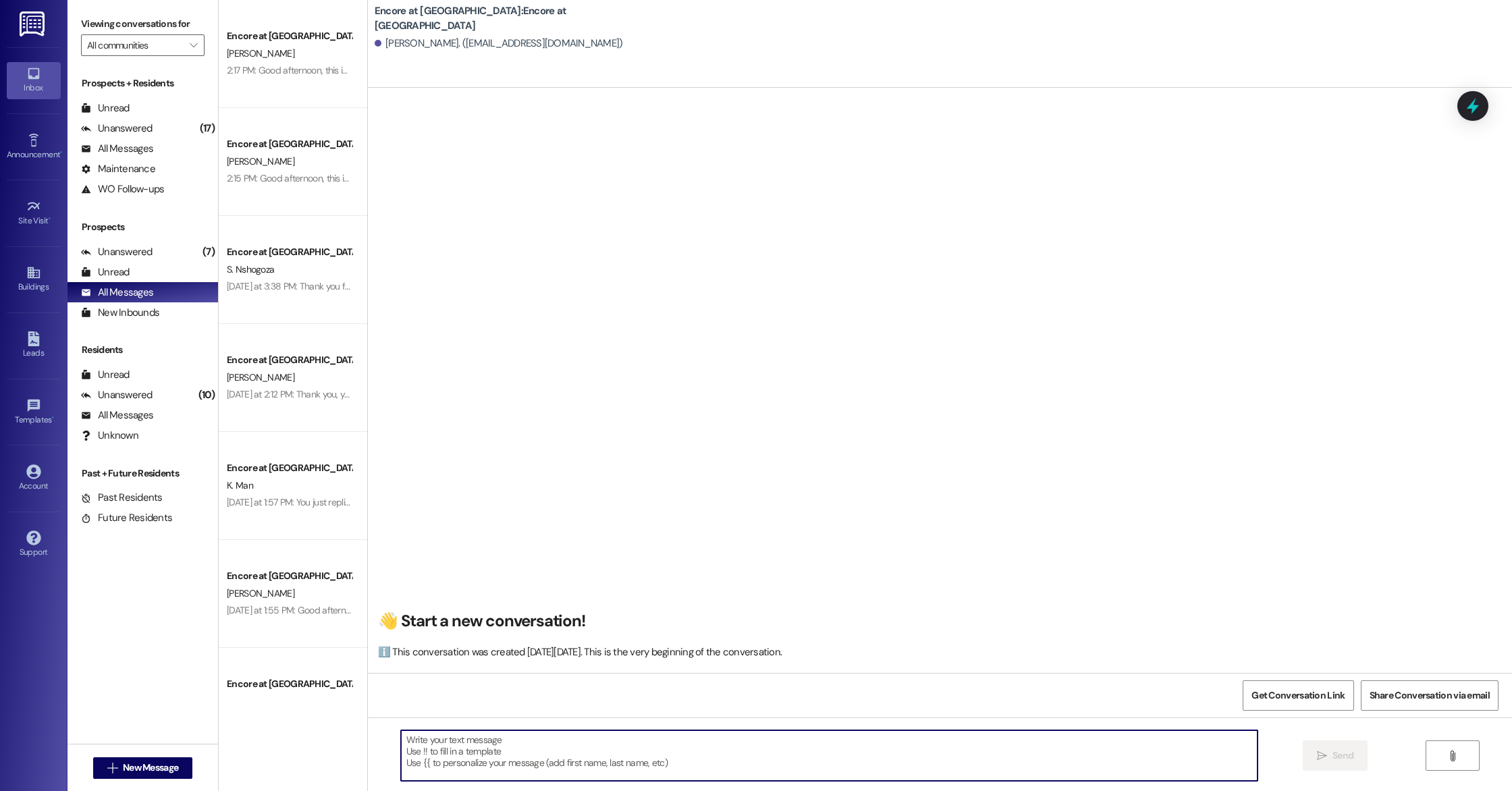
click at [572, 761] on textarea at bounding box center [829, 756] width 856 height 51
paste textarea "Good afternoon, this is [PERSON_NAME] with Encore. Thank you so much for your i…"
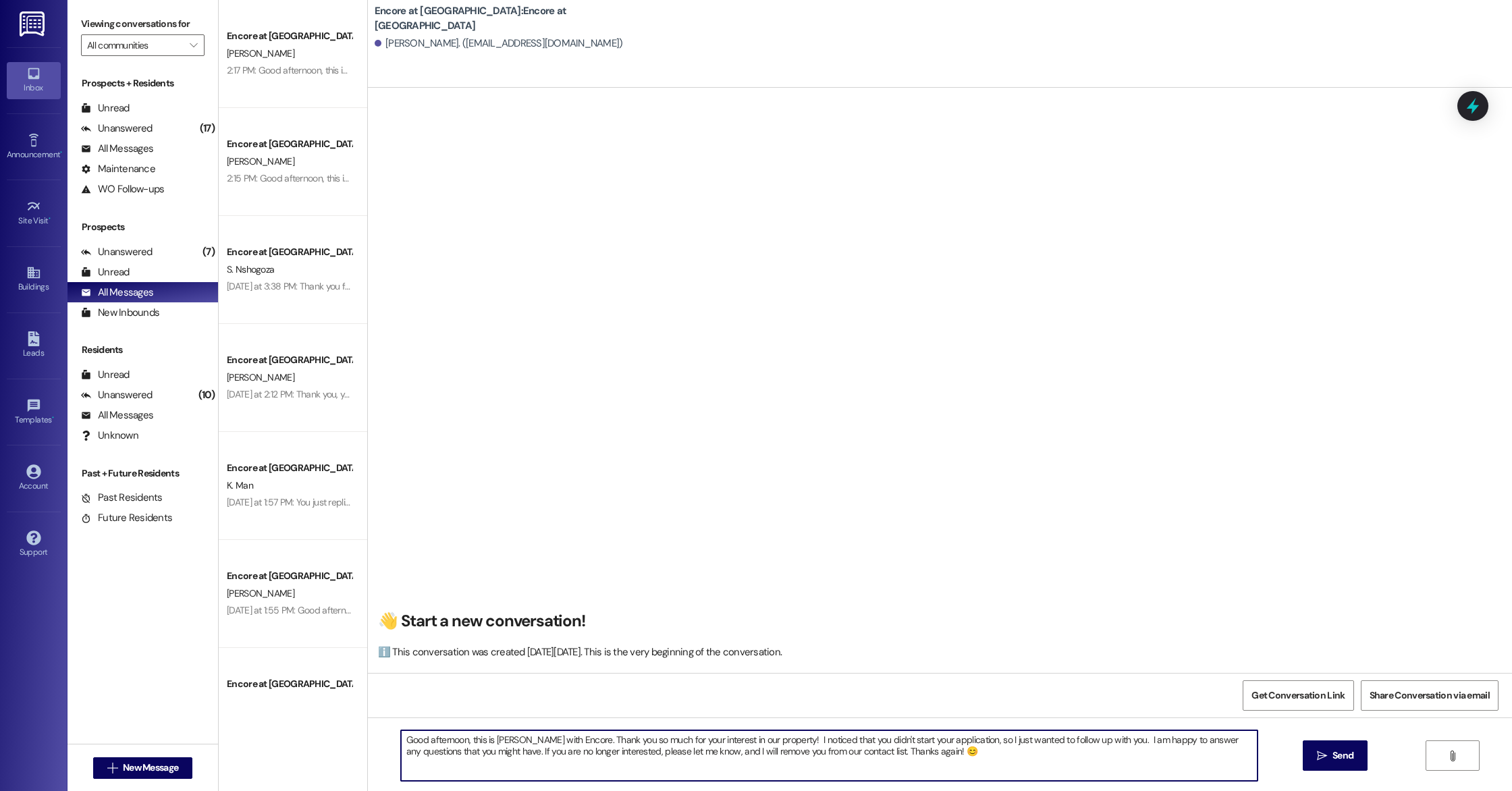
drag, startPoint x: 771, startPoint y: 740, endPoint x: 1096, endPoint y: 743, distance: 325.0
click at [1096, 743] on textarea "Good afternoon, this is [PERSON_NAME] with Encore. Thank you so much for your i…" at bounding box center [829, 756] width 856 height 51
drag, startPoint x: 1100, startPoint y: 742, endPoint x: 566, endPoint y: 740, distance: 534.0
click at [566, 740] on textarea "Good afternoon, this is [PERSON_NAME] with Encore. Thank you so much for your i…" at bounding box center [829, 756] width 856 height 51
click at [948, 740] on textarea "Good afternoon, this is [PERSON_NAME] with Encore. Are you still interested in …" at bounding box center [829, 756] width 856 height 51
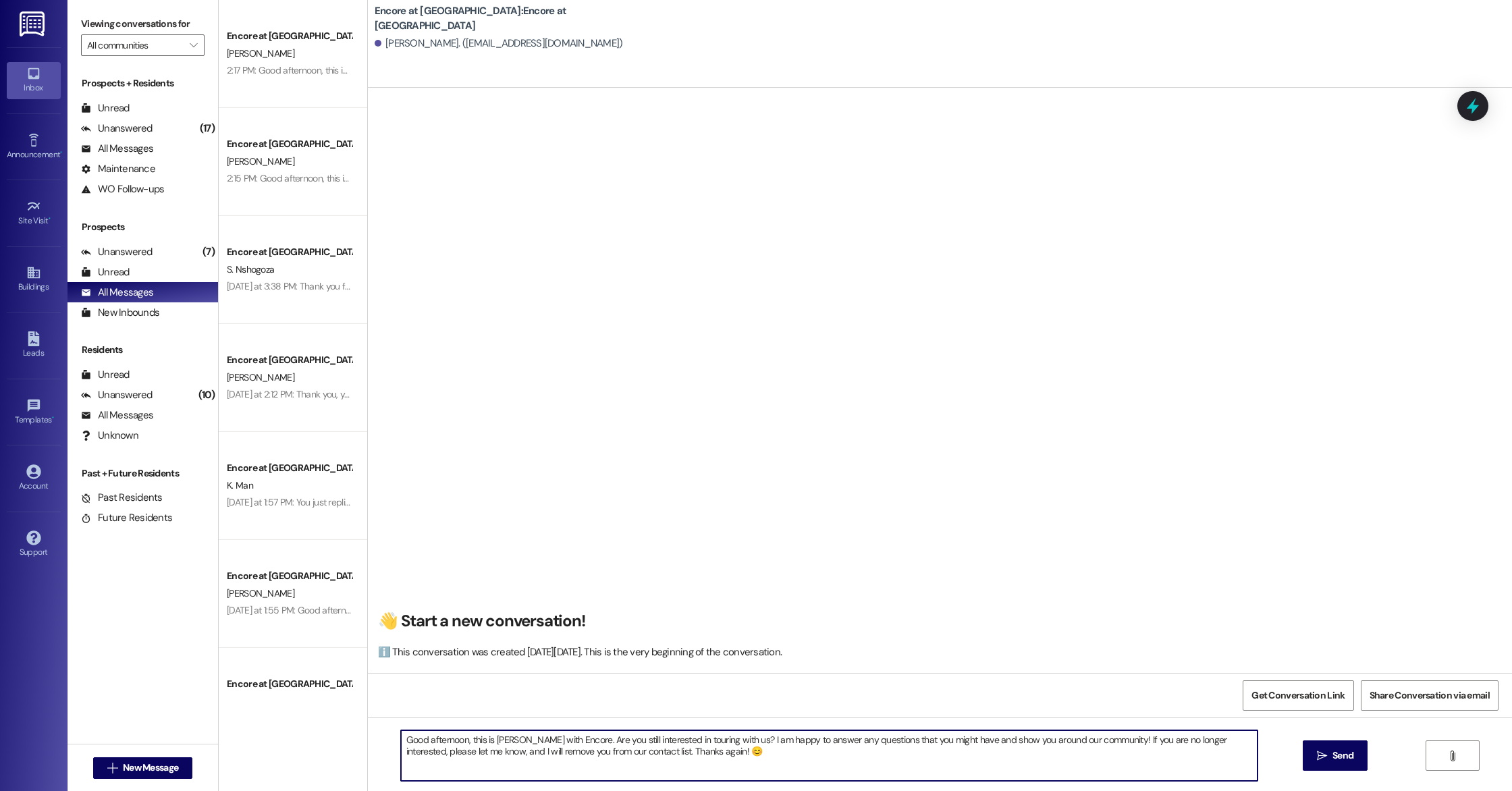
drag, startPoint x: 736, startPoint y: 757, endPoint x: 370, endPoint y: 721, distance: 367.8
click at [370, 721] on div "Good afternoon, this is [PERSON_NAME] with Encore. Are you still interested in …" at bounding box center [940, 768] width 1144 height 101
click at [733, 756] on textarea "Good afternoon, this is [PERSON_NAME] with Encore. Are you still interested in …" at bounding box center [829, 756] width 856 height 51
type textarea "Good afternoon, this is [PERSON_NAME] with Encore. Are you still interested in …"
click at [1344, 756] on span "Send" at bounding box center [1342, 756] width 21 height 14
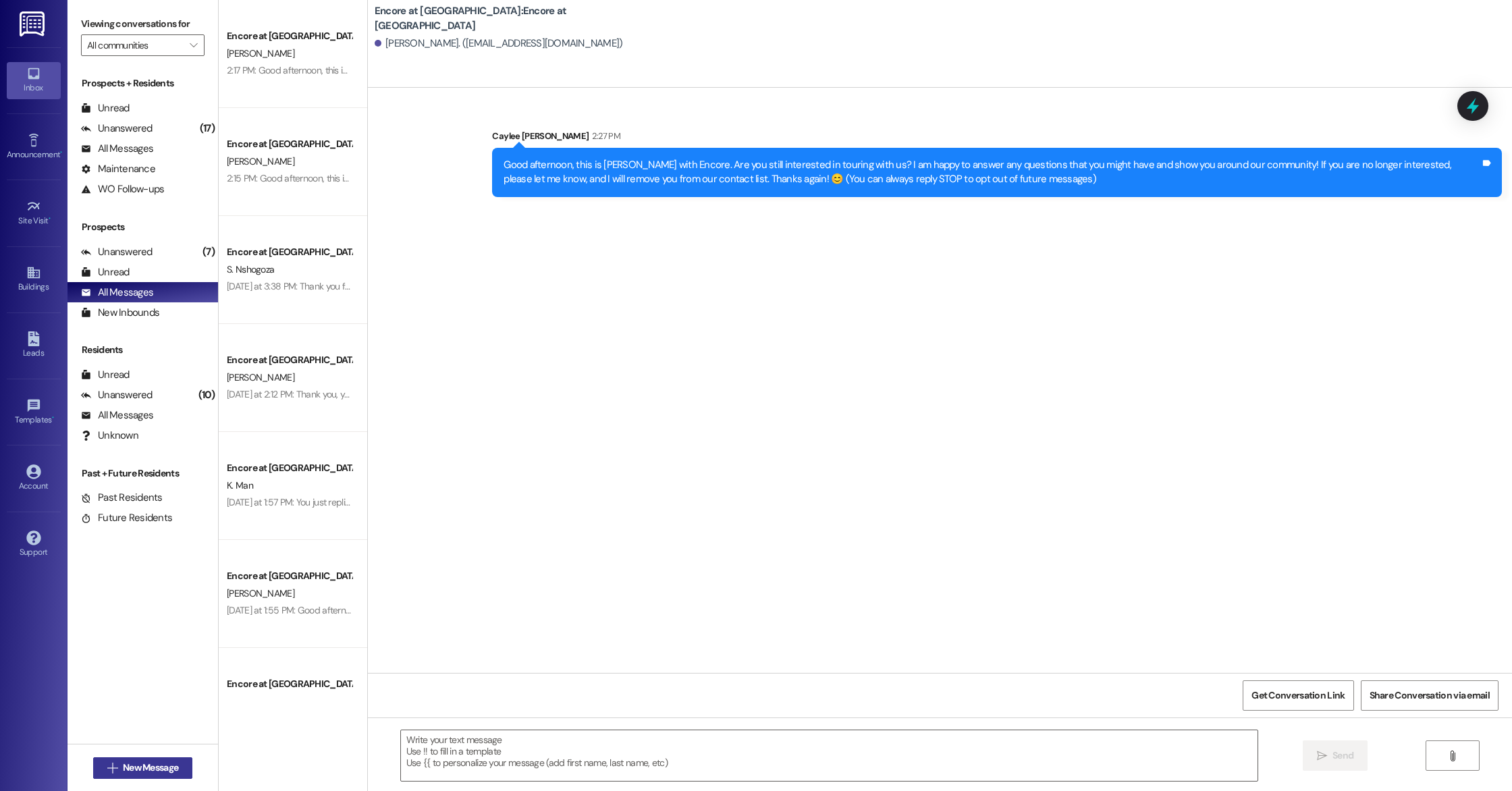
click at [104, 773] on span " New Message" at bounding box center [143, 768] width 77 height 14
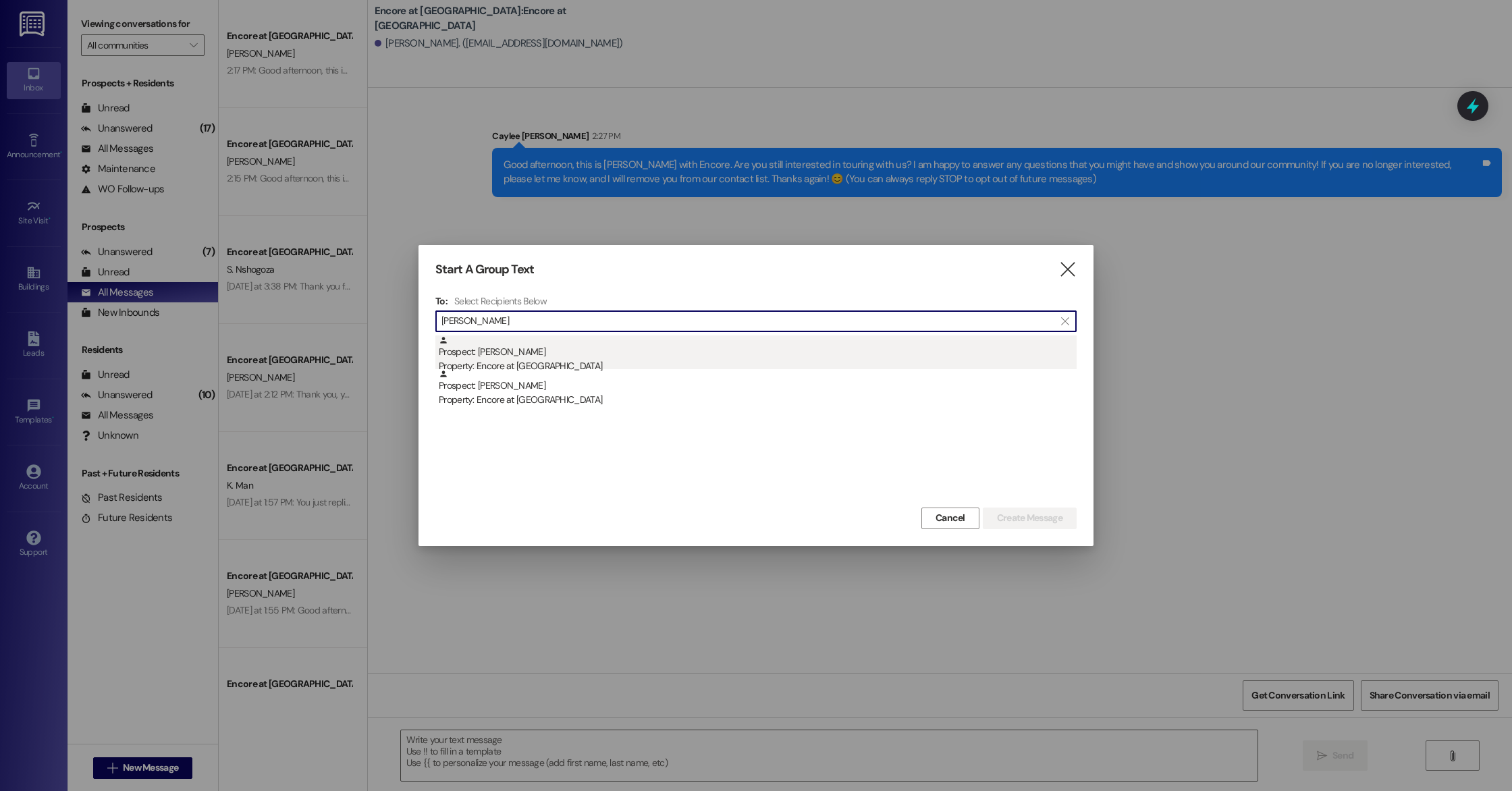
type input "[PERSON_NAME]"
click at [498, 357] on div "Prospect: [PERSON_NAME] Property: Encore at [GEOGRAPHIC_DATA]" at bounding box center [757, 355] width 638 height 38
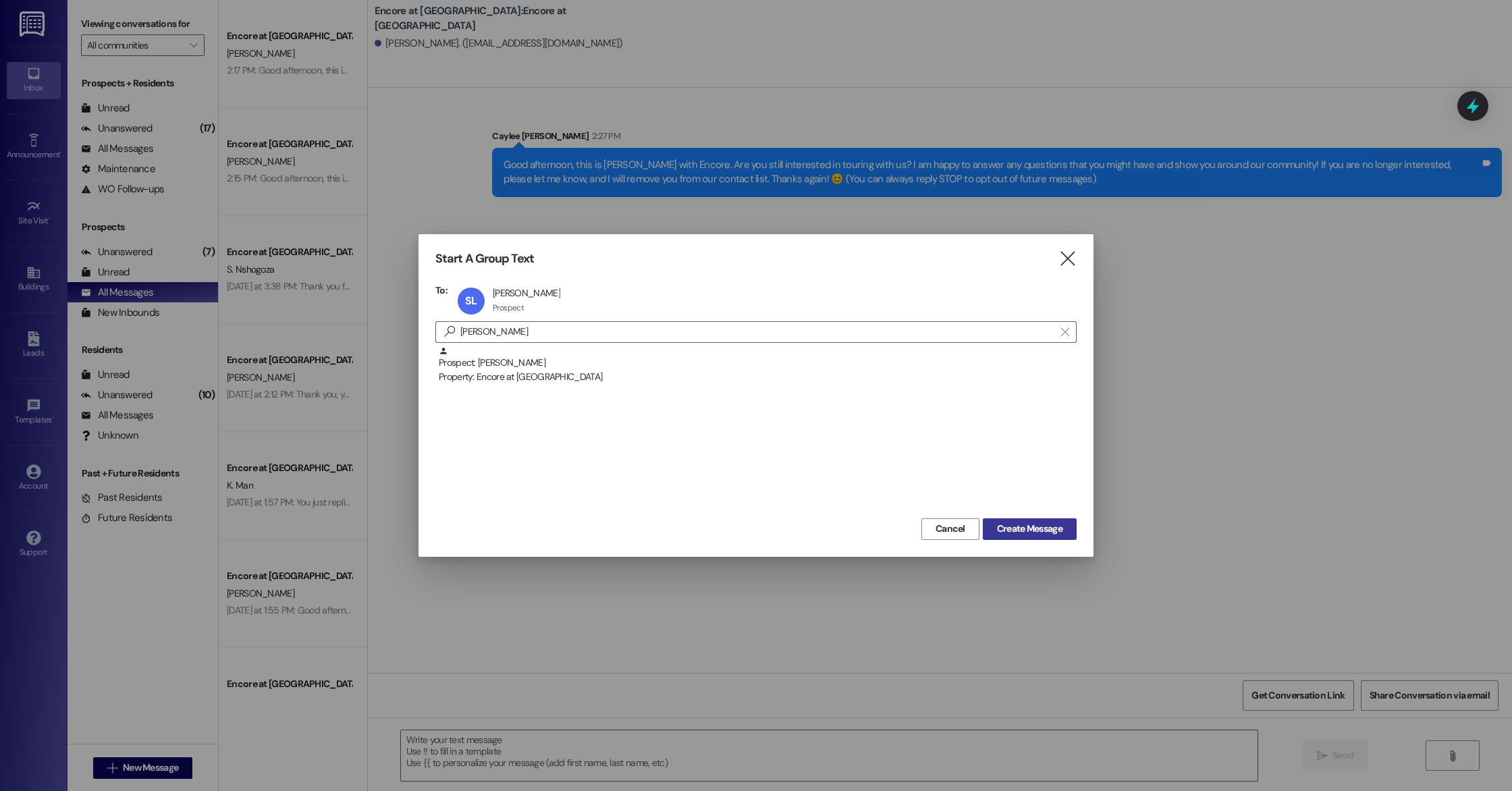
click at [1017, 527] on span "Create Message" at bounding box center [1029, 528] width 65 height 14
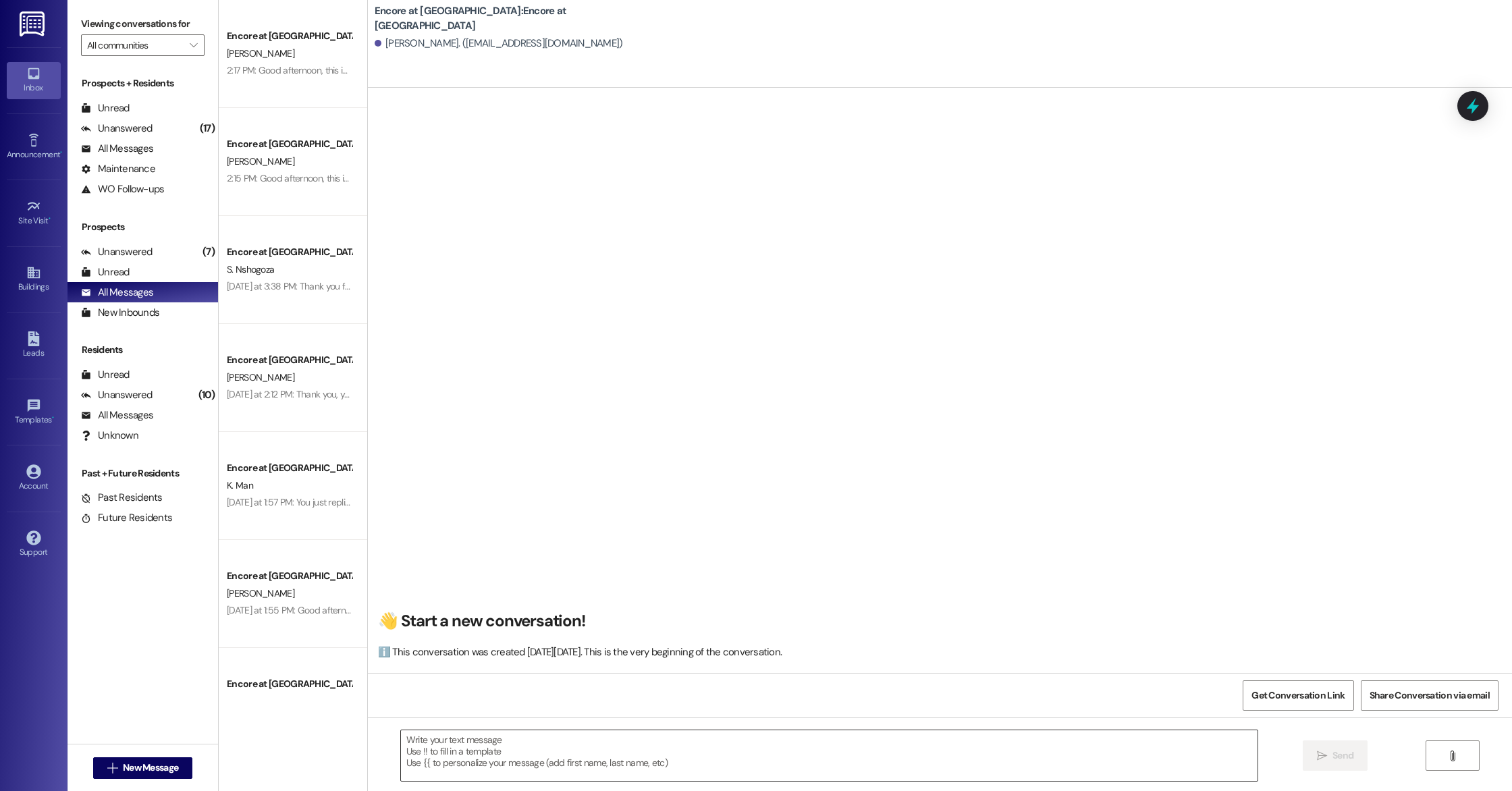
click at [501, 755] on textarea at bounding box center [829, 756] width 856 height 51
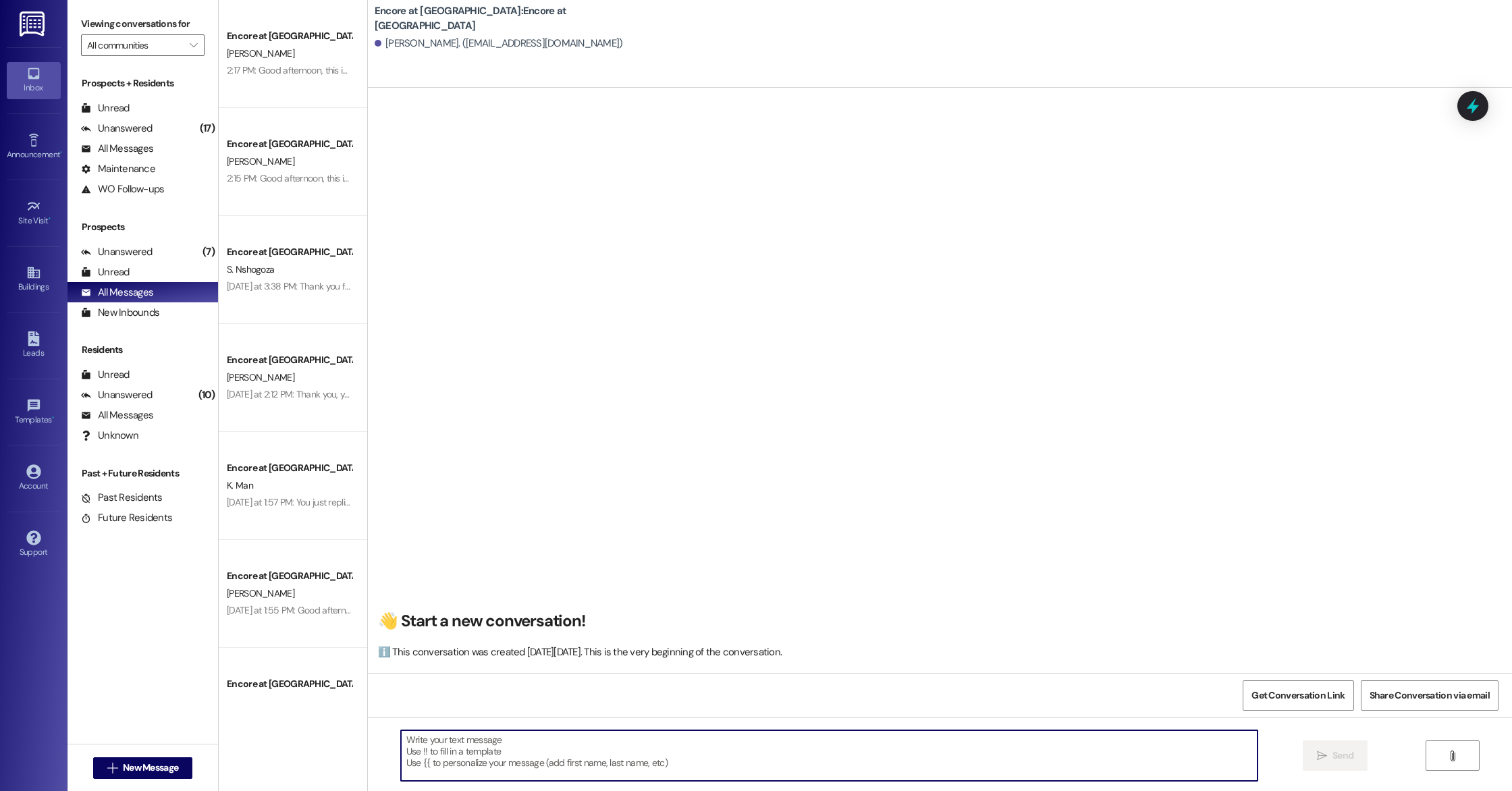
paste textarea "Good afternoon, this is [PERSON_NAME] with Encore. Are you still interested in …"
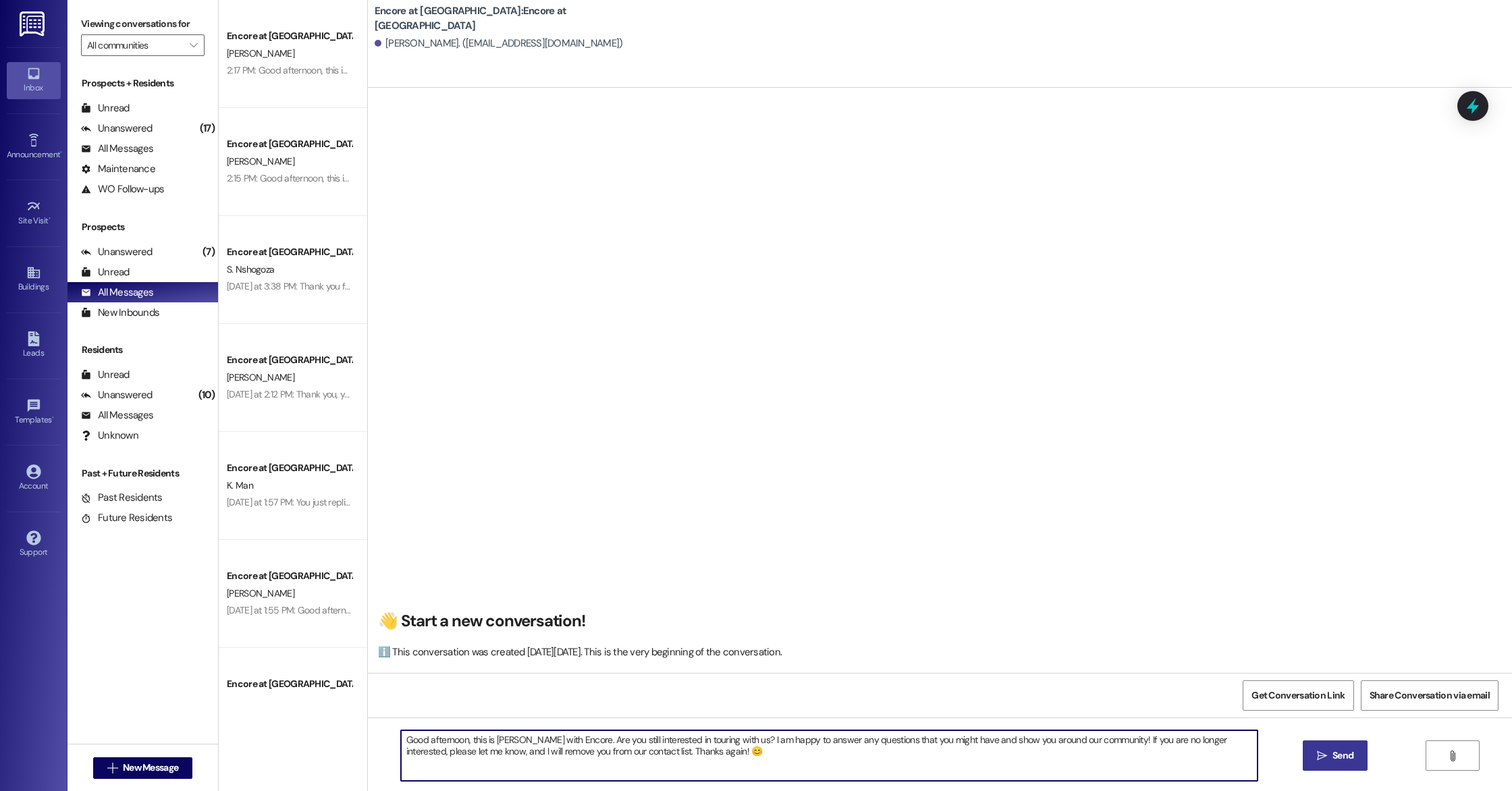
drag, startPoint x: 565, startPoint y: 739, endPoint x: 720, endPoint y: 737, distance: 155.0
click at [720, 737] on textarea "Good afternoon, this is [PERSON_NAME] with Encore. Are you still interested in …" at bounding box center [829, 756] width 856 height 51
drag, startPoint x: 1152, startPoint y: 741, endPoint x: 1003, endPoint y: 743, distance: 149.0
click at [1003, 743] on textarea "Good afternoon, this is [PERSON_NAME] with Encore. Thank you so much for your i…" at bounding box center [829, 756] width 856 height 51
click at [781, 740] on textarea "Good afternoon, this is [PERSON_NAME] with Encore. Thank you so much for your i…" at bounding box center [829, 756] width 856 height 51
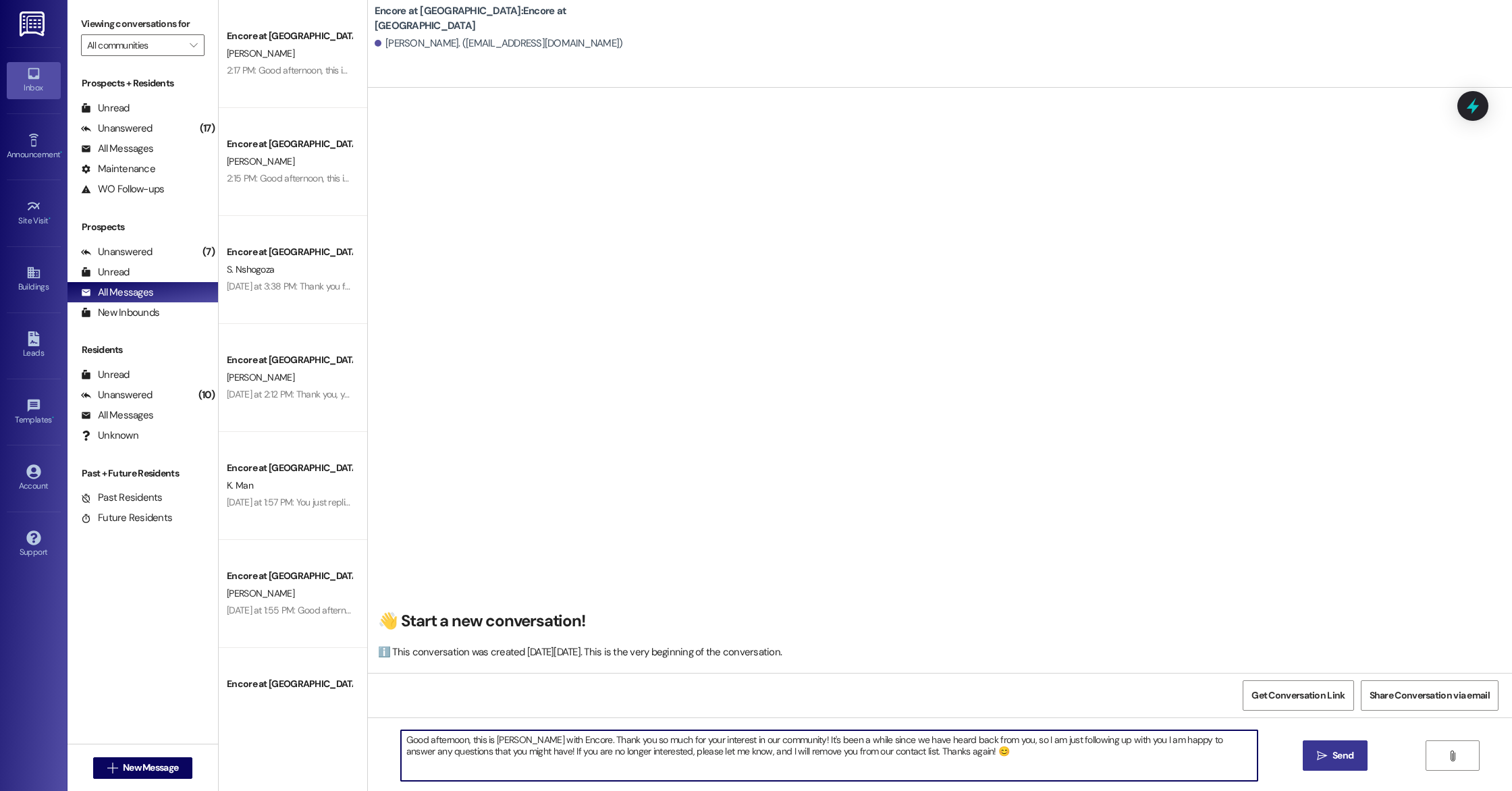
type textarea "Good afternoon, this is [PERSON_NAME] with Encore. Thank you so much for your i…"
drag, startPoint x: 978, startPoint y: 757, endPoint x: 315, endPoint y: 700, distance: 665.4
click at [315, 700] on div "Encore at [GEOGRAPHIC_DATA] [PERSON_NAME] 2:17 PM: Good afternoon, this is Cayl…" at bounding box center [865, 396] width 1293 height 791
click at [966, 763] on textarea "Good afternoon, this is [PERSON_NAME] with Encore. Thank you so much for your i…" at bounding box center [829, 756] width 856 height 51
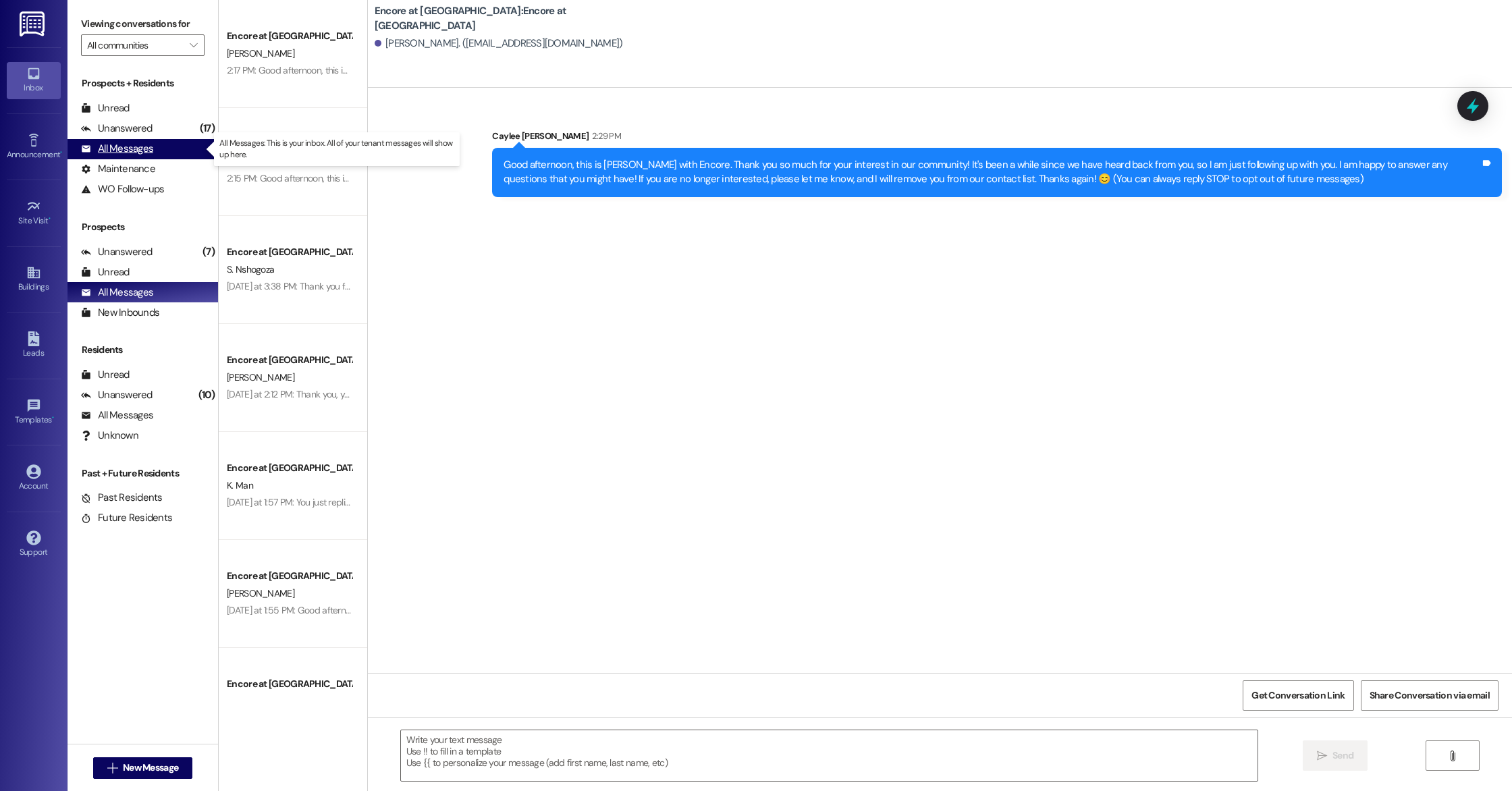
click at [137, 148] on div "All Messages" at bounding box center [117, 149] width 72 height 14
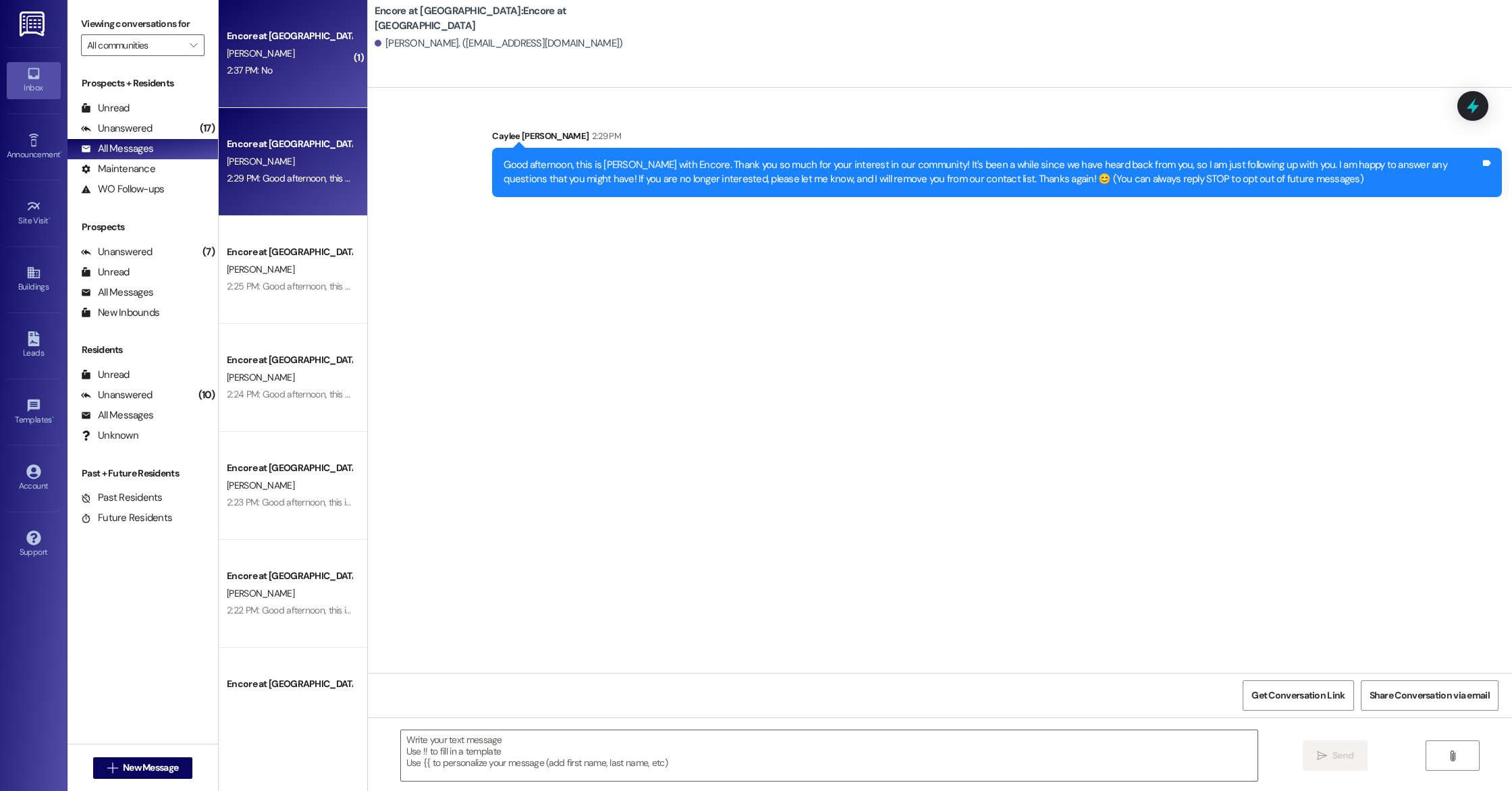
click at [283, 48] on div "[PERSON_NAME]" at bounding box center [289, 54] width 127 height 17
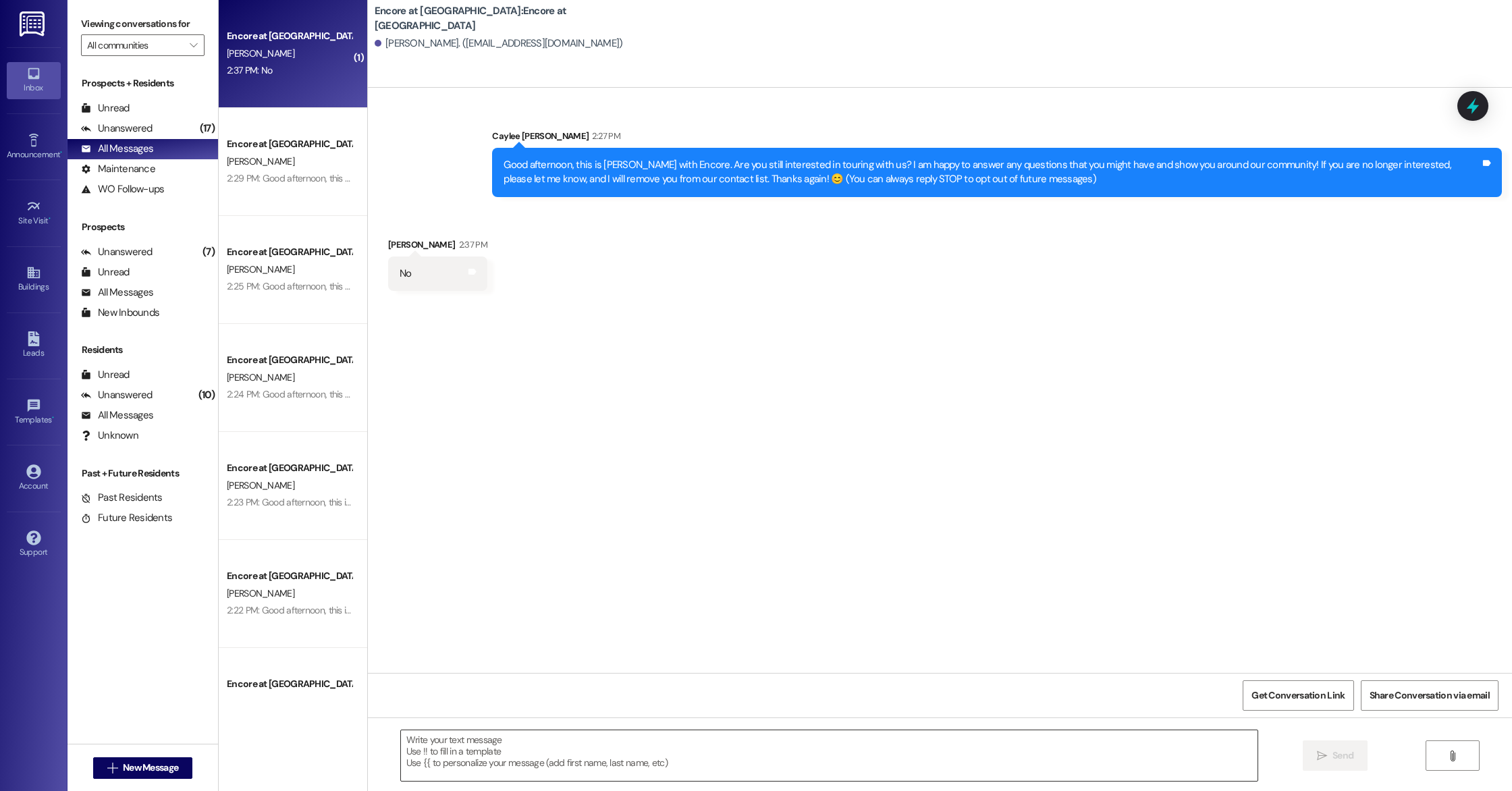
click at [615, 756] on textarea at bounding box center [829, 756] width 856 height 51
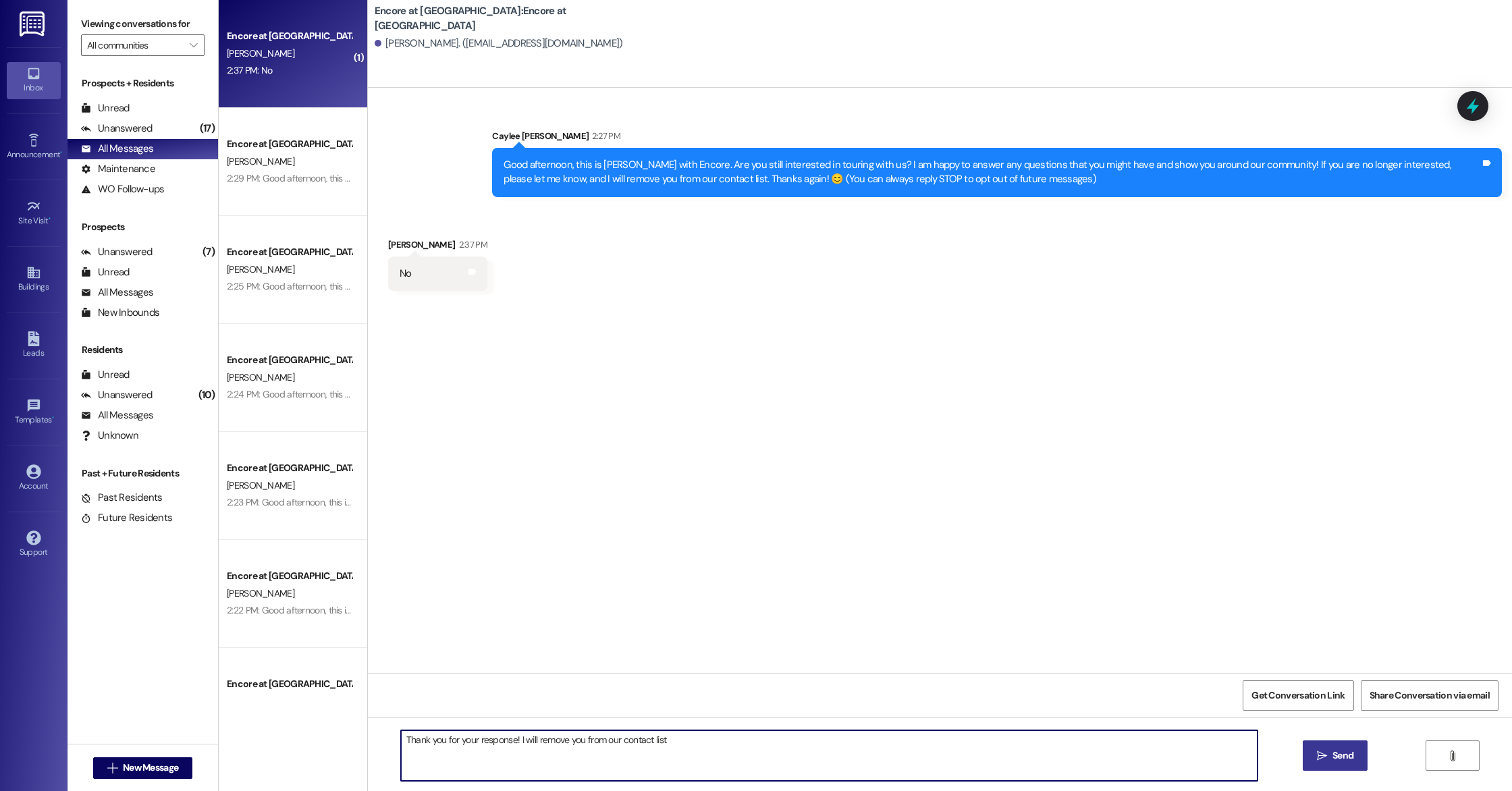
type textarea "Thank you for your response! I will remove you from our contact list."
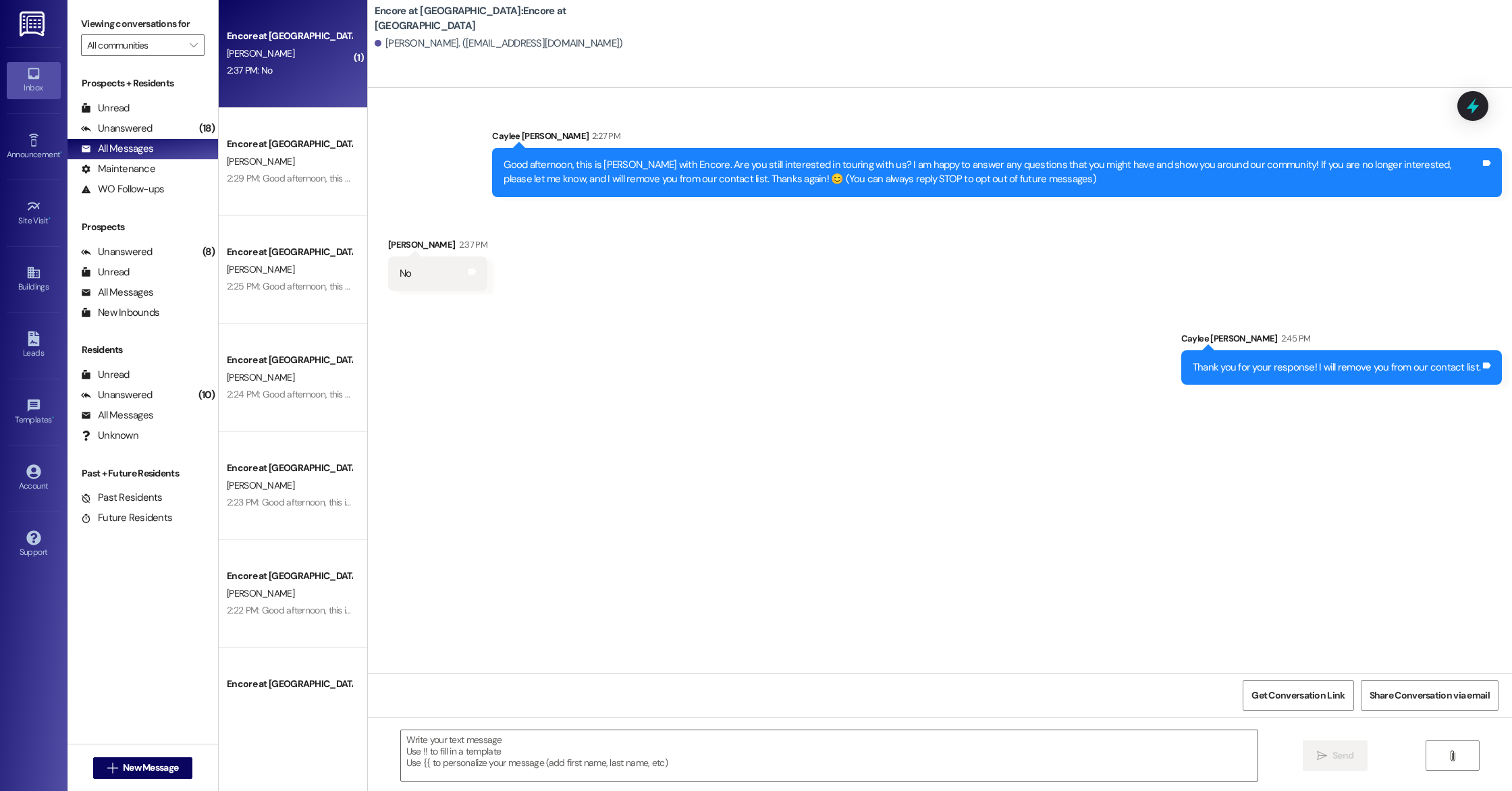
click at [660, 269] on div "Received via SMS [PERSON_NAME] 2:37 PM No Tags and notes" at bounding box center [940, 254] width 1144 height 94
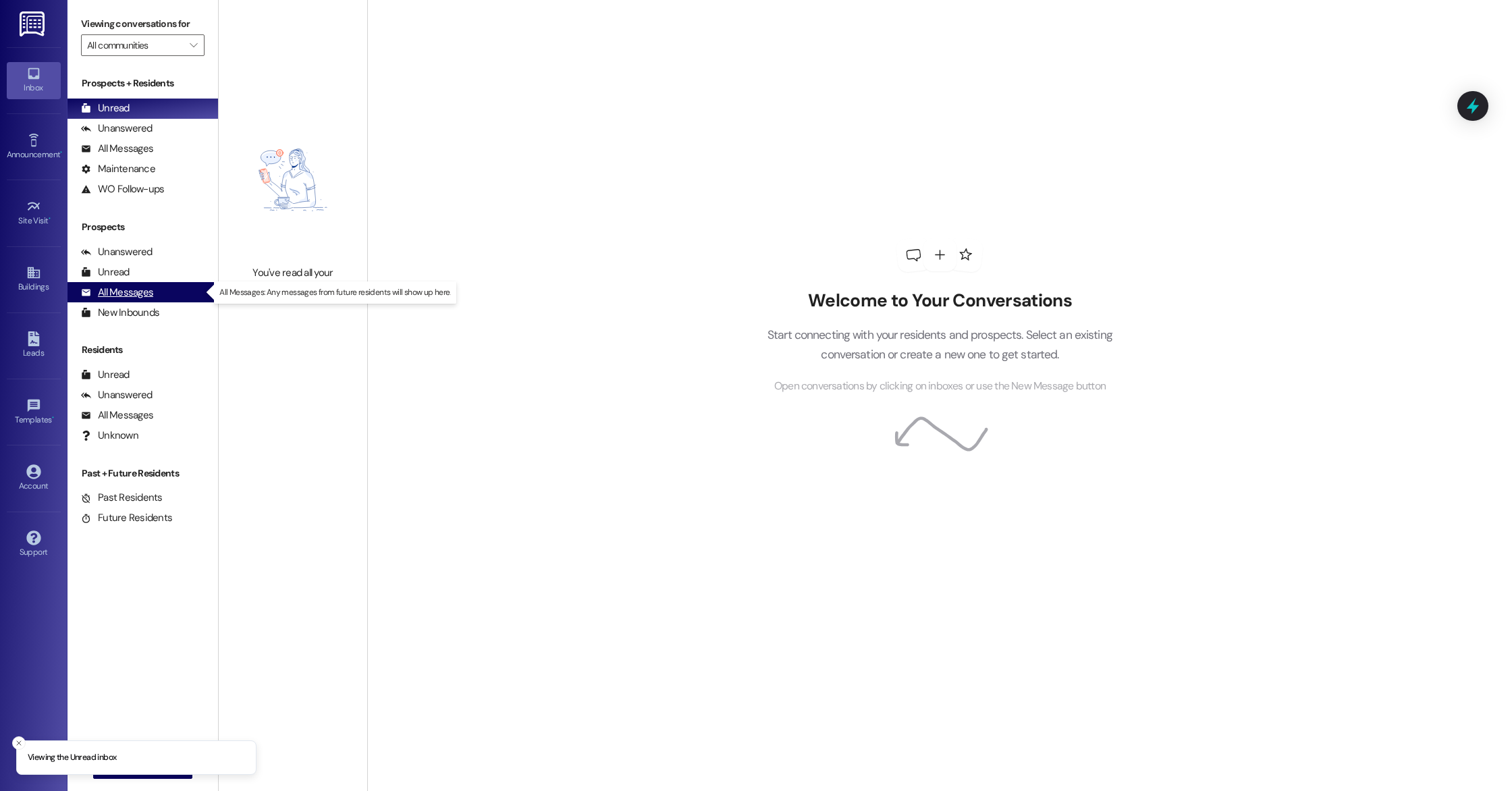
click at [170, 296] on div "All Messages (undefined)" at bounding box center [143, 292] width 151 height 20
